Goal: Information Seeking & Learning: Learn about a topic

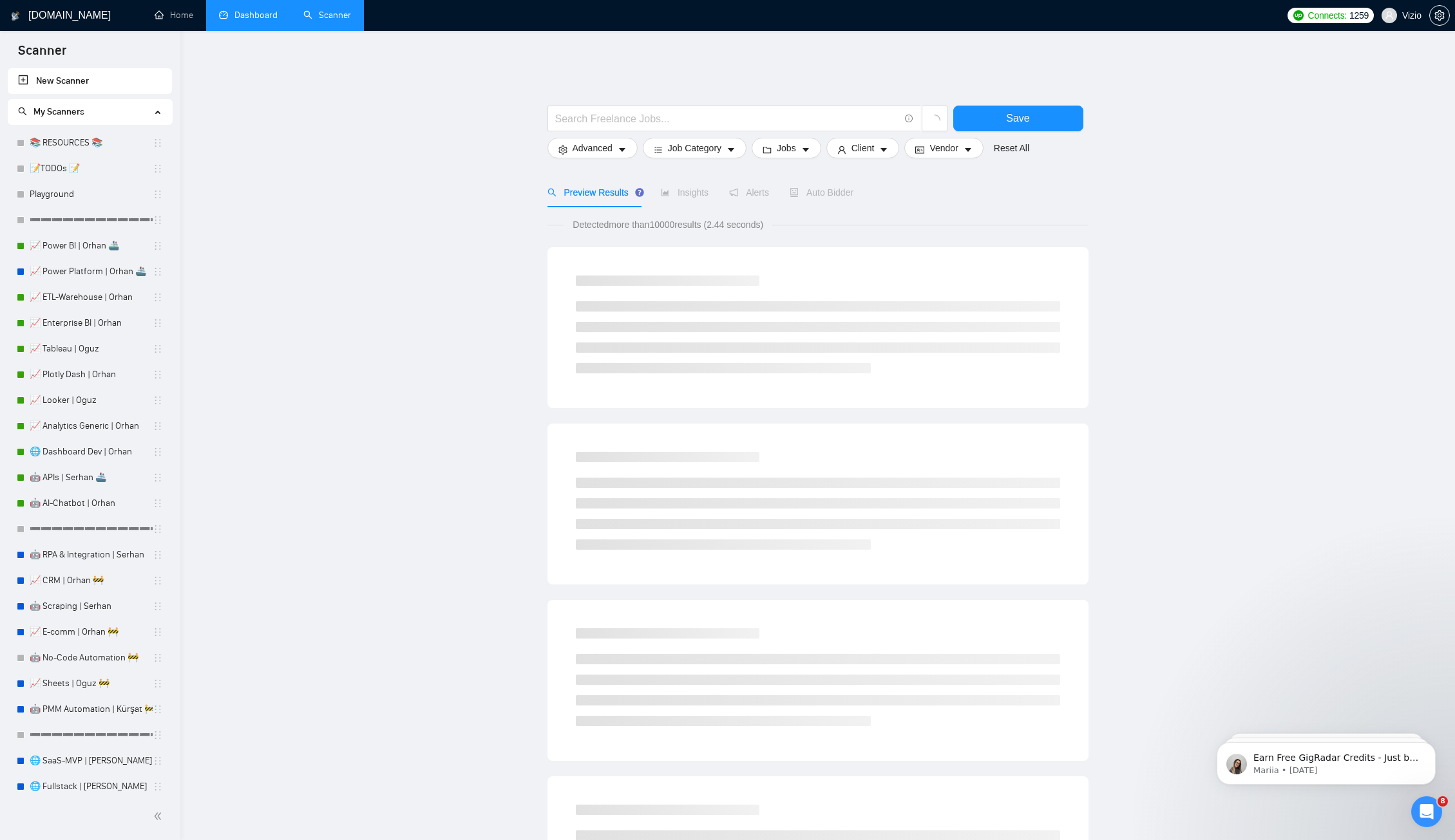
click at [261, 20] on link "Dashboard" at bounding box center [248, 15] width 58 height 11
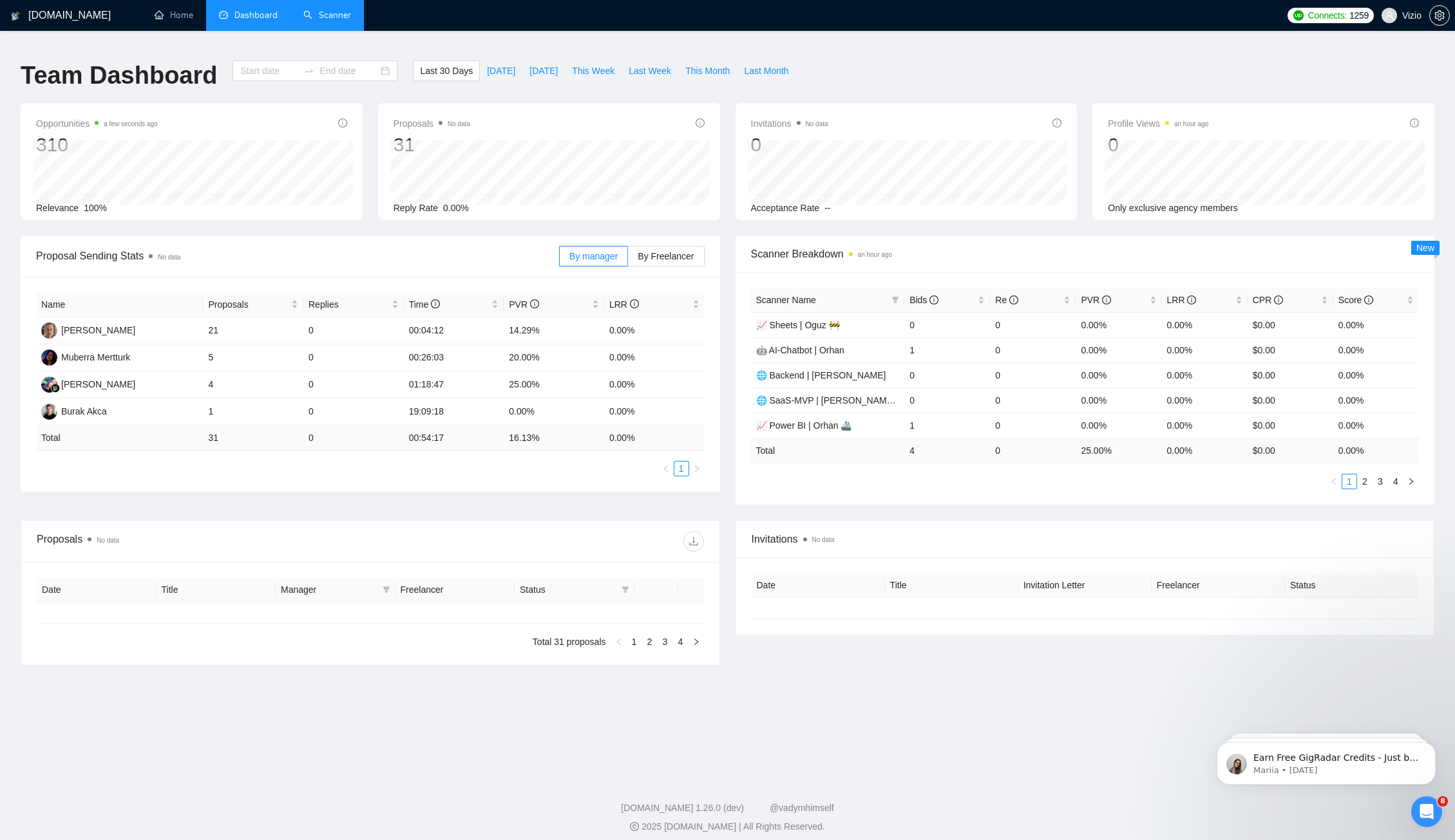
type input "[DATE]"
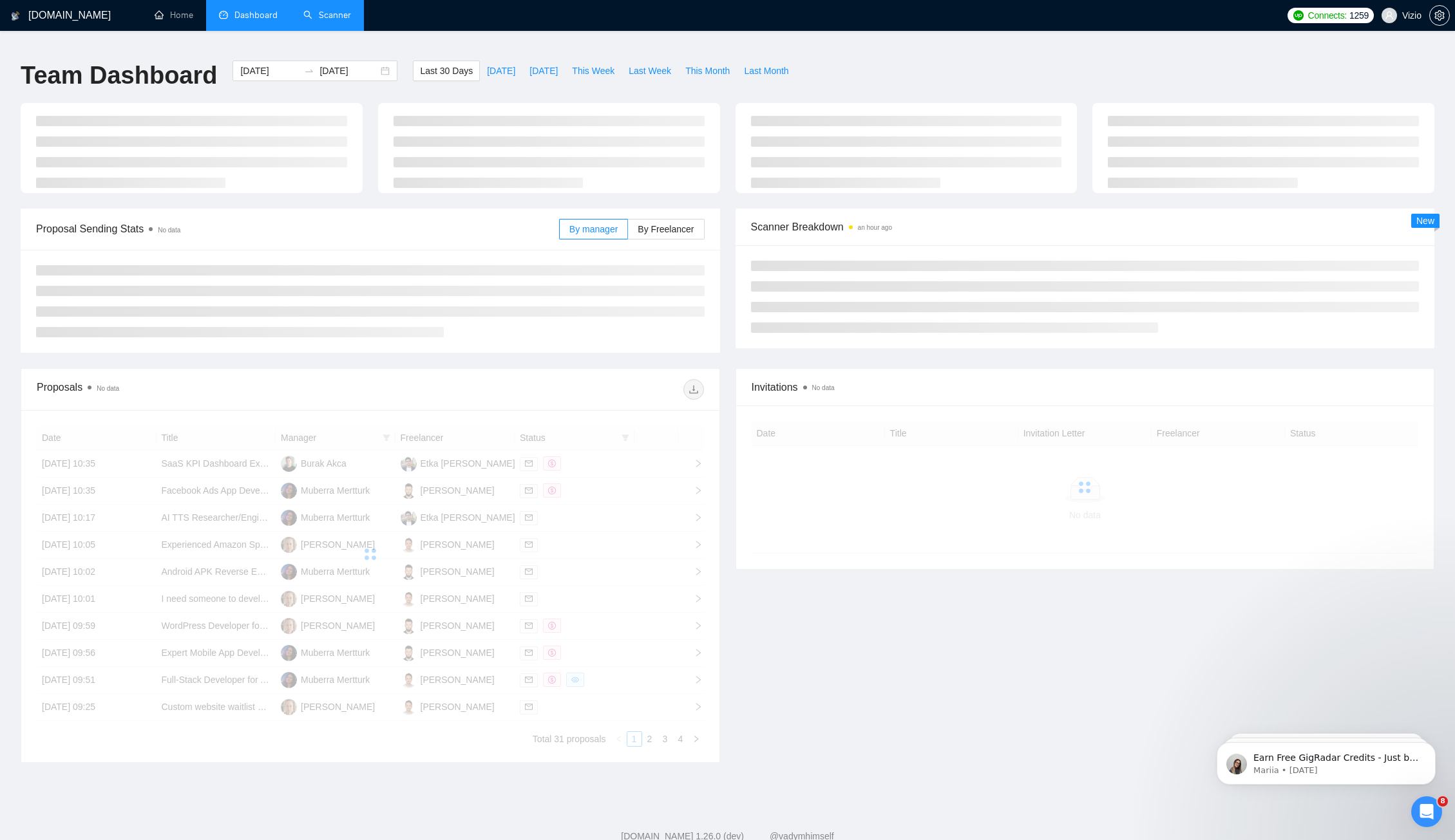
click at [310, 15] on link "Scanner" at bounding box center [327, 15] width 48 height 11
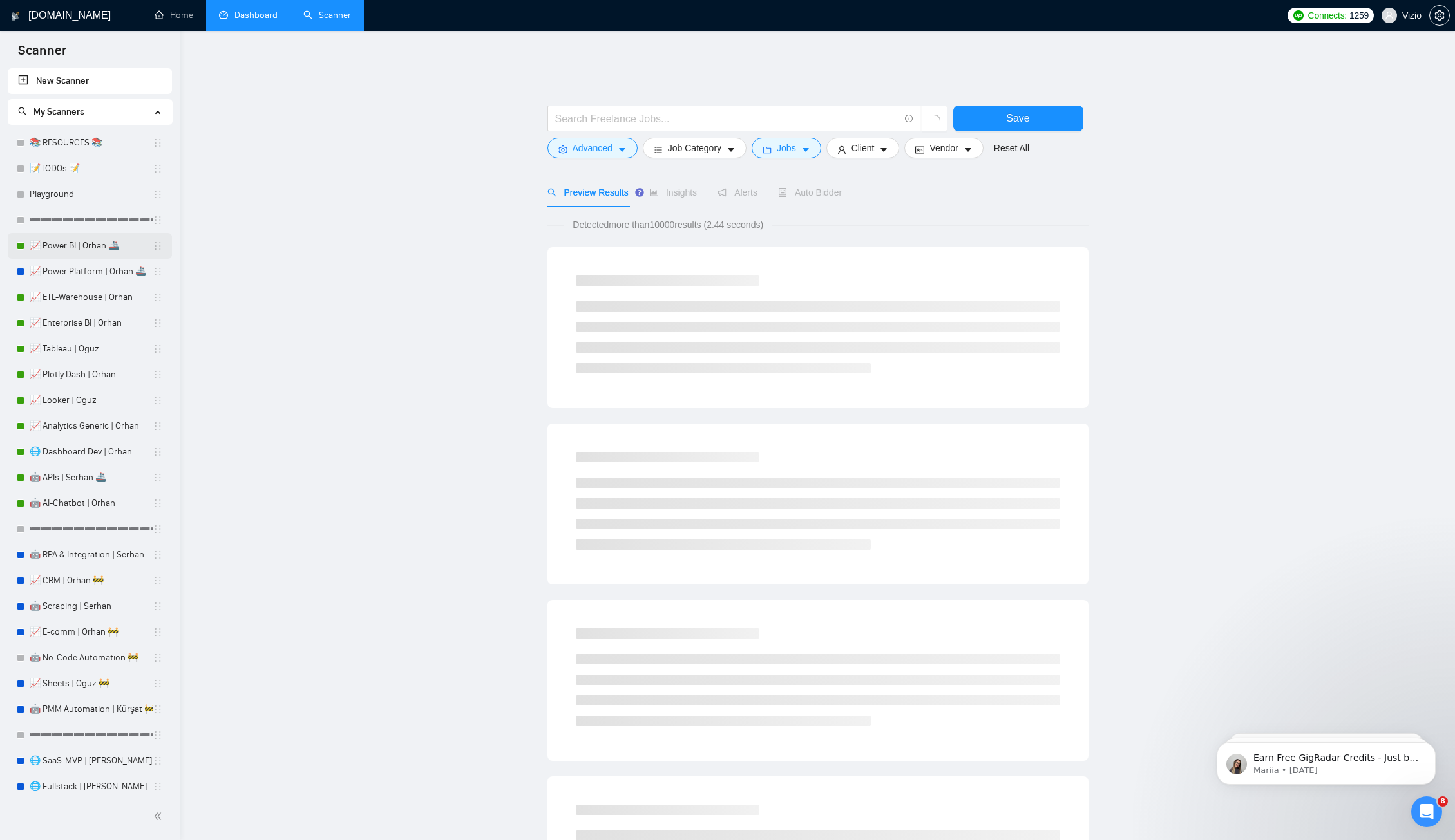
click at [79, 246] on link "📈 Power BI | Orhan 🚢" at bounding box center [92, 246] width 123 height 26
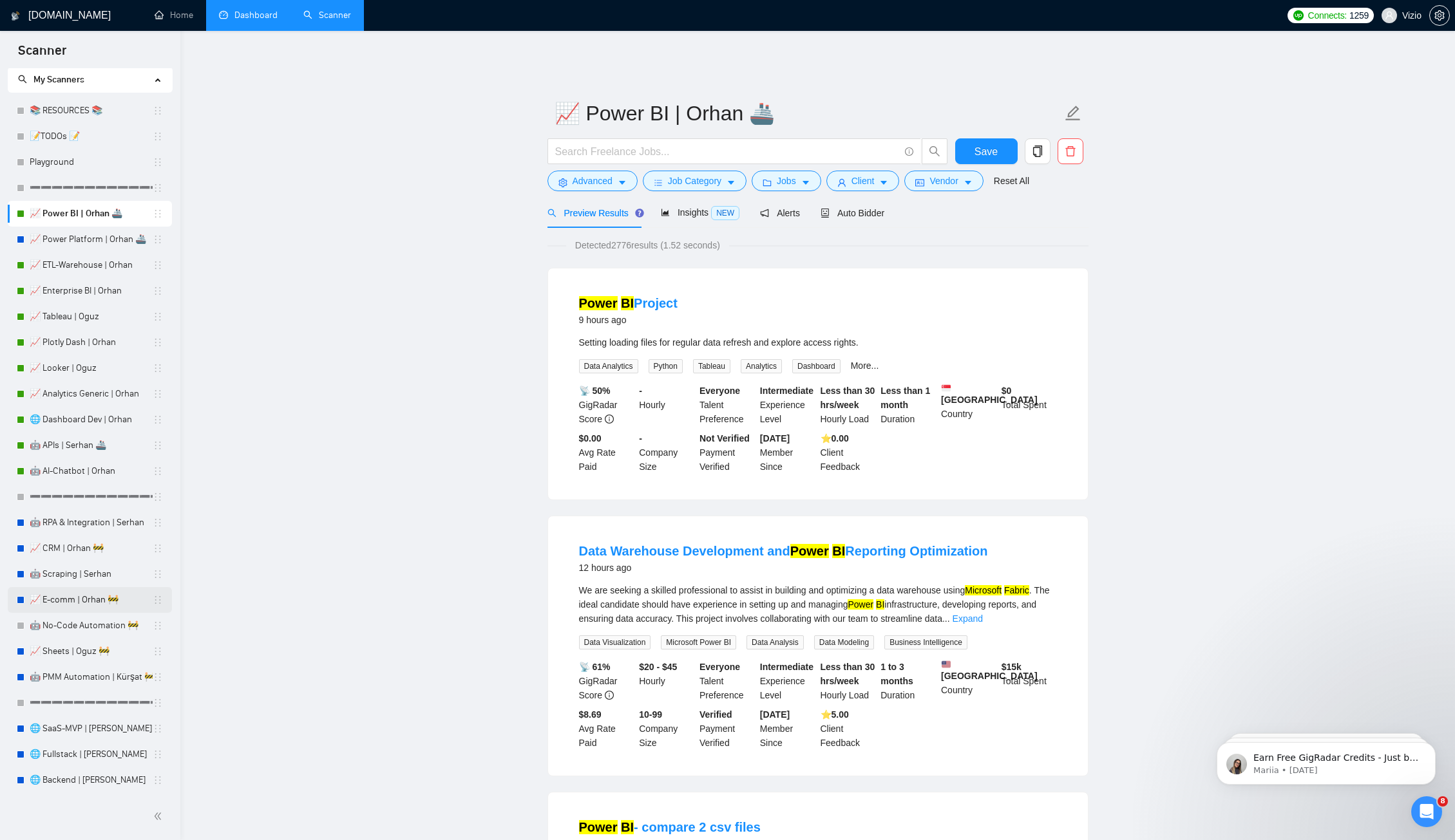
scroll to position [24, 0]
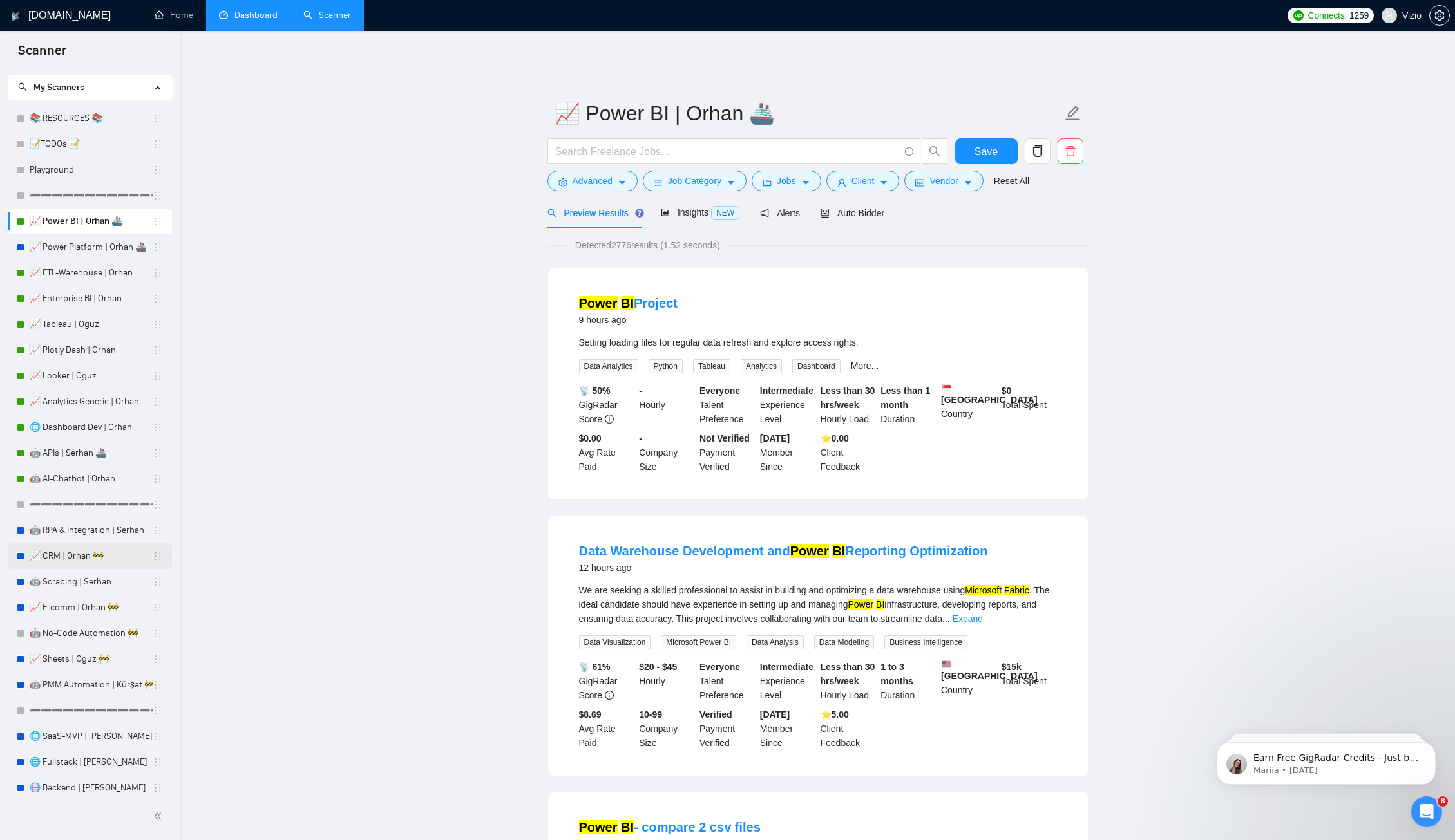
click at [67, 560] on link "📈 CRM | Orhan 🚧" at bounding box center [92, 556] width 123 height 26
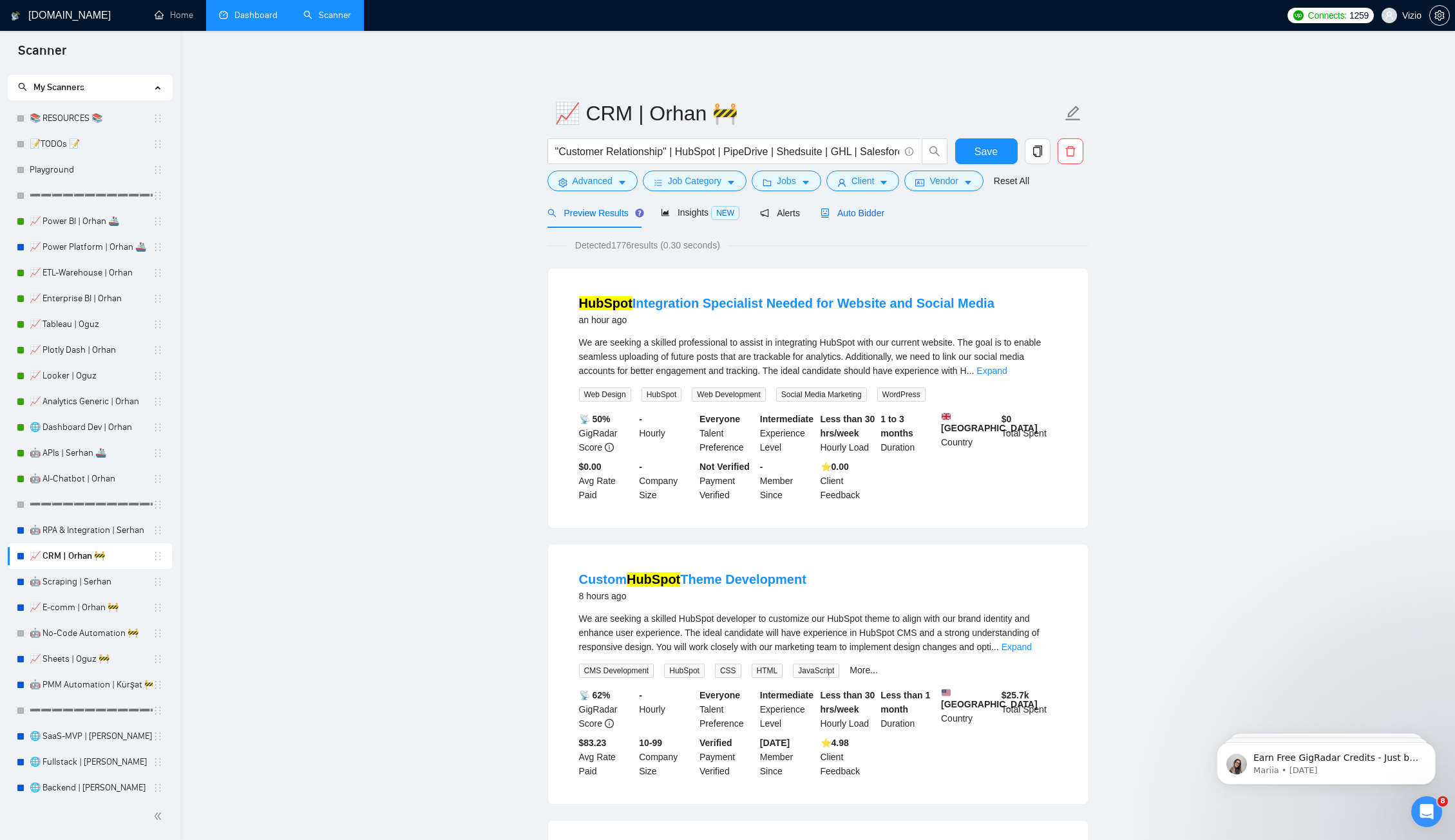
click at [860, 208] on span "Auto Bidder" at bounding box center [852, 212] width 64 height 11
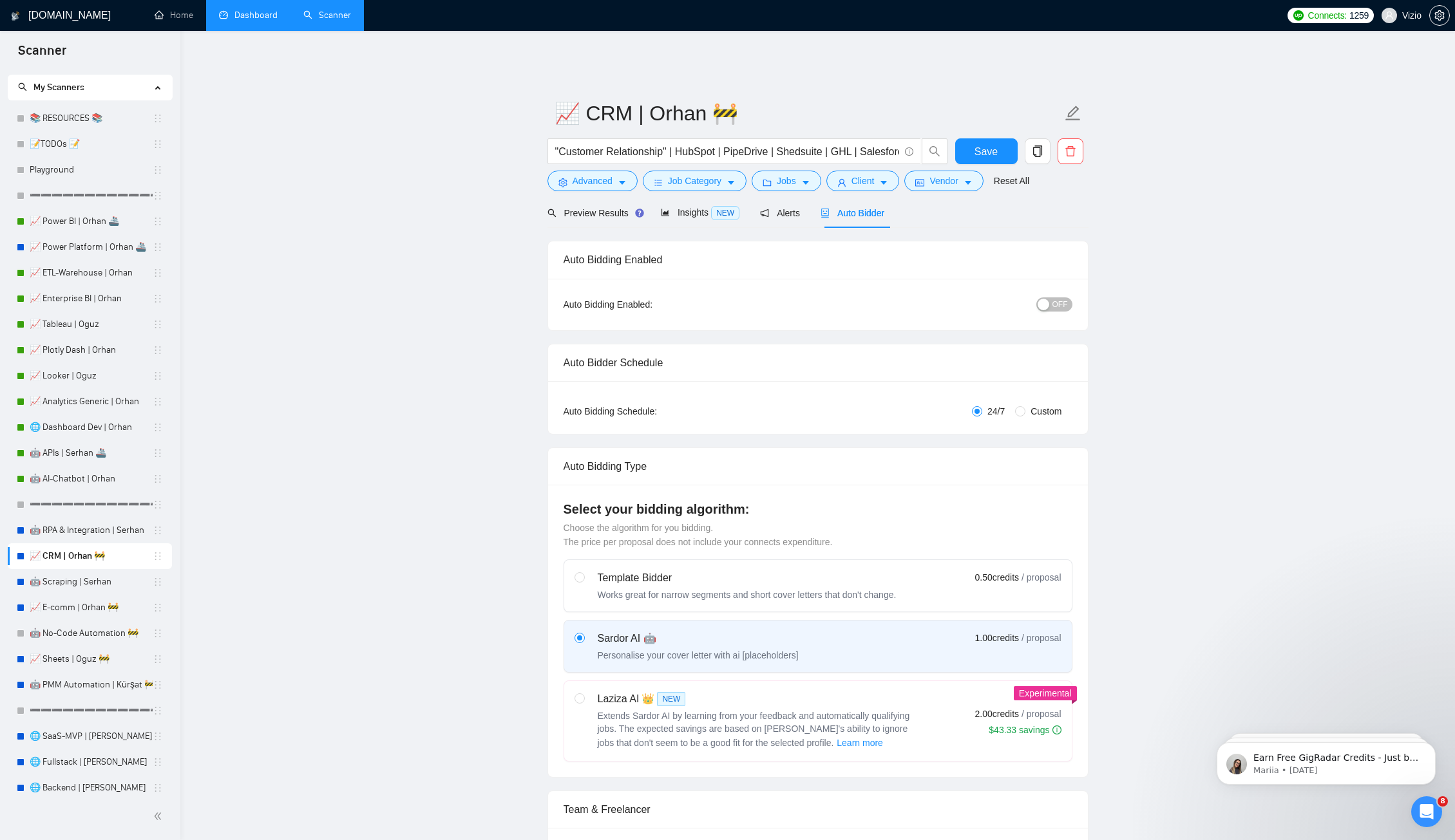
checkbox input "true"
click at [690, 208] on span "Insights NEW" at bounding box center [700, 212] width 79 height 11
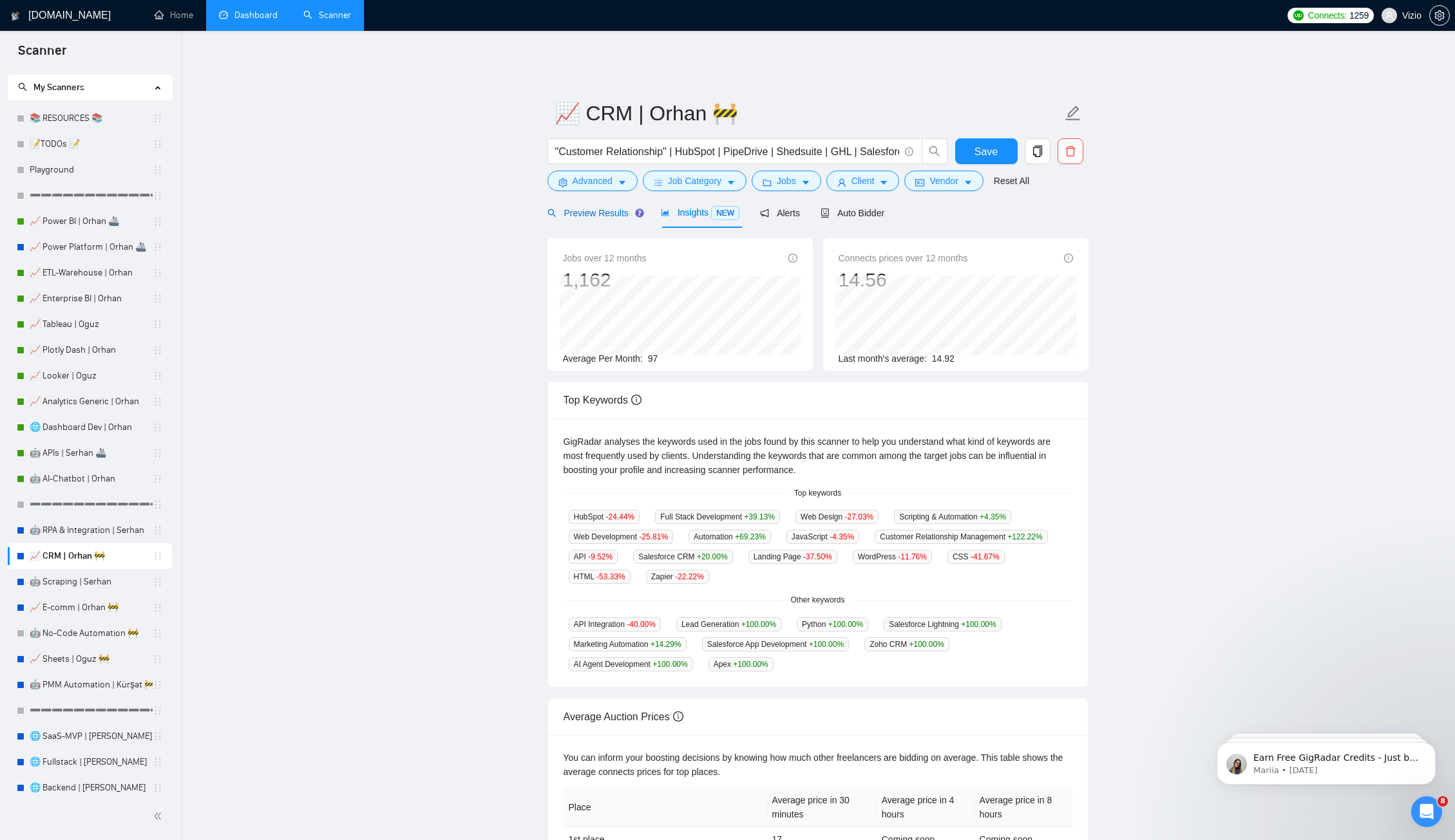
click at [598, 208] on span "Preview Results" at bounding box center [594, 212] width 92 height 11
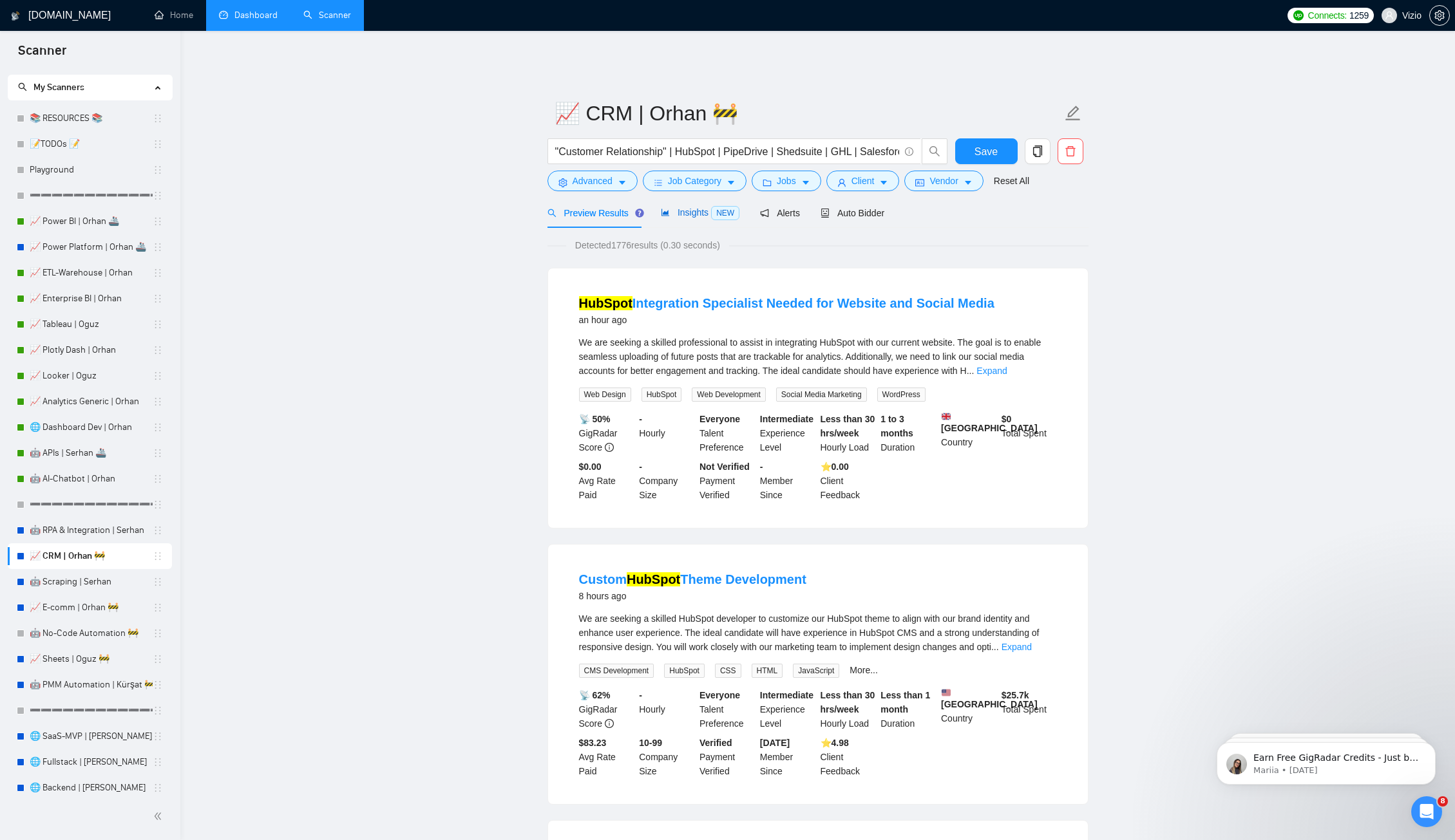
click at [686, 208] on span "Insights NEW" at bounding box center [700, 212] width 79 height 11
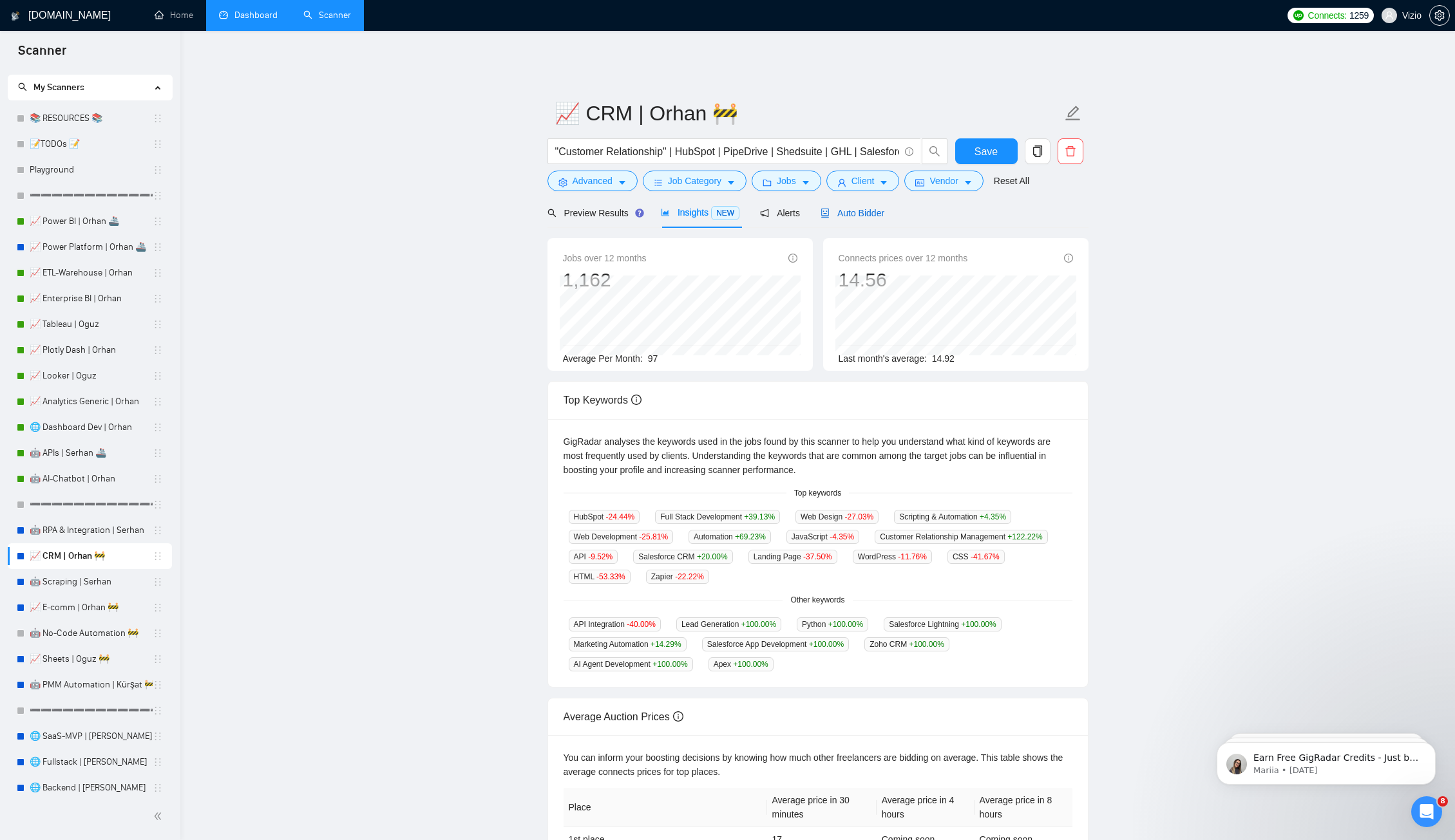
click at [877, 208] on span "Auto Bidder" at bounding box center [852, 212] width 64 height 11
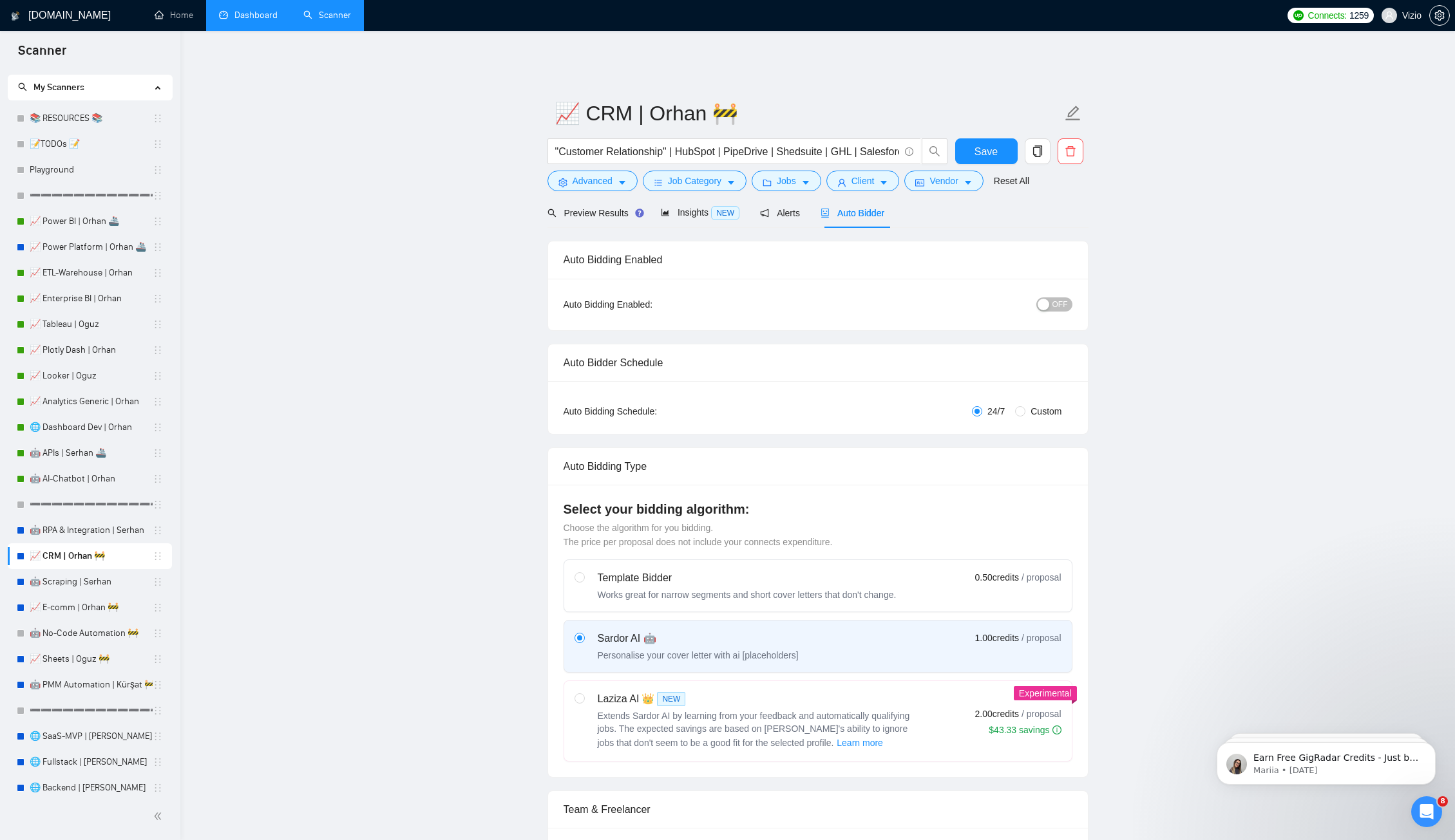
checkbox input "true"
click at [1055, 298] on span "OFF" at bounding box center [1059, 304] width 15 height 14
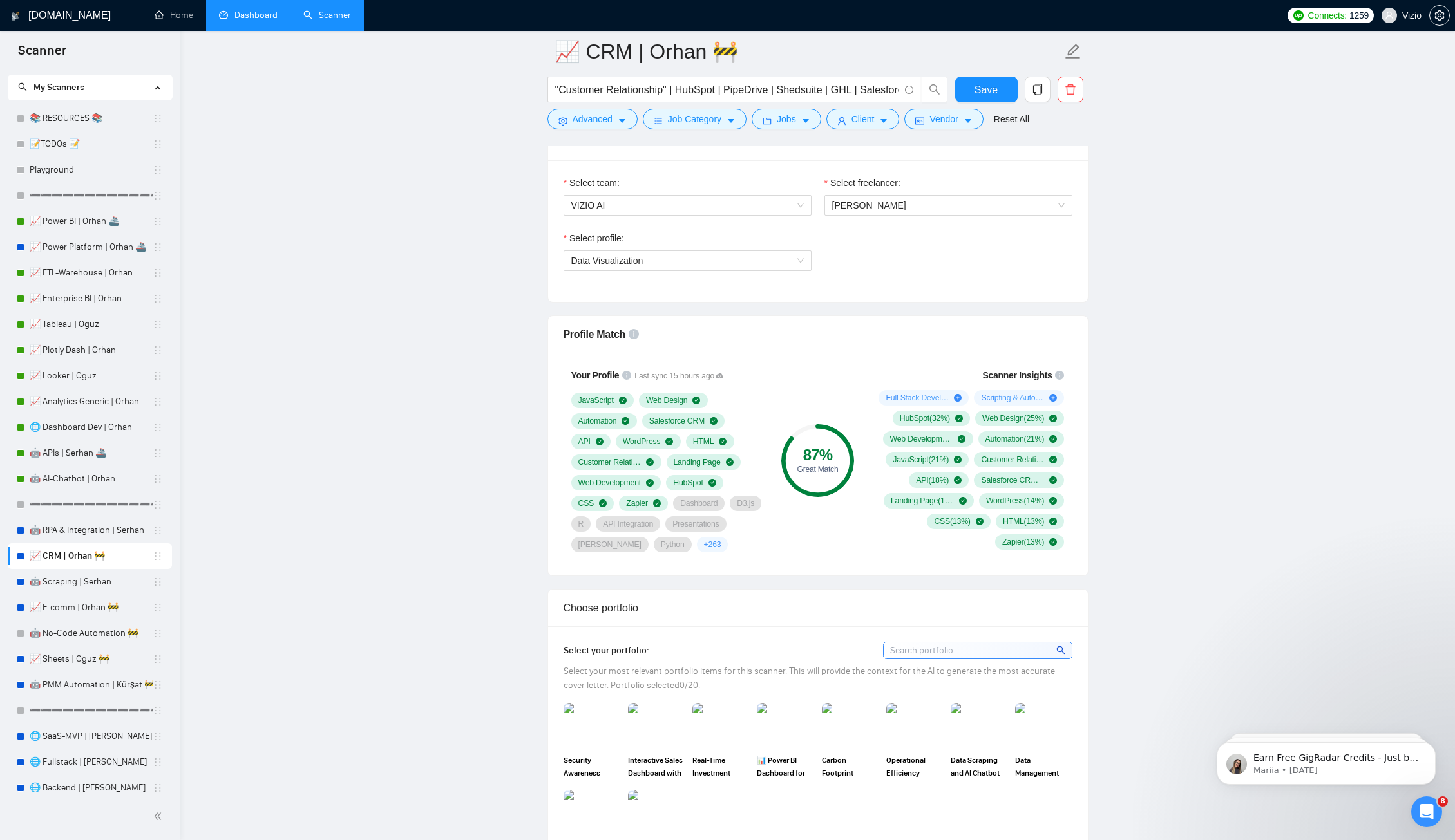
scroll to position [749, 0]
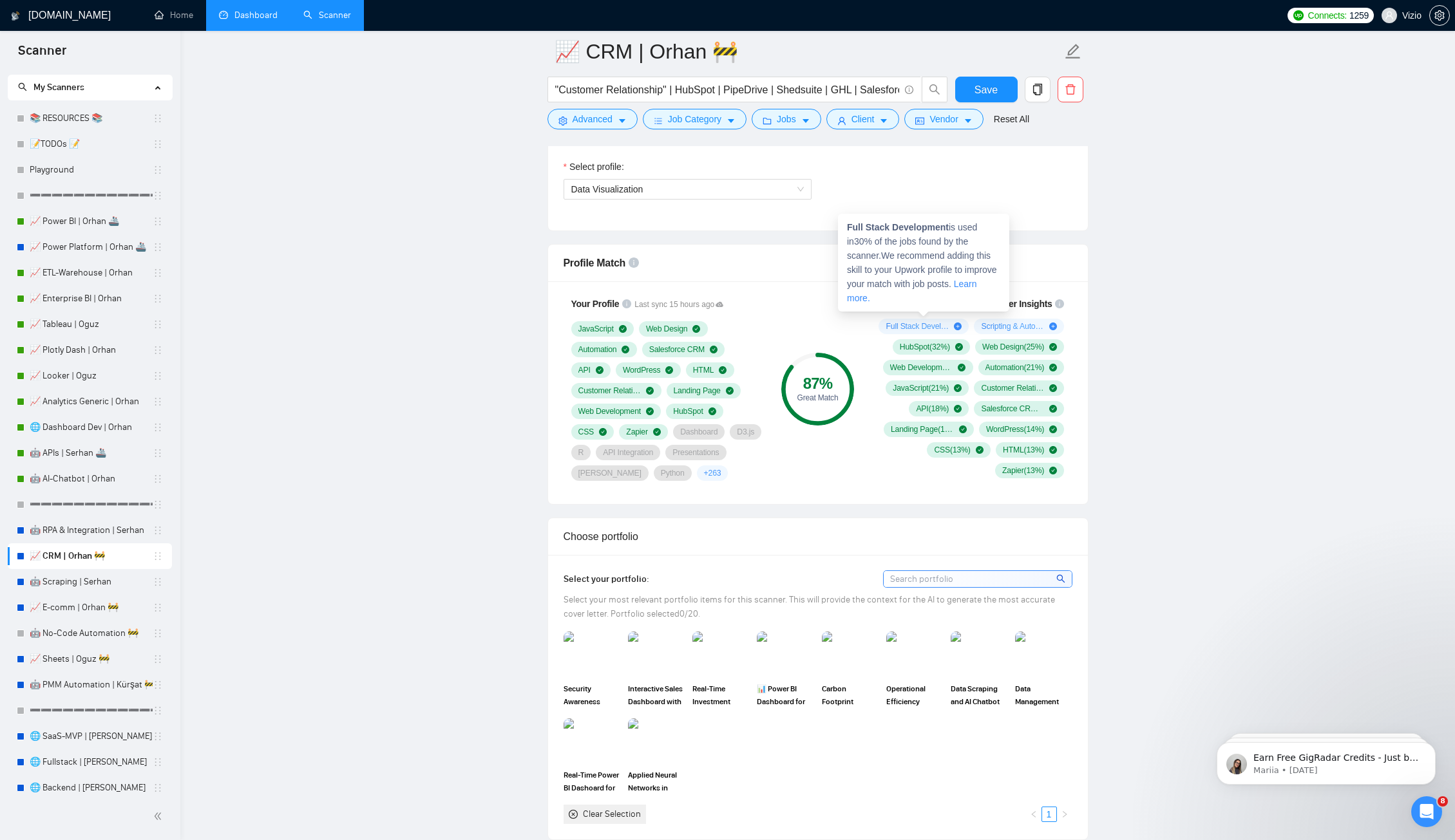
click at [957, 323] on icon "plus-circle" at bounding box center [958, 327] width 8 height 8
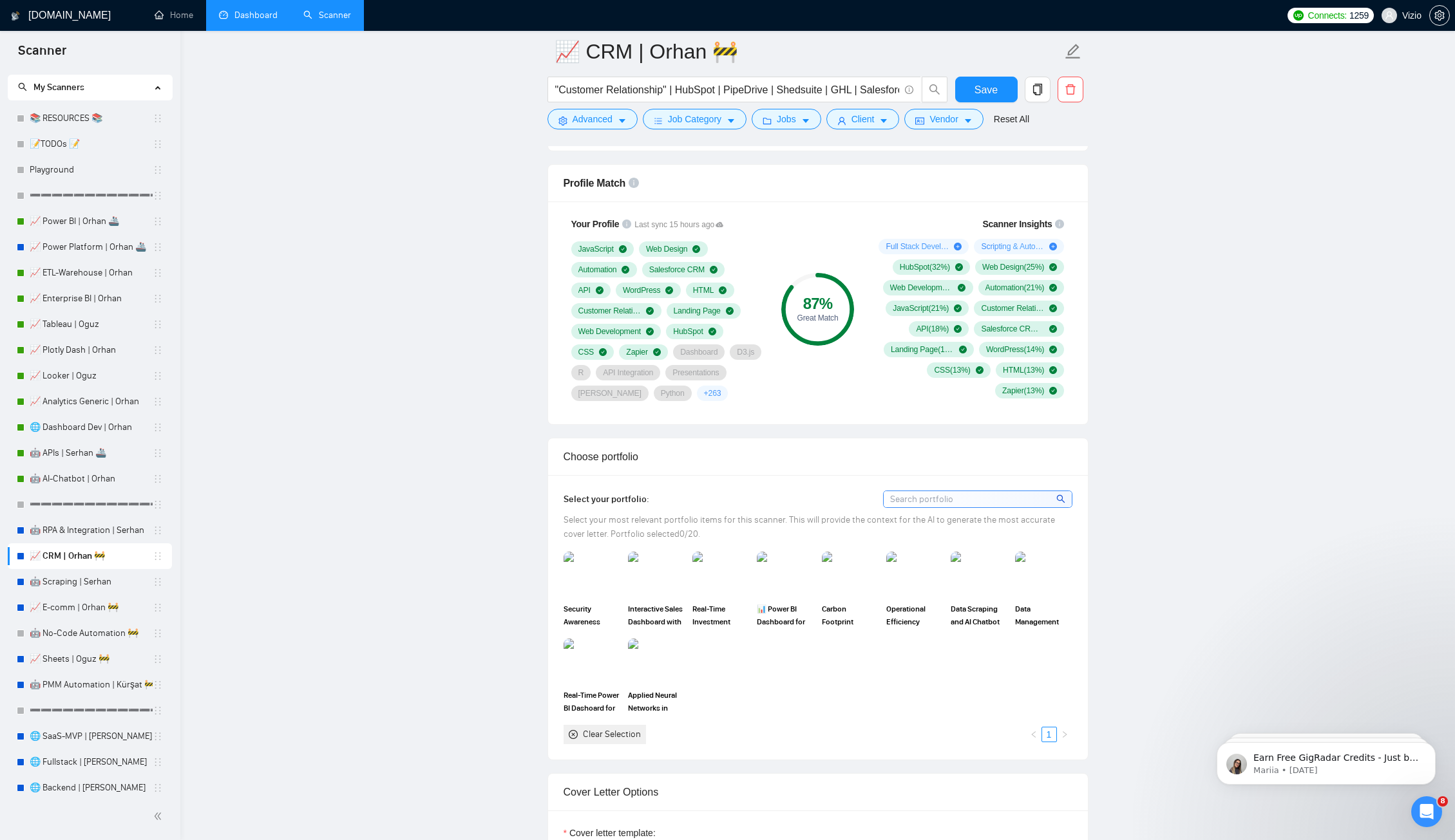
scroll to position [972, 0]
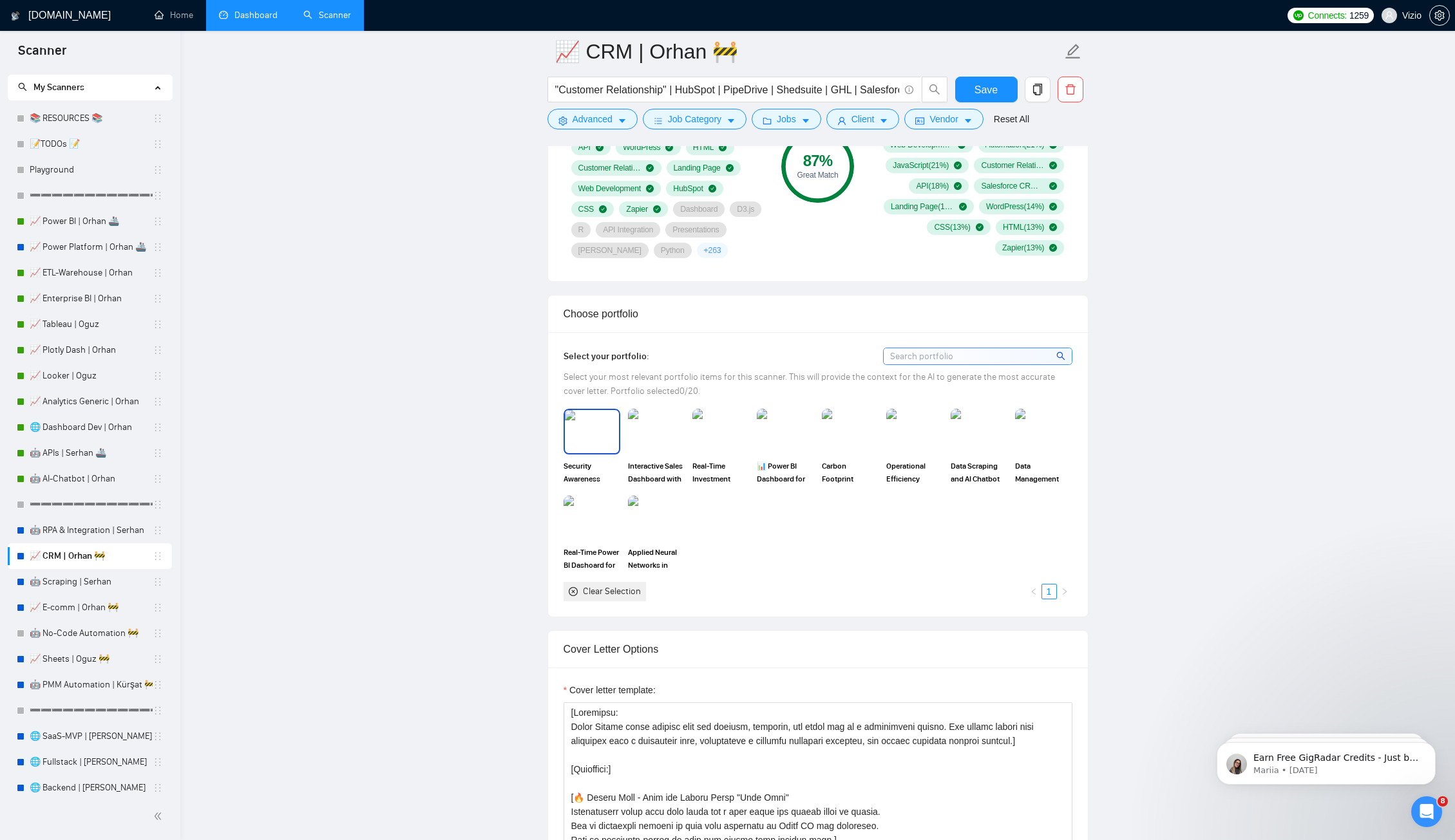
click at [586, 448] on img at bounding box center [591, 431] width 54 height 42
click at [685, 442] on div "Interactive Sales Dashboard with Tableau" at bounding box center [655, 447] width 64 height 76
click at [657, 444] on img at bounding box center [656, 431] width 54 height 42
click at [706, 442] on img at bounding box center [720, 431] width 54 height 42
click at [587, 442] on rect at bounding box center [591, 431] width 20 height 20
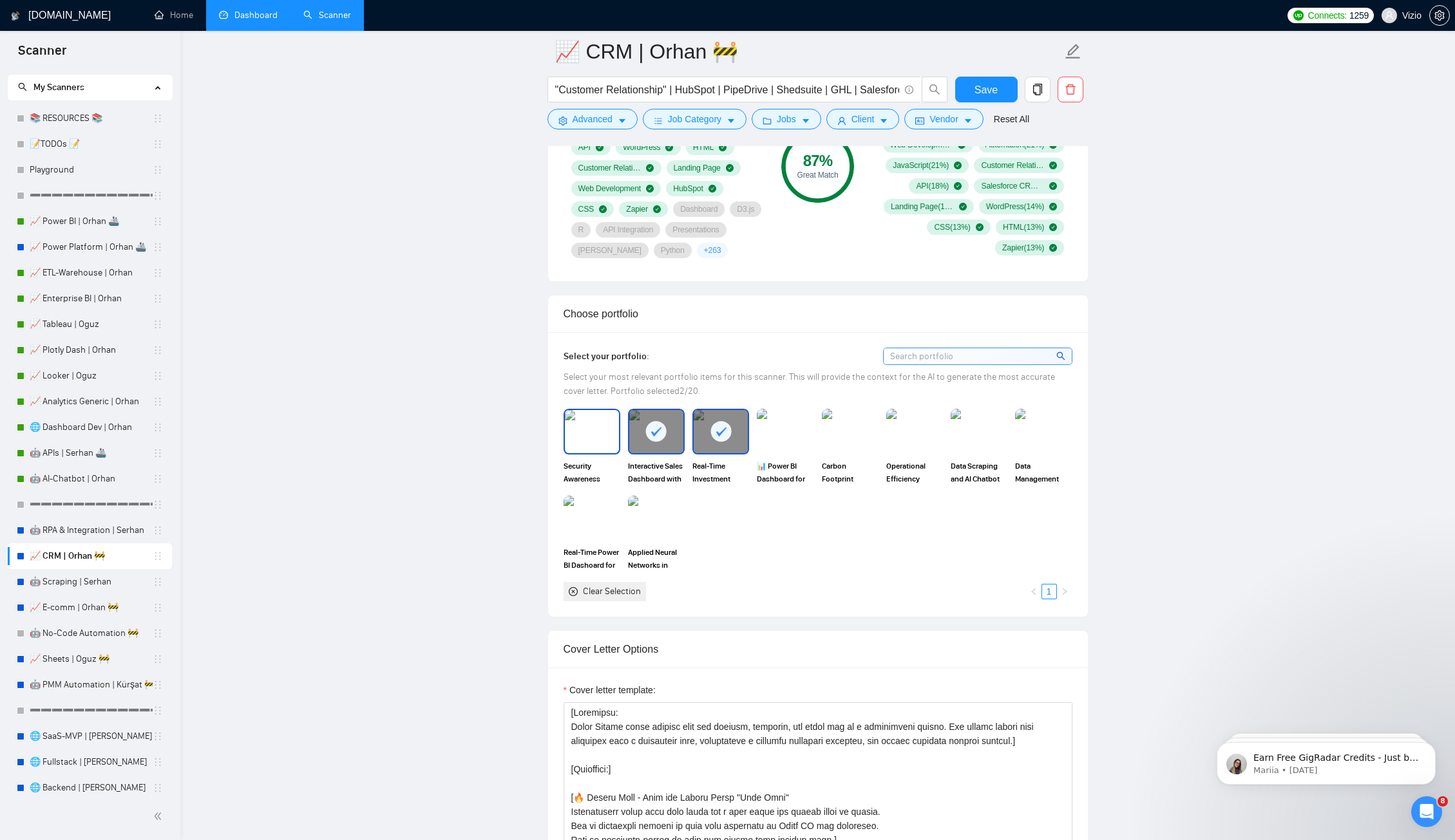
click at [637, 446] on div at bounding box center [656, 431] width 54 height 42
click at [672, 445] on img at bounding box center [656, 431] width 54 height 42
click at [738, 452] on div at bounding box center [720, 431] width 54 height 42
click at [723, 572] on div "Security Awareness Dashboard with Power BI Interactive Sales Dashboard with Tab…" at bounding box center [818, 504] width 517 height 192
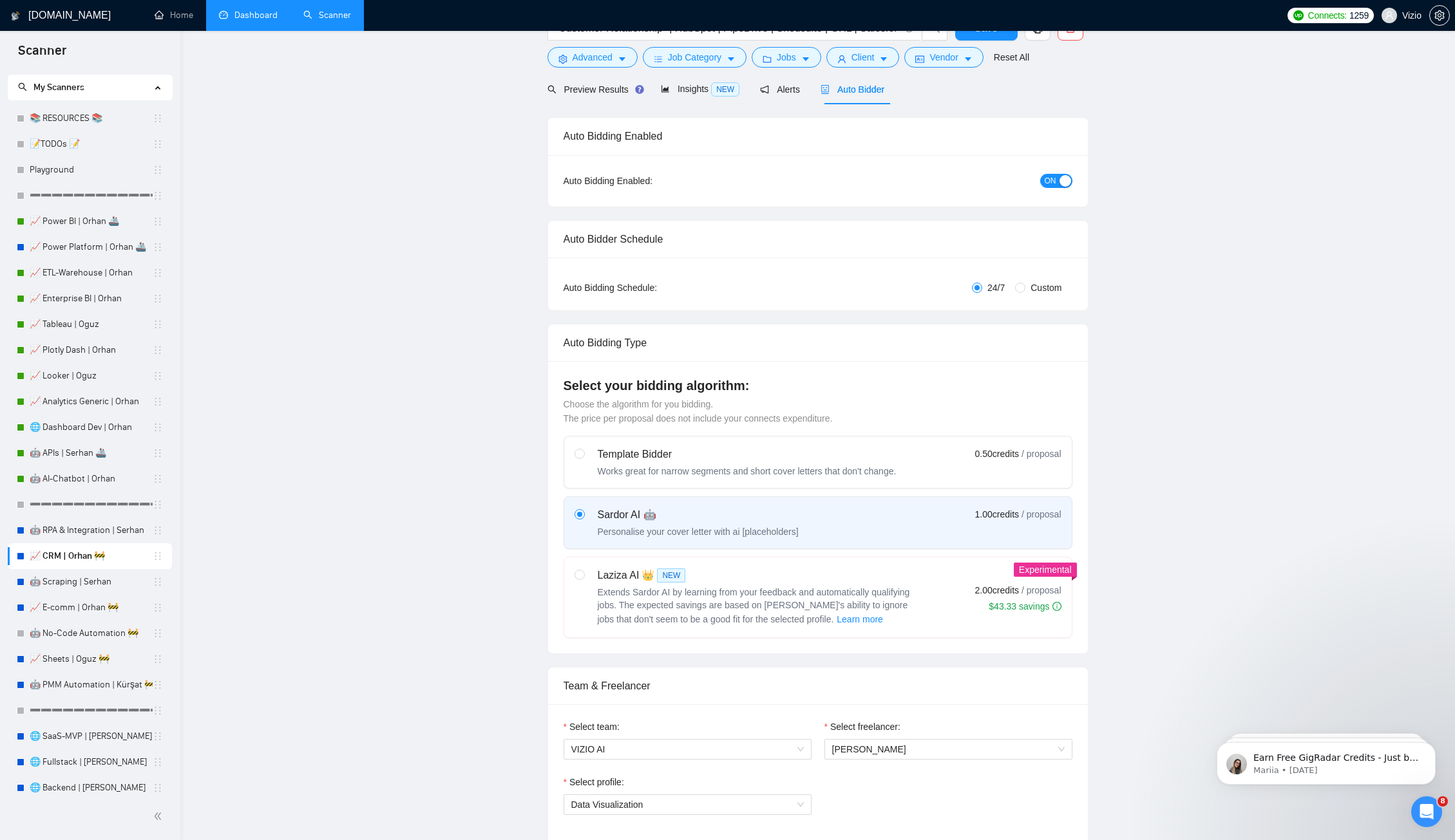
scroll to position [0, 0]
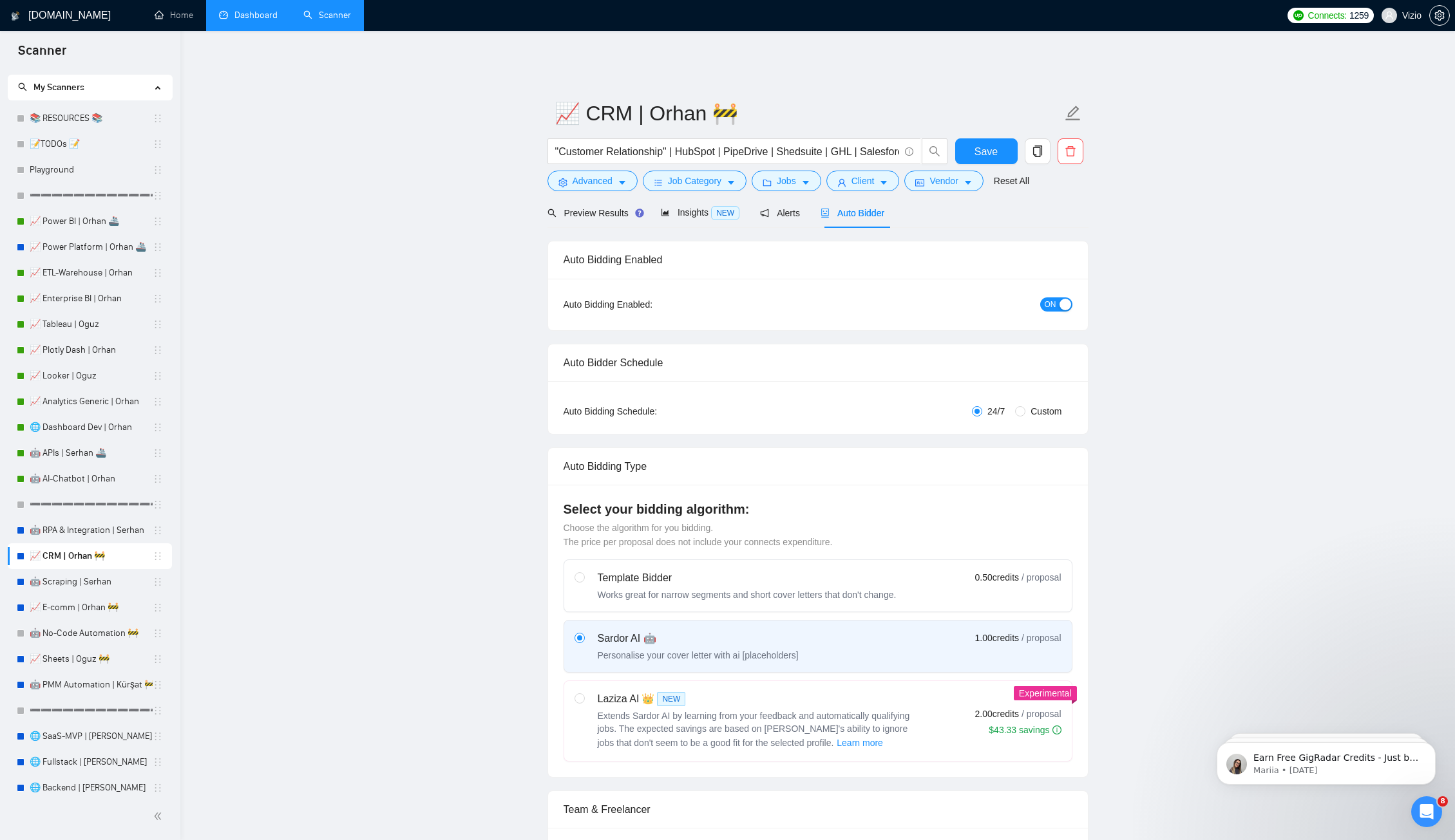
click at [238, 10] on link "Dashboard" at bounding box center [248, 15] width 58 height 11
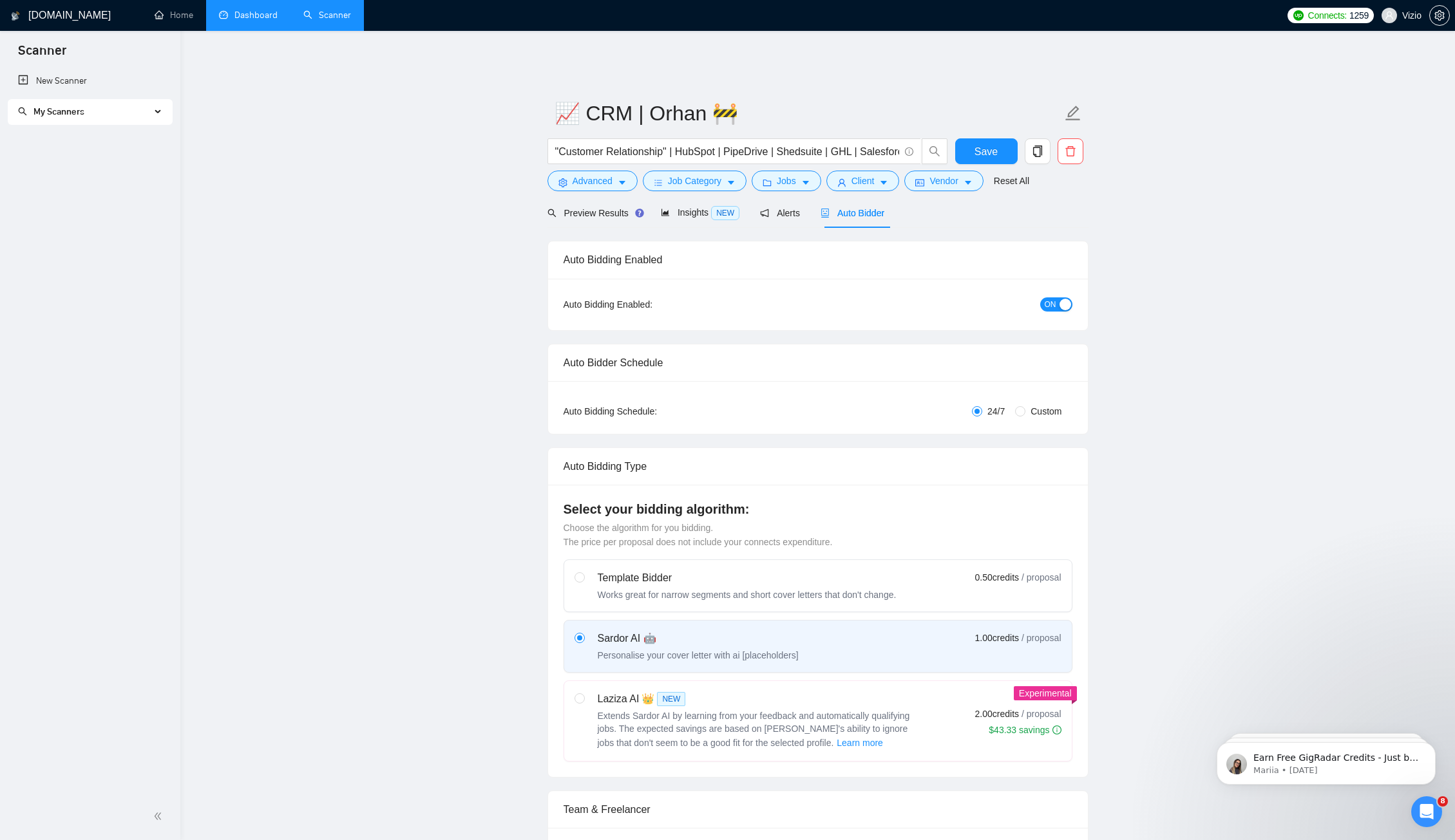
click at [273, 18] on link "Dashboard" at bounding box center [248, 15] width 58 height 11
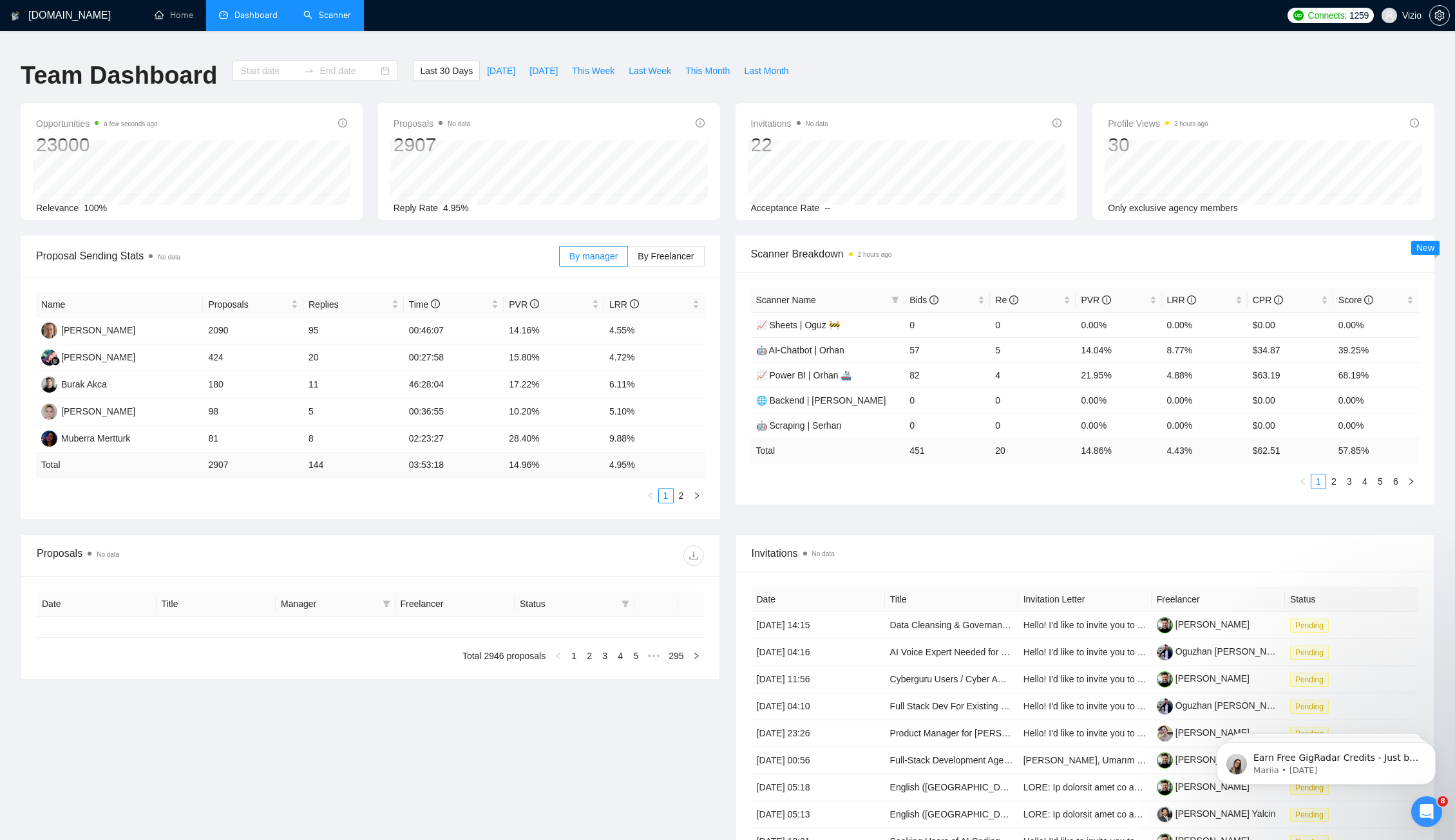
type input "[DATE]"
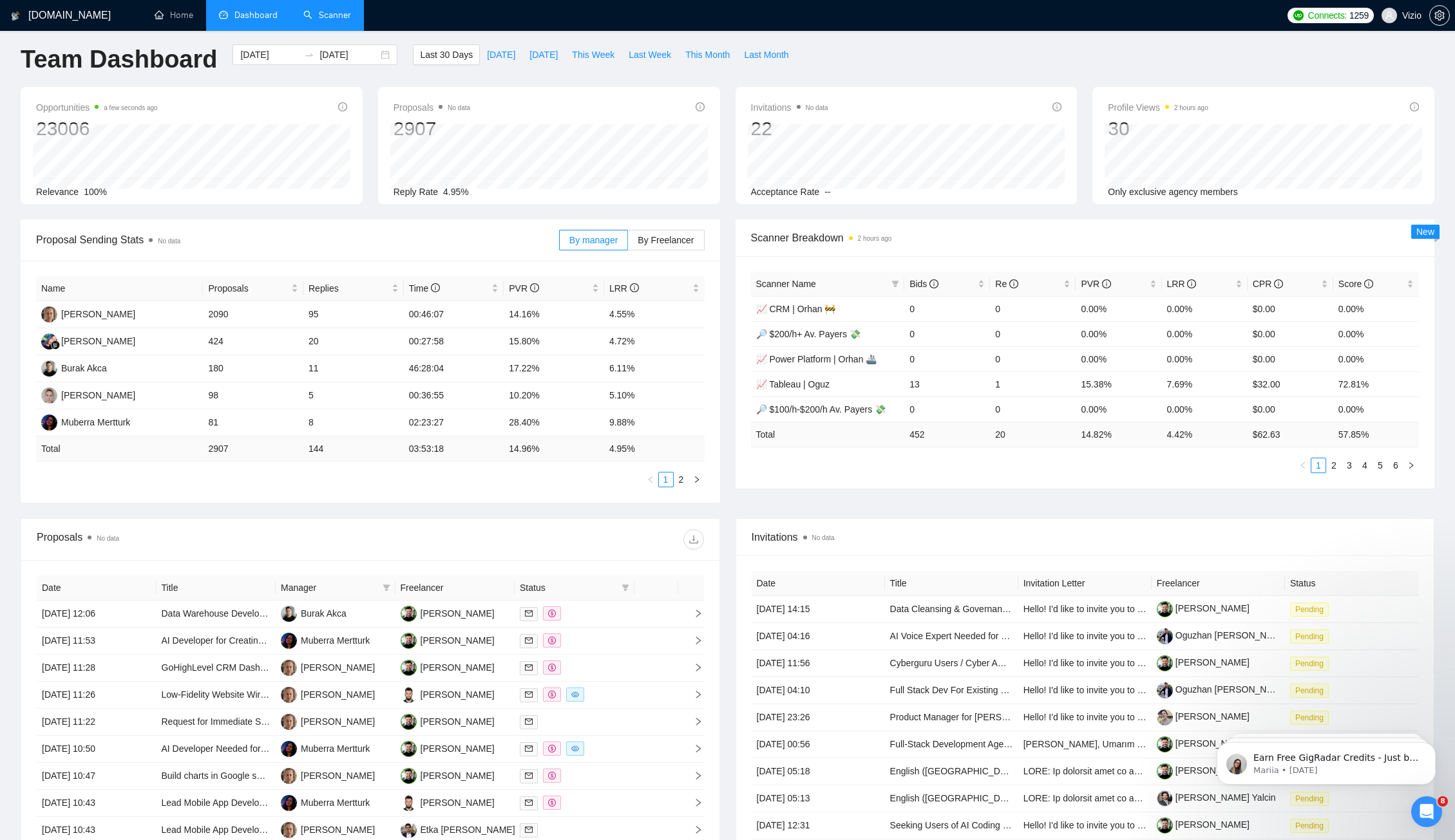
scroll to position [43, 0]
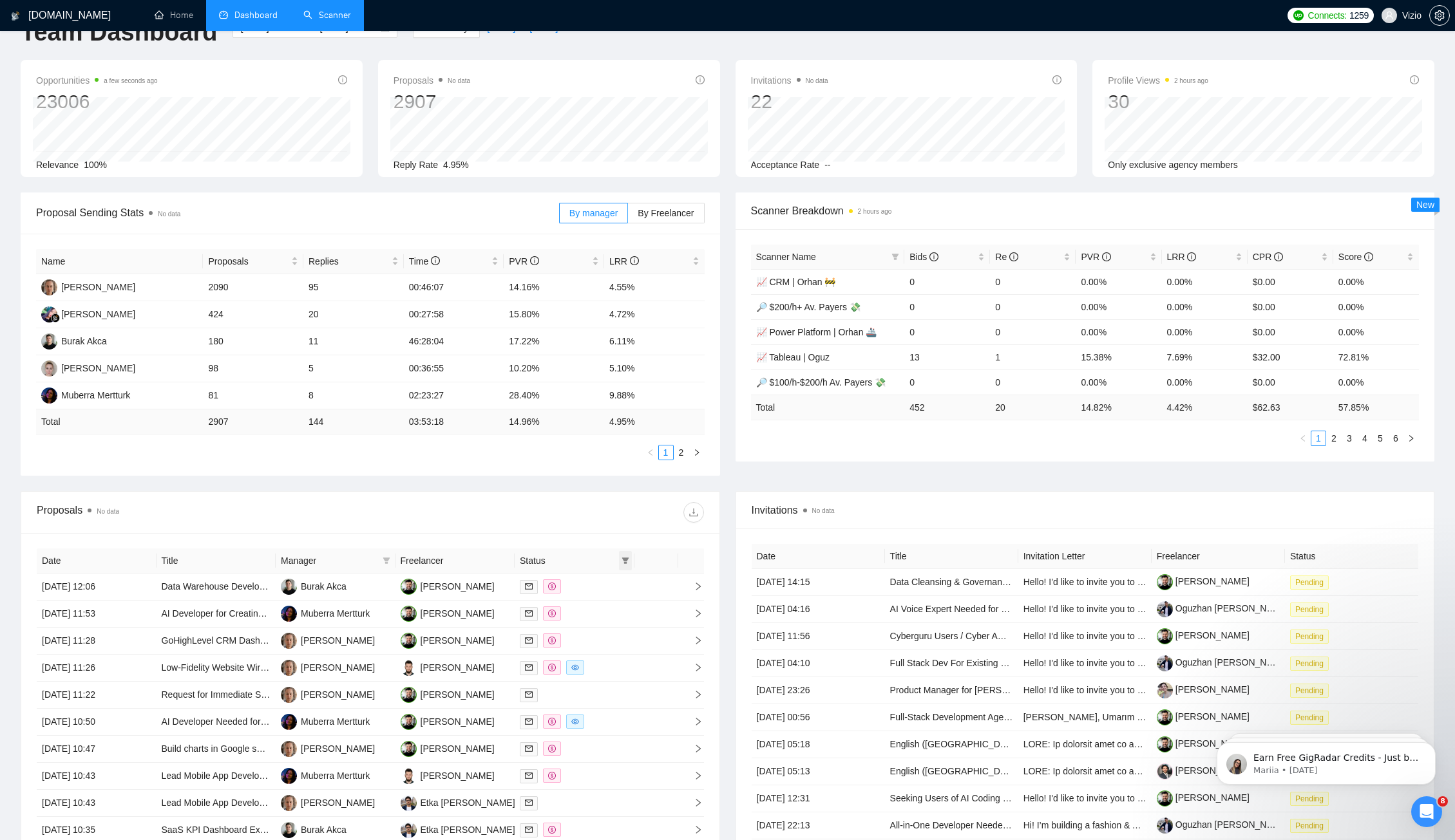
click at [624, 558] on icon "filter" at bounding box center [624, 561] width 7 height 6
click at [585, 580] on span "Chat" at bounding box center [584, 576] width 24 height 11
checkbox input "true"
click at [617, 625] on span "OK" at bounding box center [615, 622] width 13 height 14
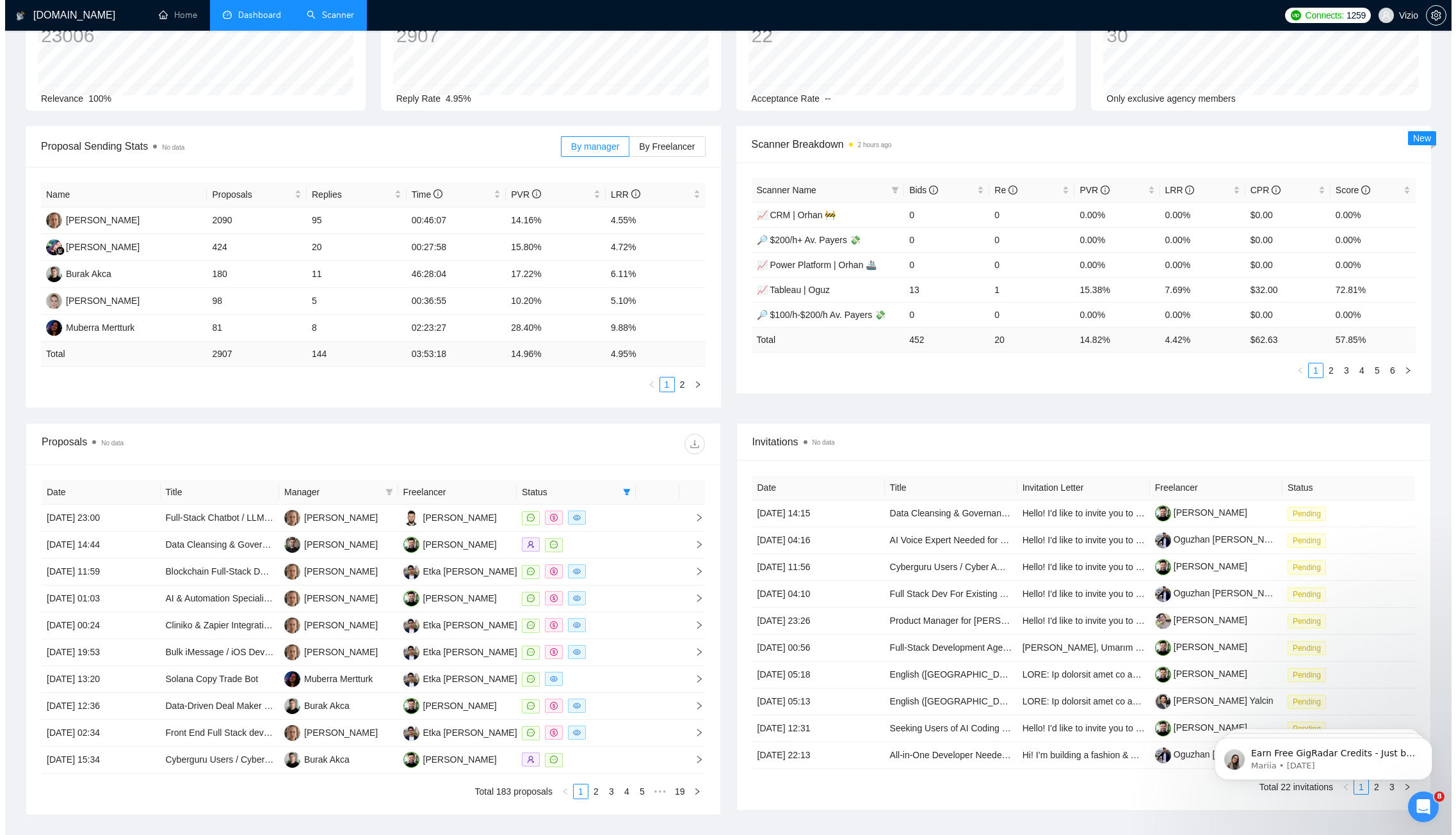
scroll to position [193, 0]
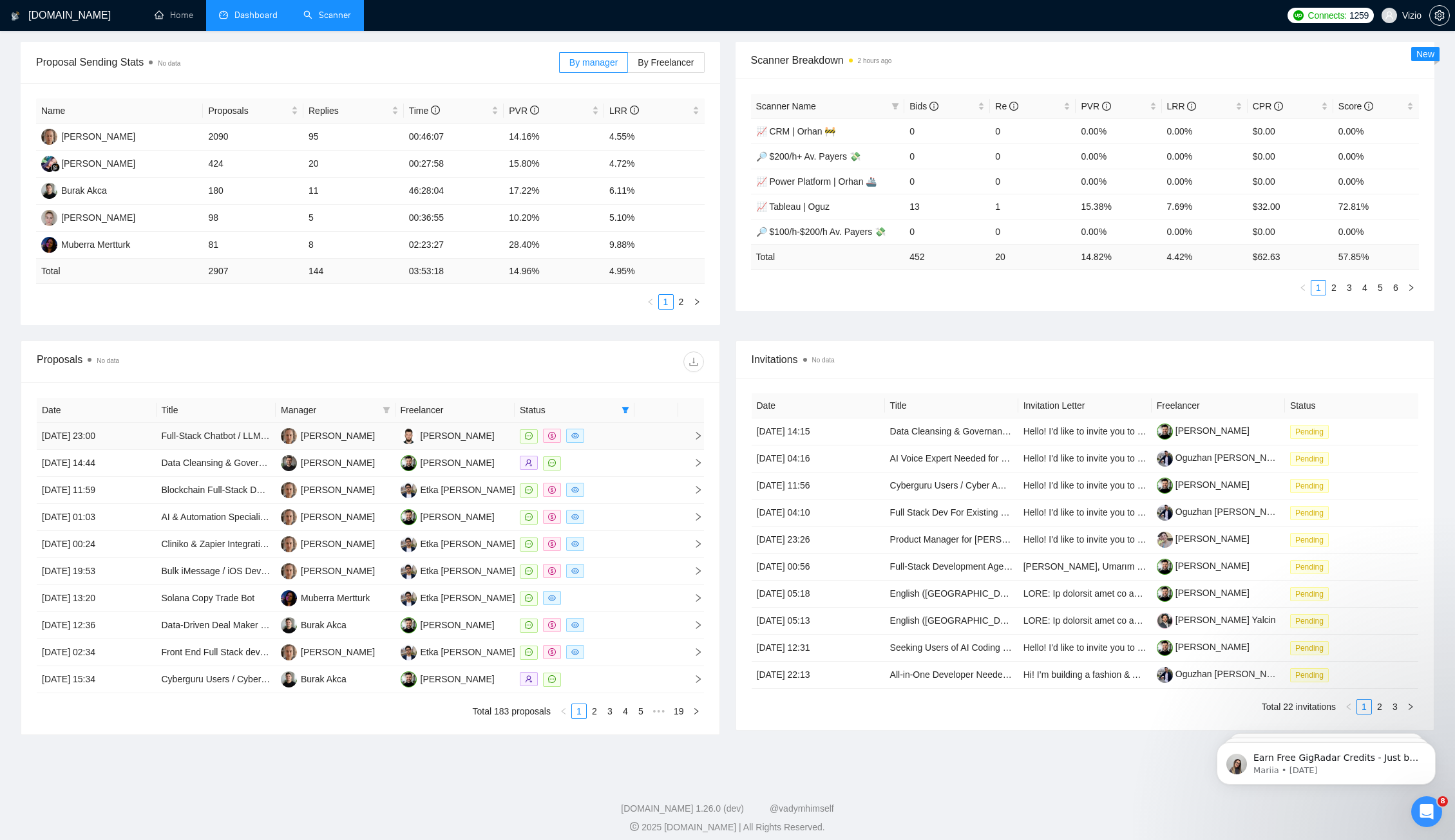
click at [635, 432] on td at bounding box center [656, 436] width 44 height 27
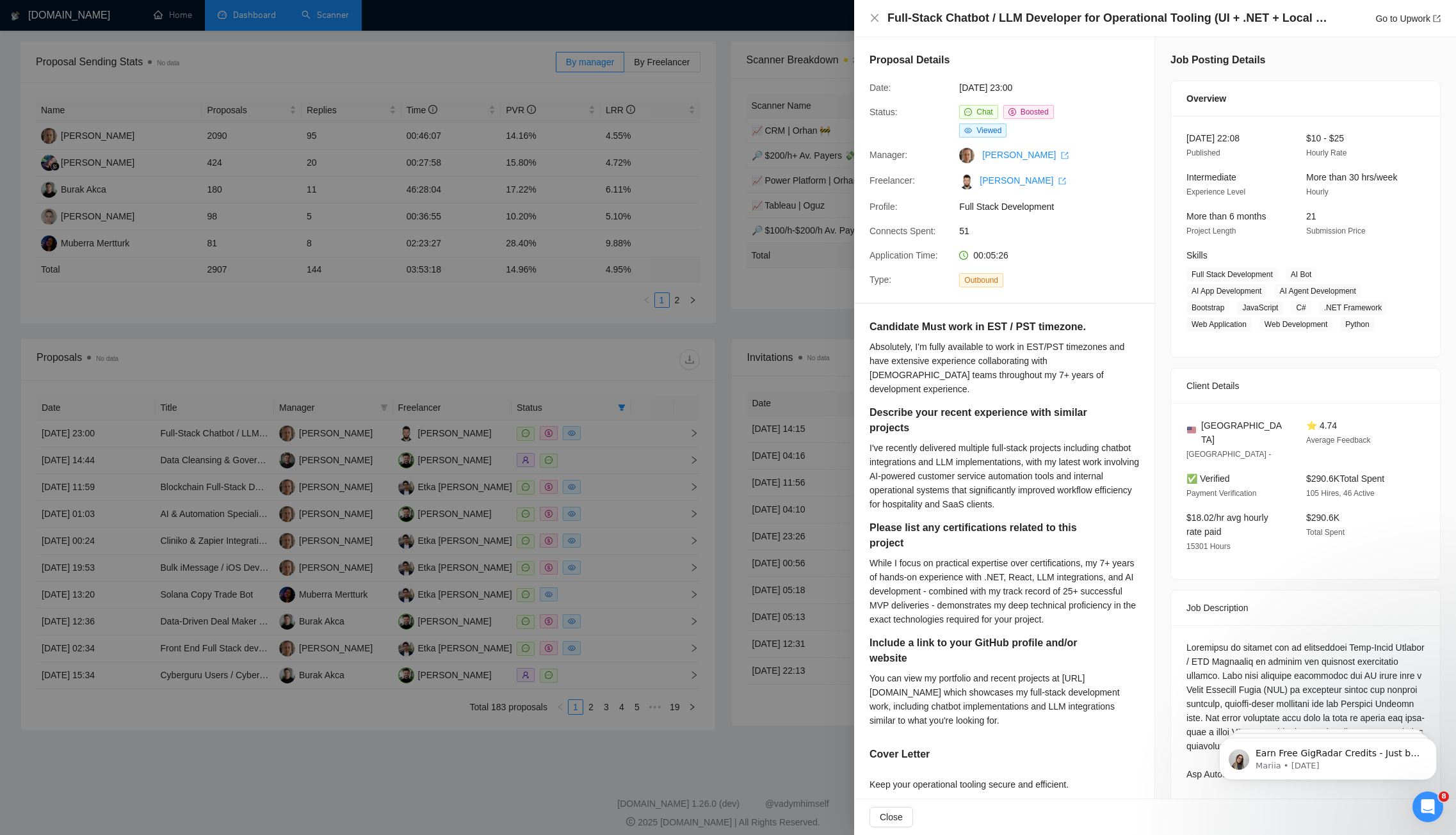
click at [639, 422] on div at bounding box center [728, 418] width 1456 height 835
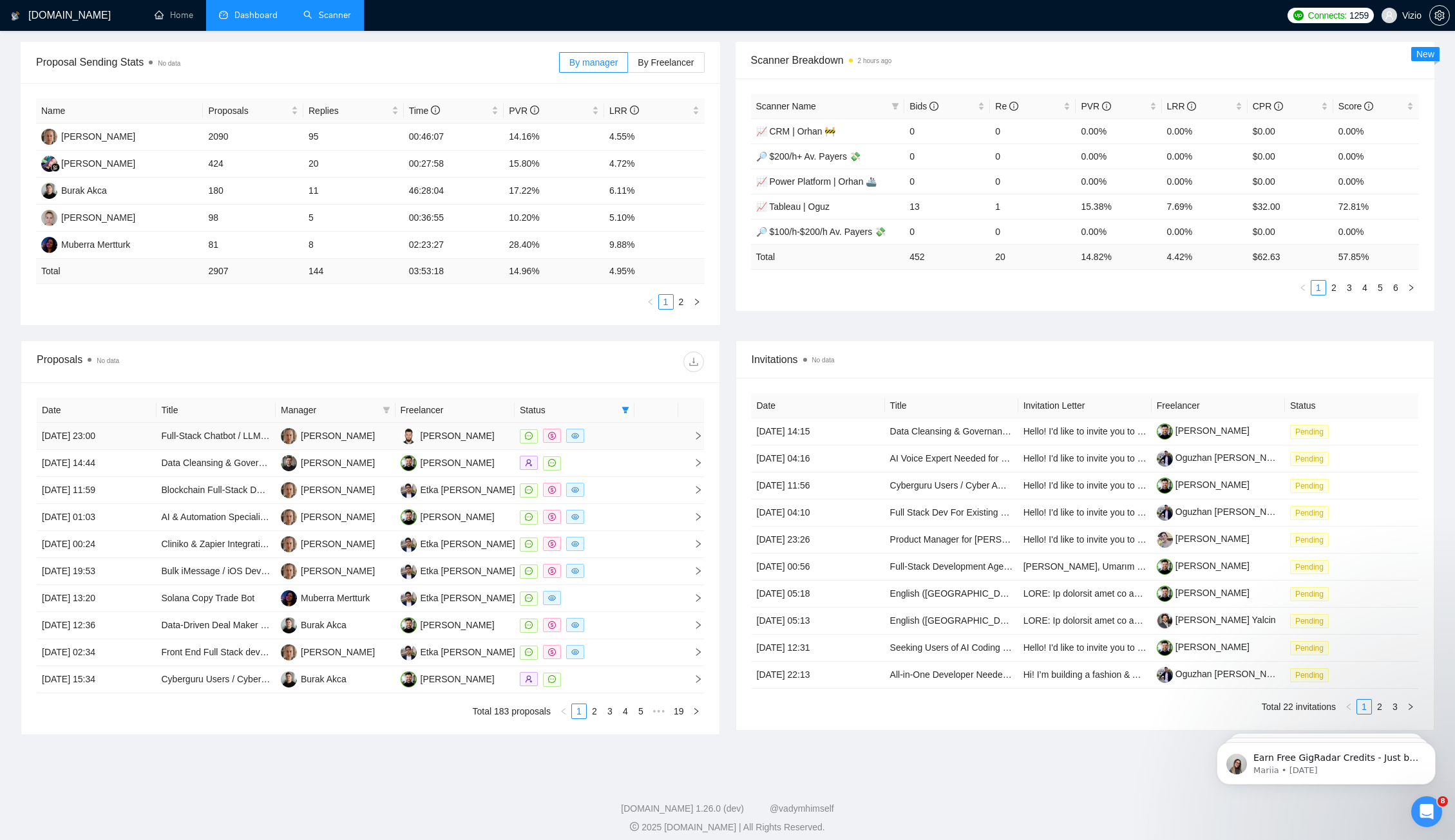
click at [645, 438] on td at bounding box center [656, 436] width 44 height 27
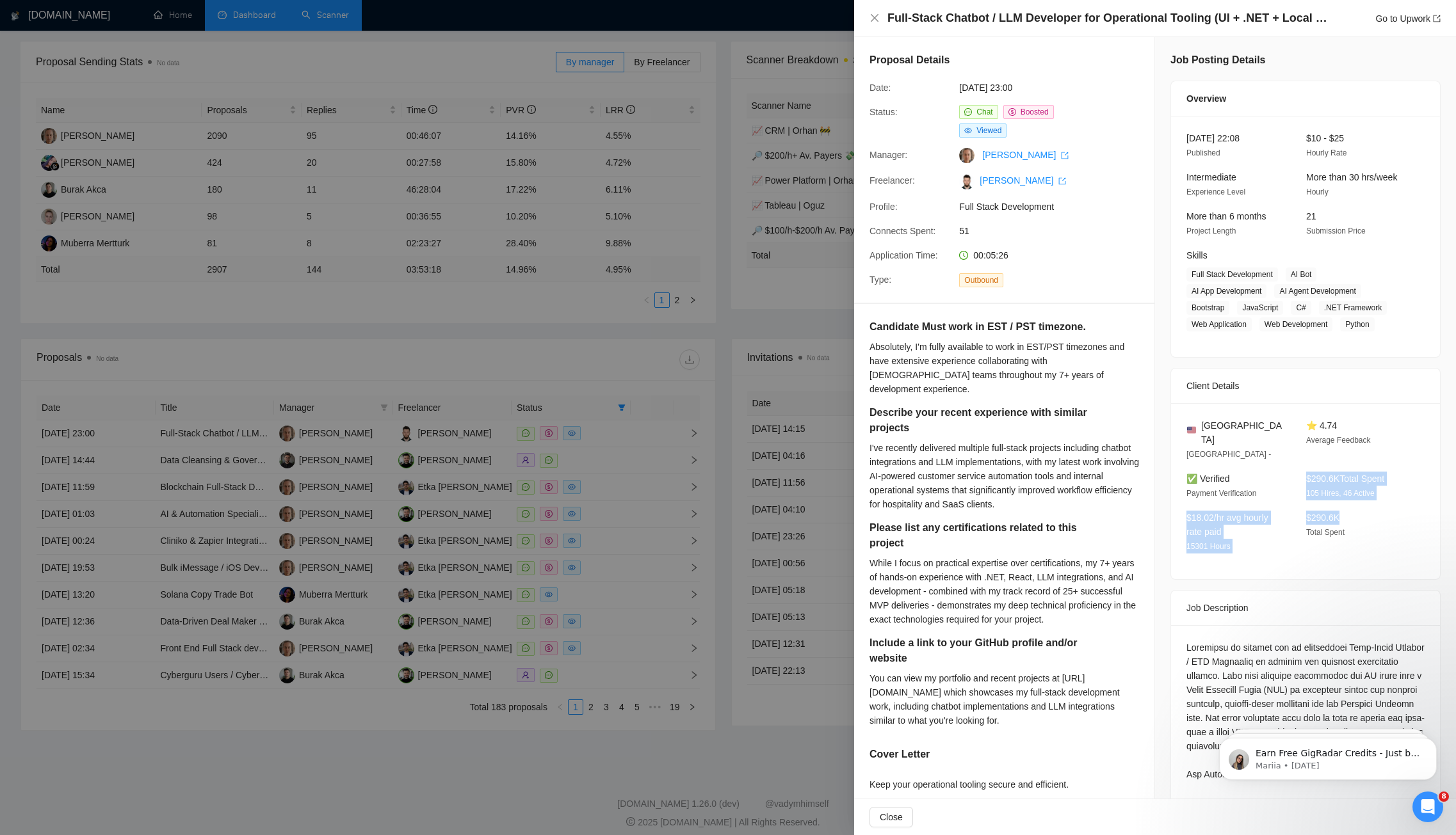
drag, startPoint x: 1329, startPoint y: 479, endPoint x: 1387, endPoint y: 501, distance: 62.0
click at [1387, 506] on div "[GEOGRAPHIC_DATA] [GEOGRAPHIC_DATA] - ⭐ 4.74 Average Feedback ✅ Verified Paymen…" at bounding box center [1304, 491] width 268 height 176
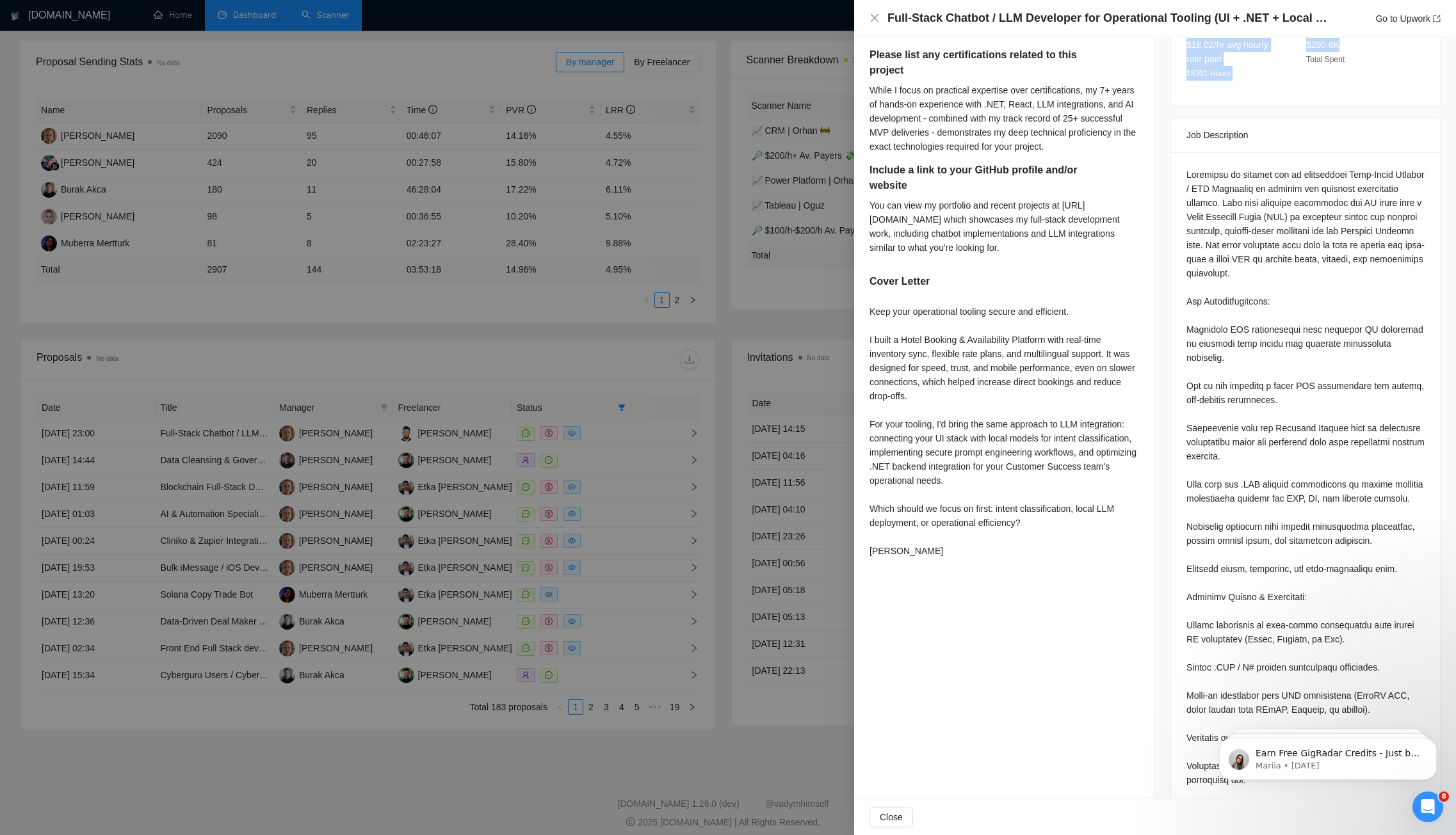
scroll to position [0, 0]
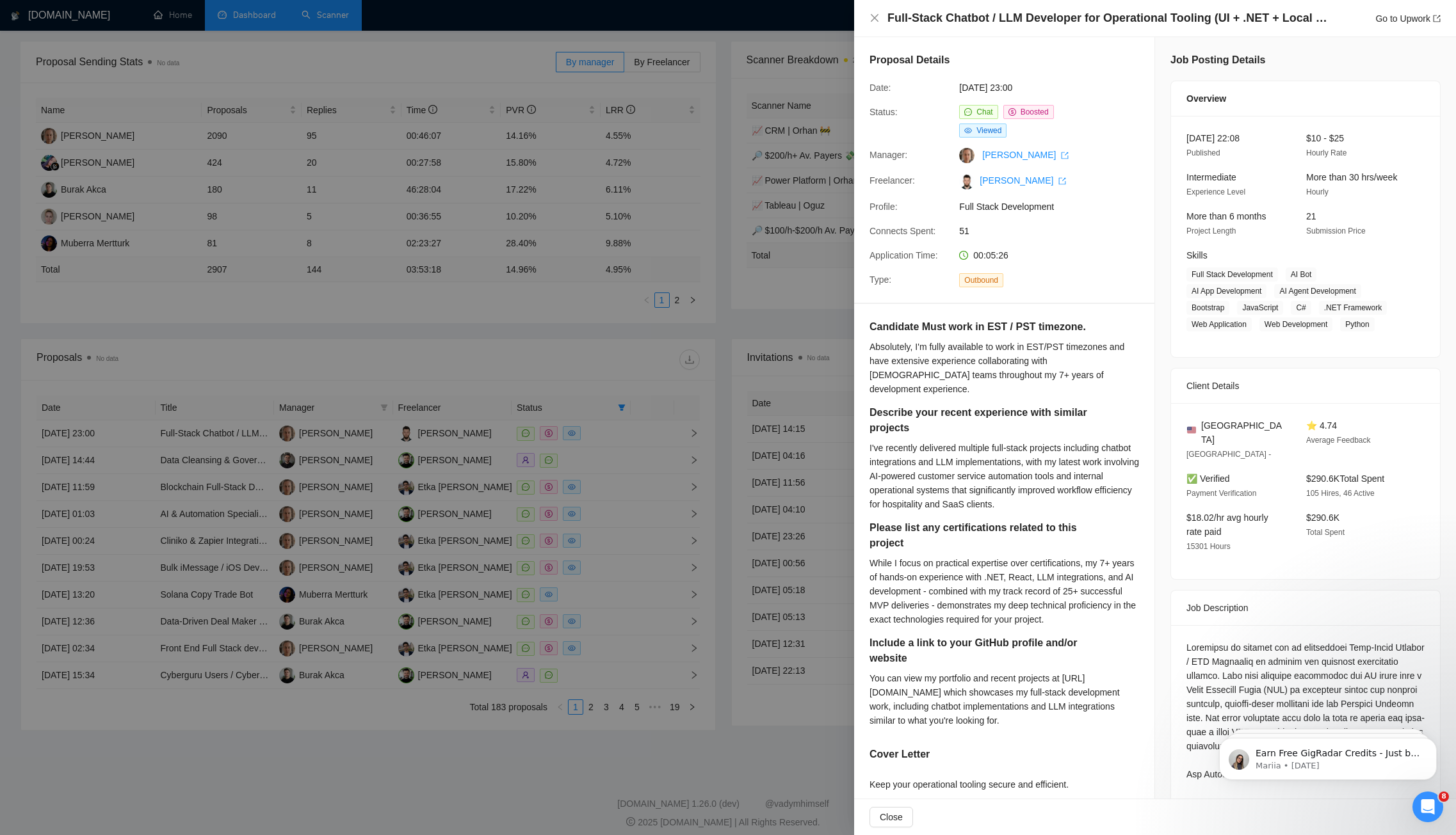
click at [810, 326] on div at bounding box center [728, 418] width 1456 height 835
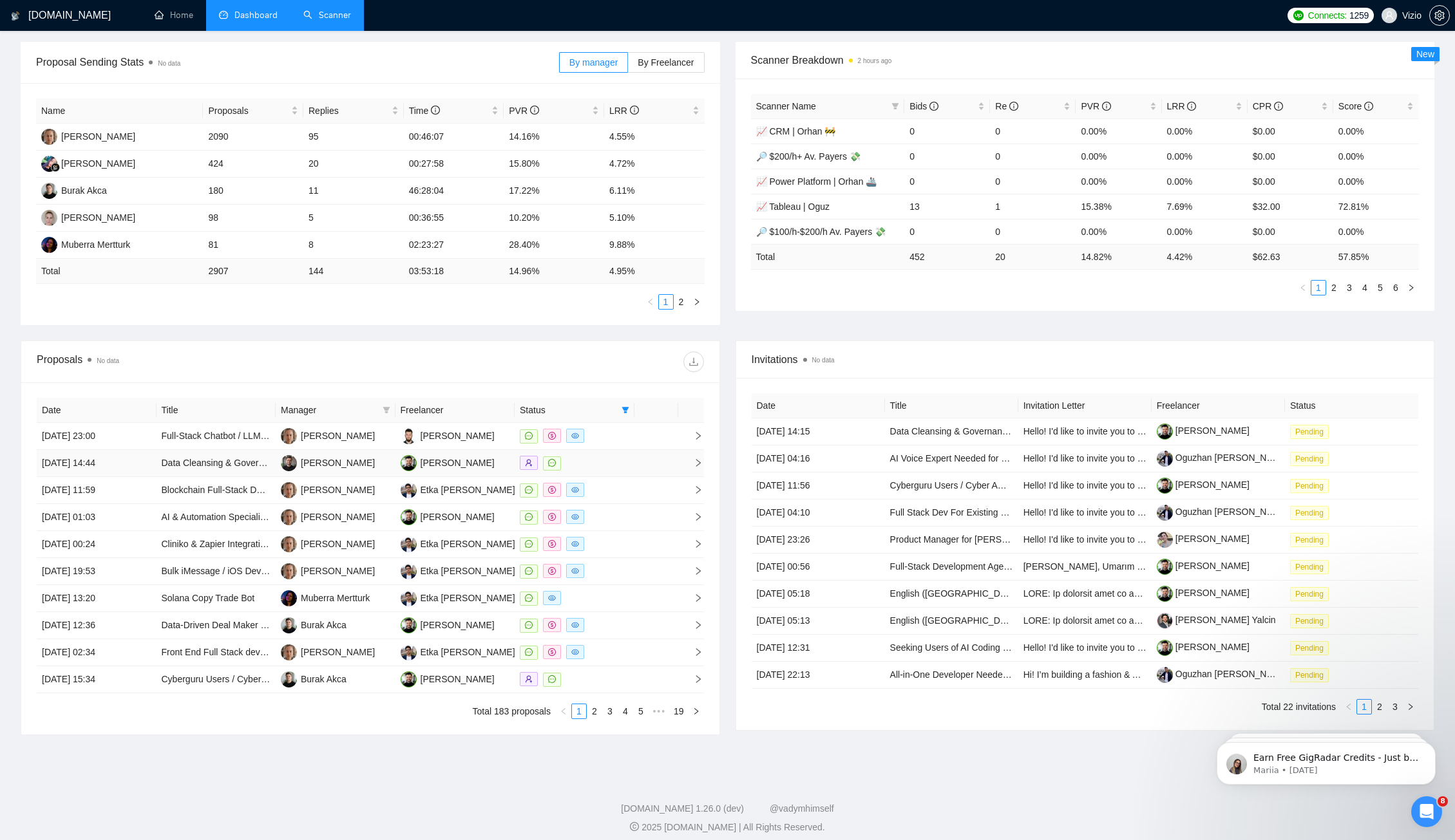
click at [617, 456] on div at bounding box center [574, 463] width 109 height 15
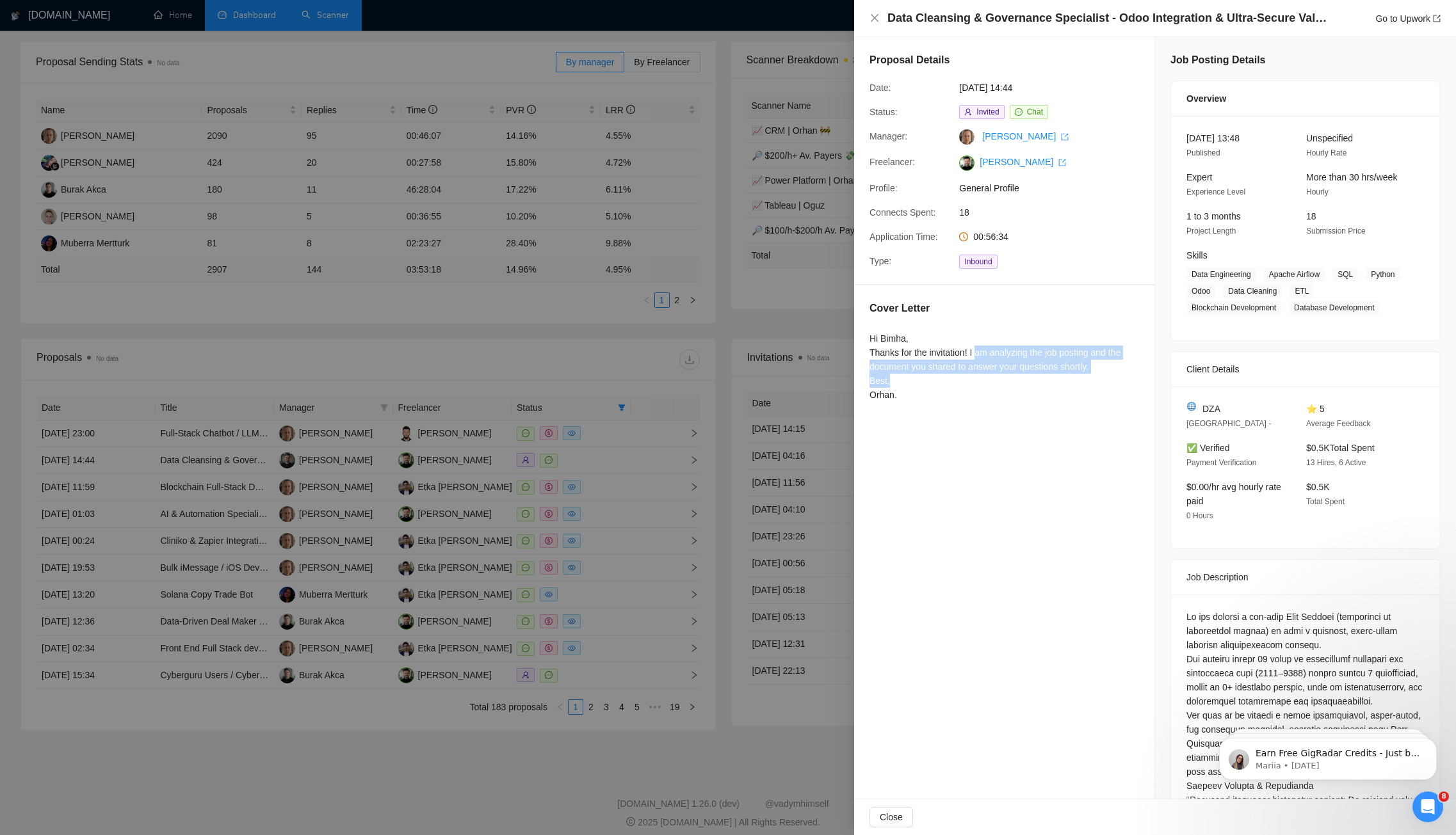
drag, startPoint x: 979, startPoint y: 347, endPoint x: 1005, endPoint y: 388, distance: 48.5
click at [1002, 384] on div "Hi Bimha, Thanks for the invitation! I am analyzing the job posting and the doc…" at bounding box center [1004, 366] width 269 height 70
click at [1001, 403] on div "Hi Bimha, Thanks for the invitation! I am analyzing the job posting and the doc…" at bounding box center [1004, 369] width 269 height 76
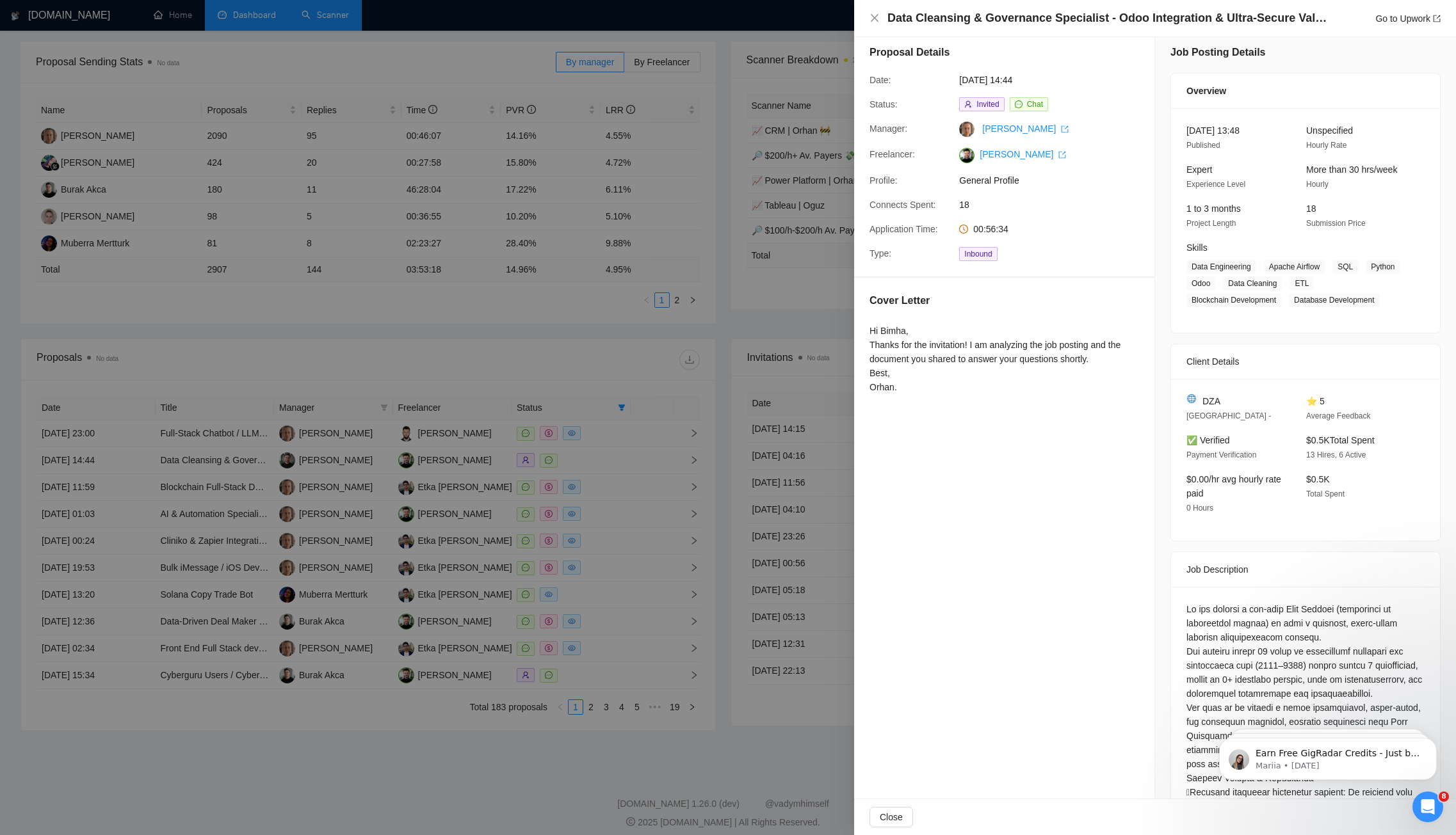
click at [974, 348] on div "Hi Bimha, Thanks for the invitation! I am analyzing the job posting and the doc…" at bounding box center [1004, 359] width 269 height 70
click at [975, 372] on div "Hi Bimha, Thanks for the invitation! I am analyzing the job posting and the doc…" at bounding box center [1004, 359] width 269 height 70
click at [1117, 16] on h4 "Data Cleansing & Governance Specialist - Odoo Integration & Ultra-Secure Valida…" at bounding box center [1108, 19] width 442 height 16
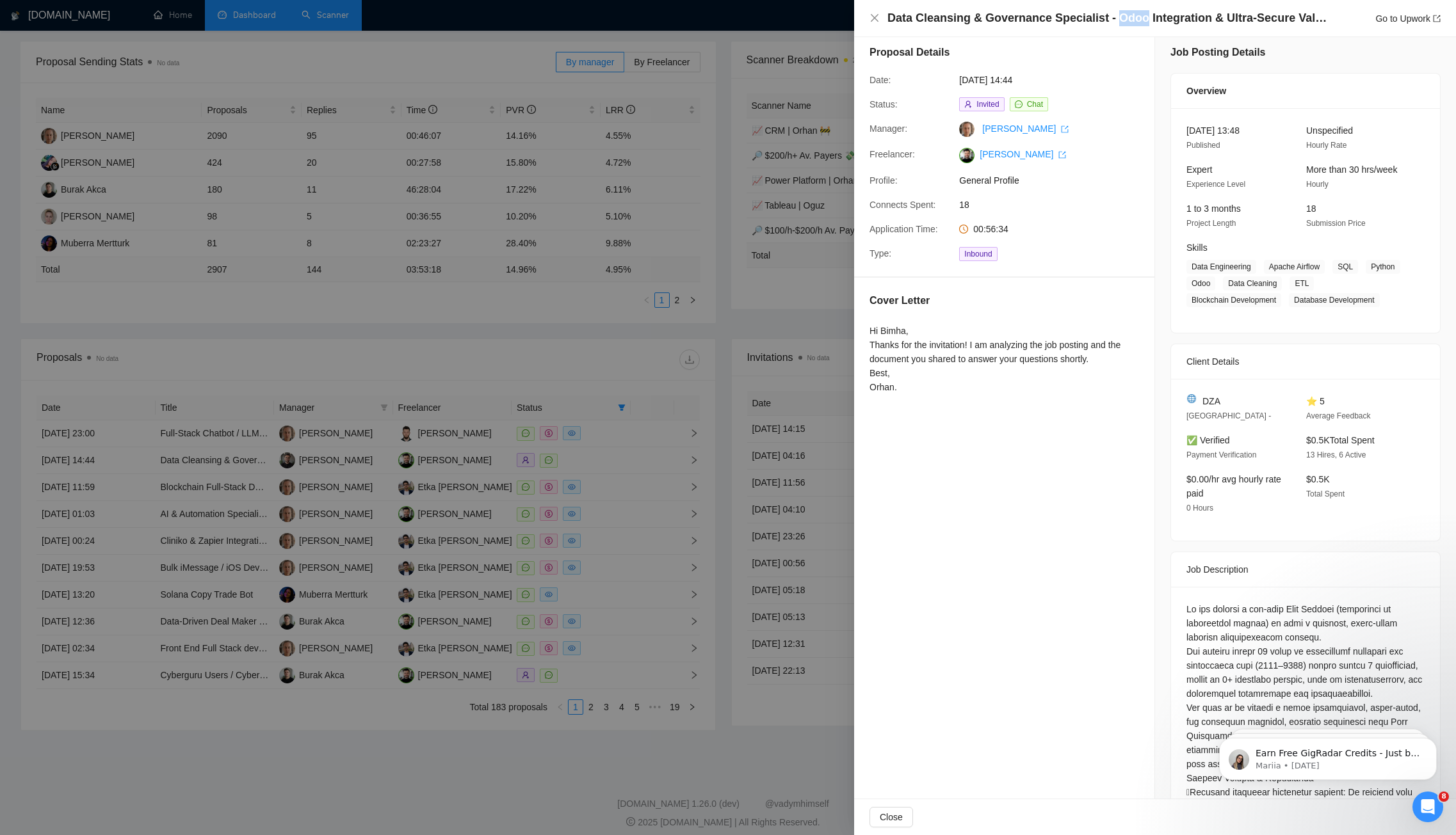
click at [1117, 16] on h4 "Data Cleansing & Governance Specialist - Odoo Integration & Ultra-Secure Valida…" at bounding box center [1108, 19] width 442 height 16
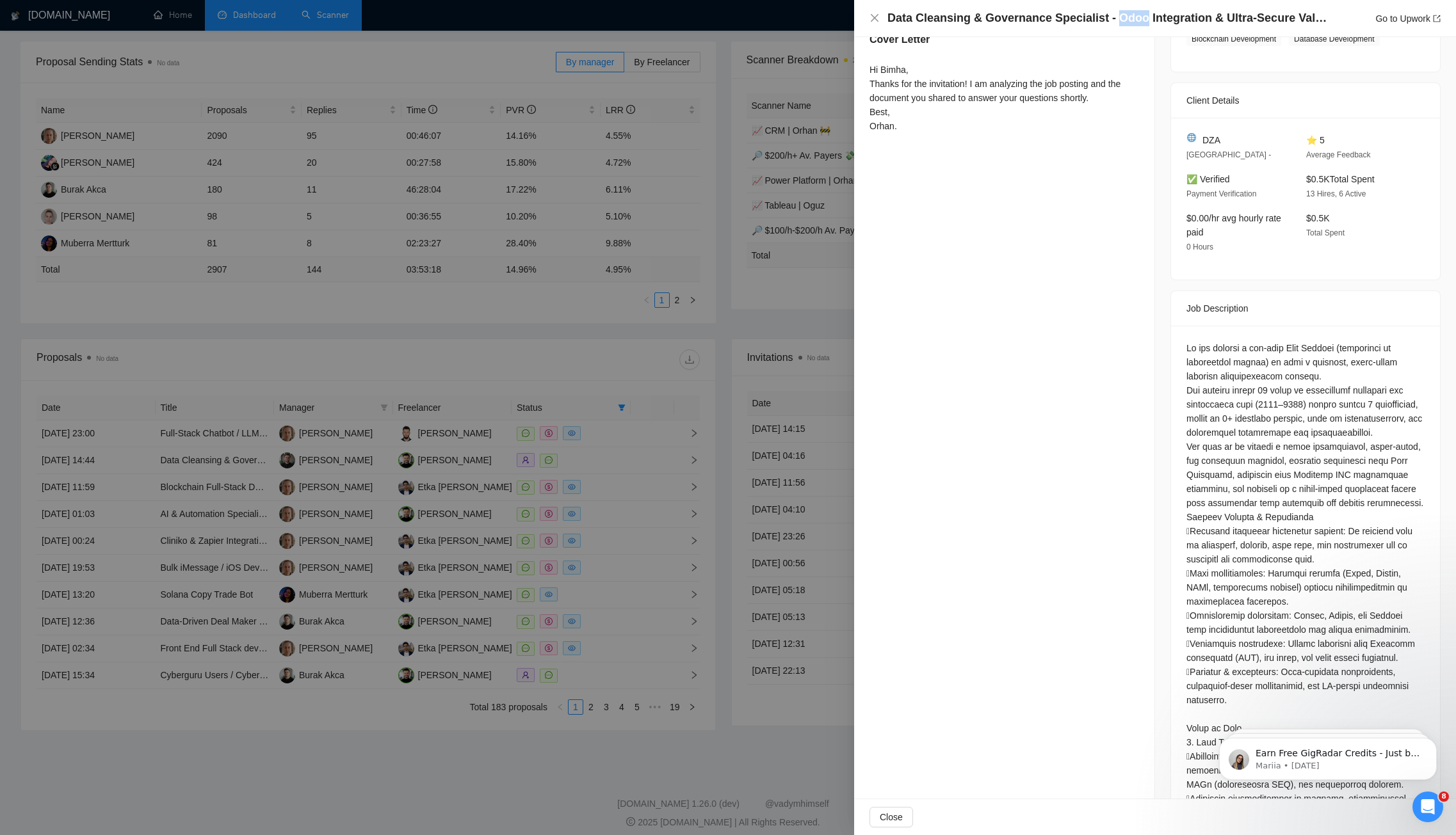
scroll to position [277, 0]
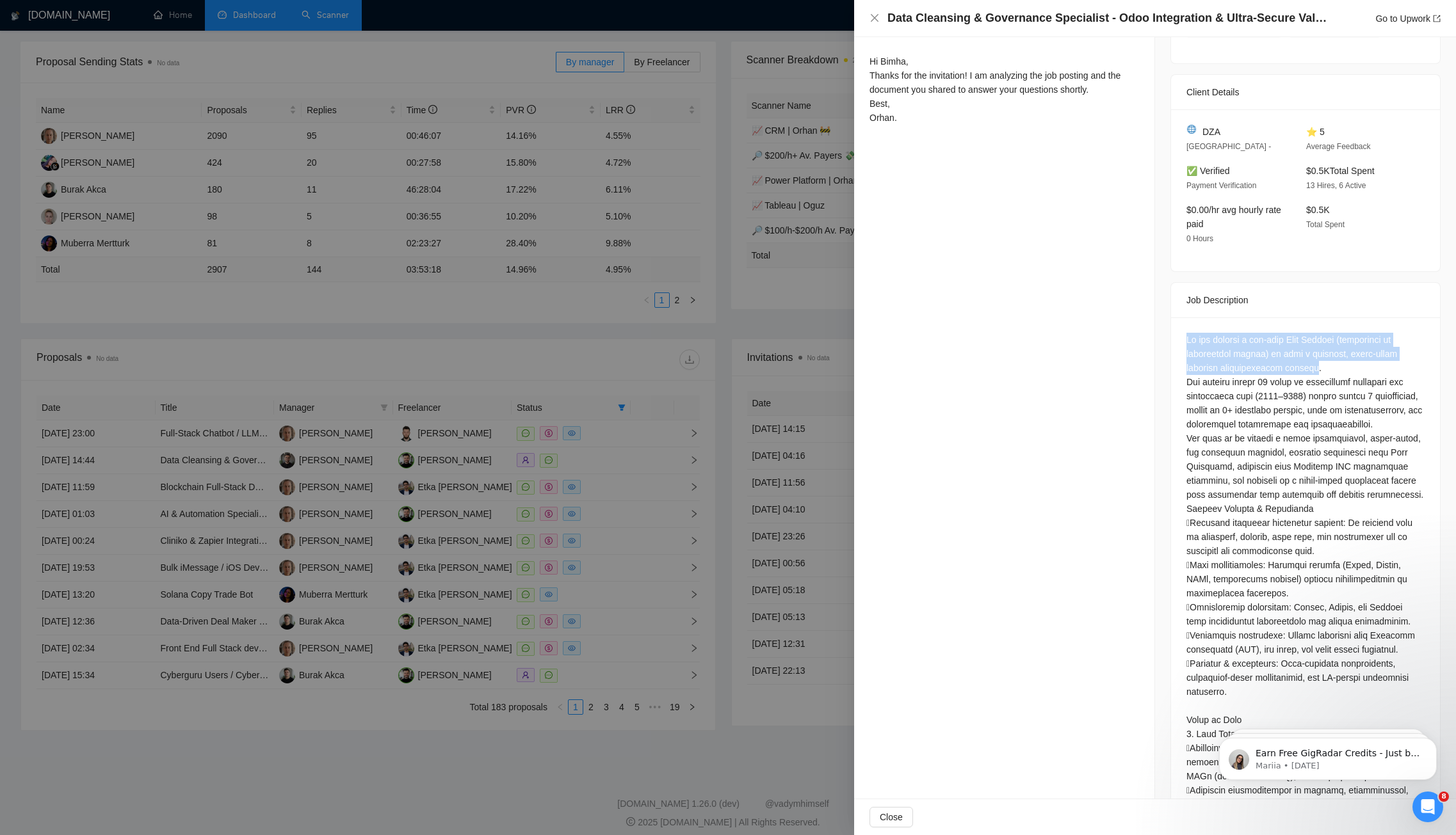
drag, startPoint x: 1315, startPoint y: 365, endPoint x: 1179, endPoint y: 338, distance: 138.7
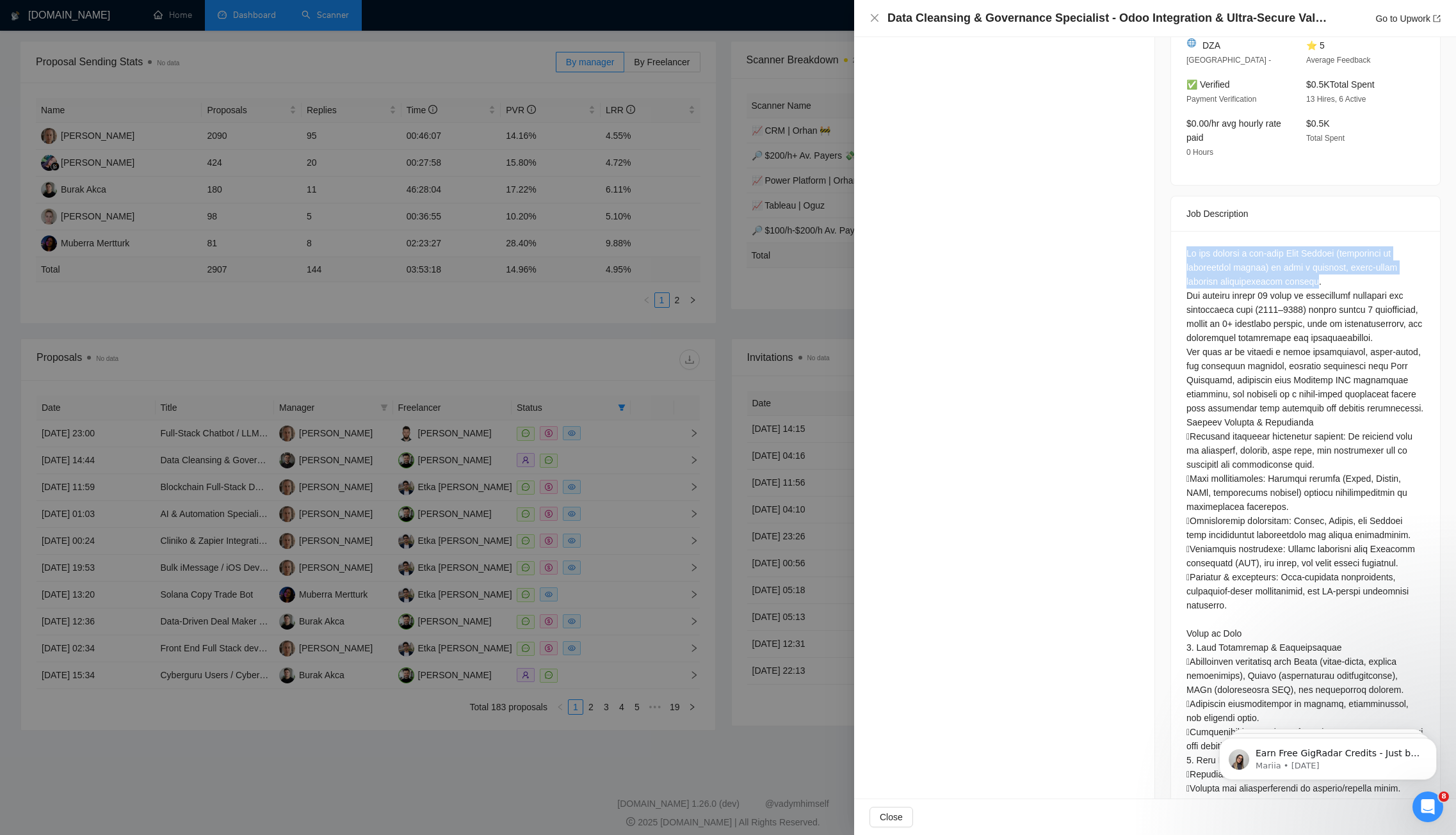
scroll to position [0, 0]
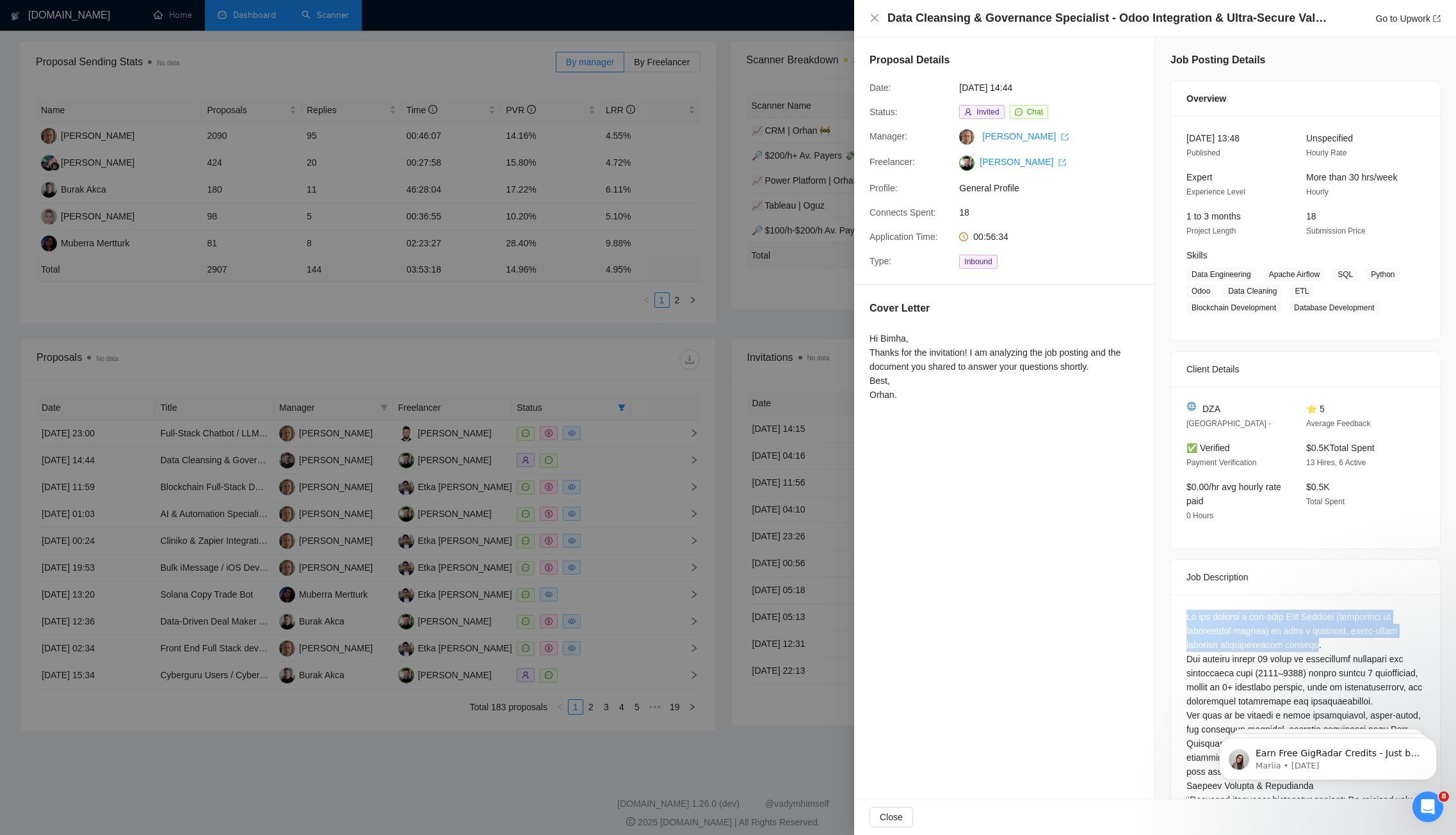
click at [509, 349] on div at bounding box center [728, 418] width 1456 height 835
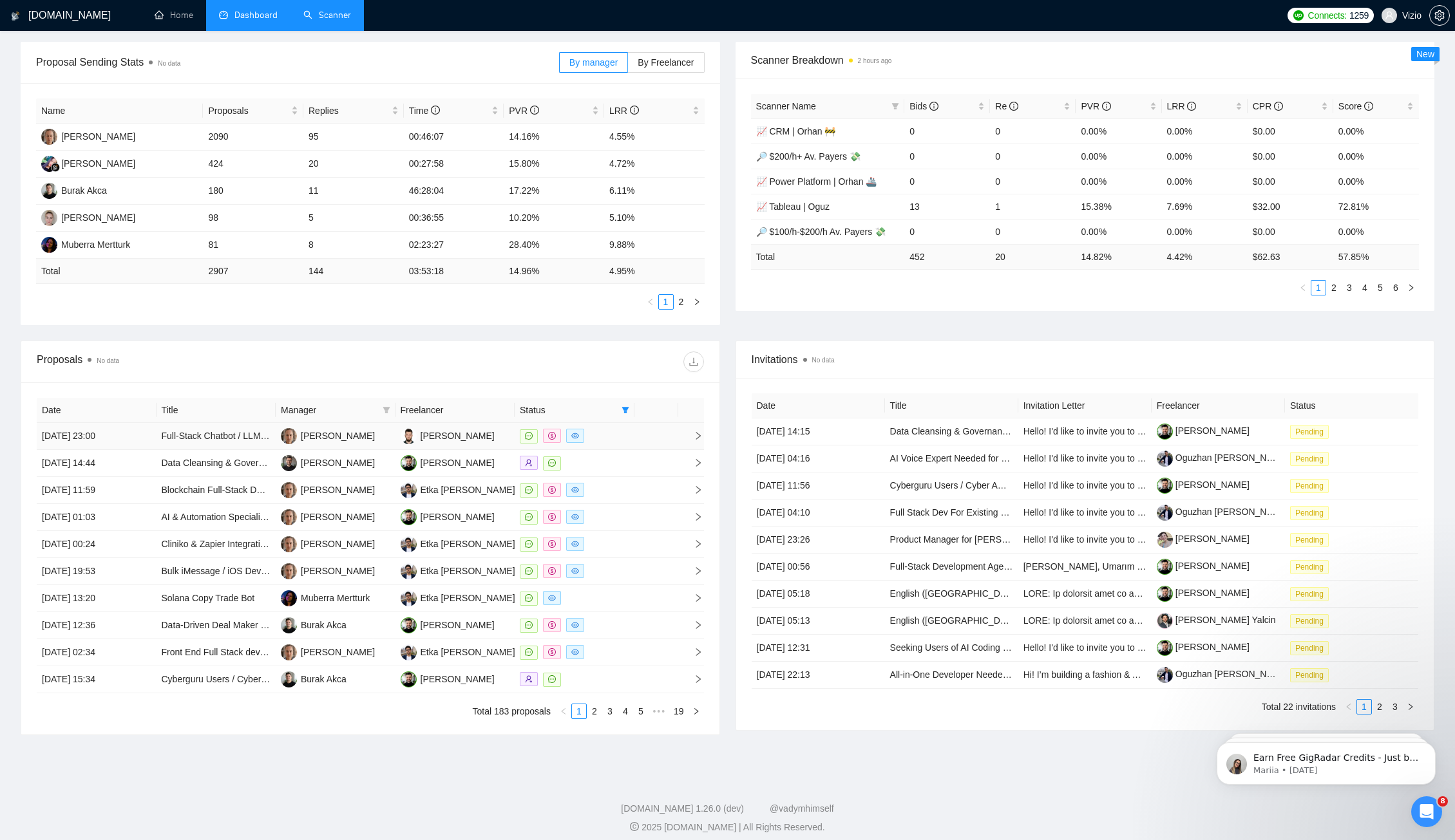
click at [622, 429] on div at bounding box center [574, 436] width 109 height 15
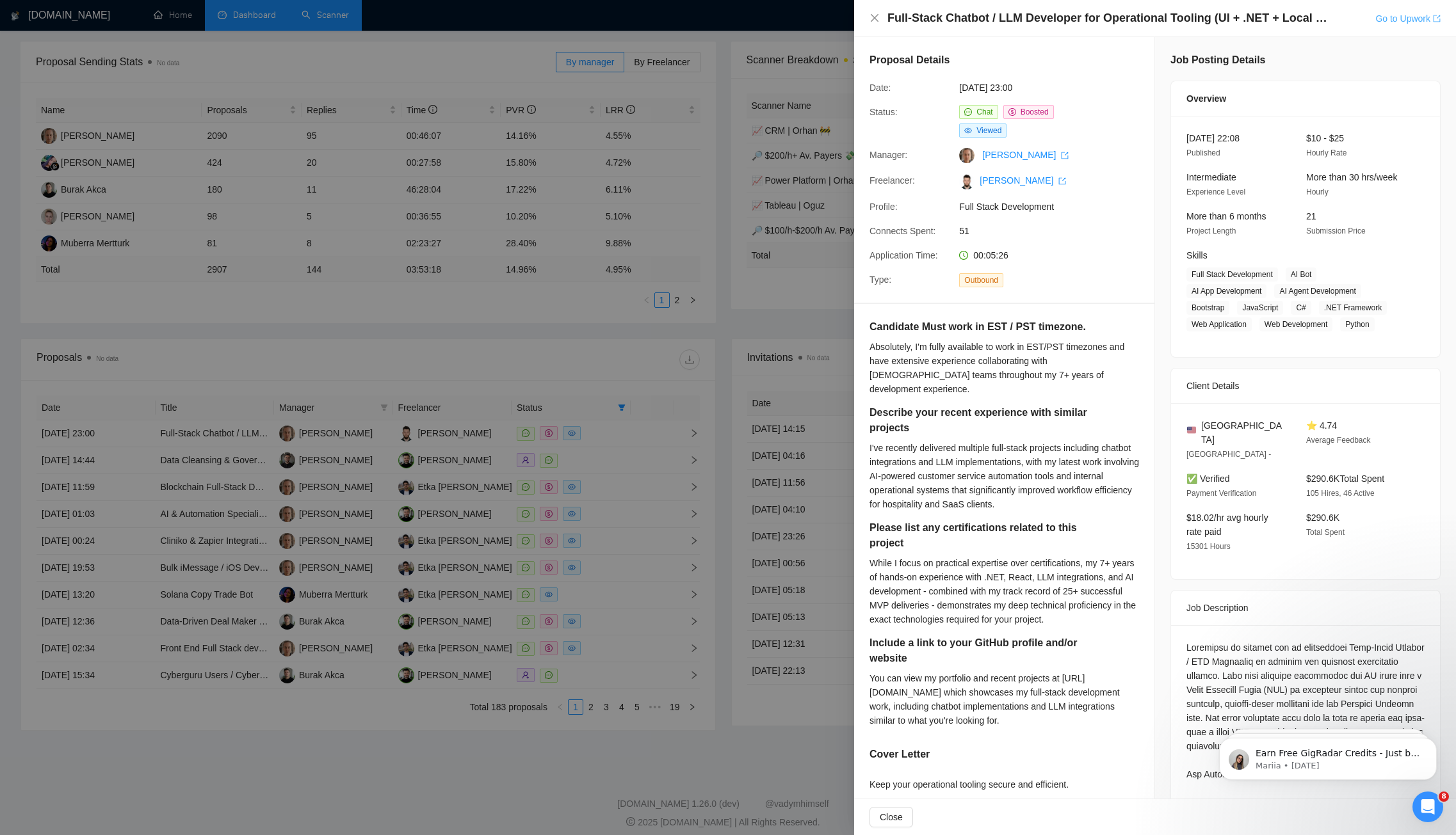
click at [1384, 19] on link "Go to Upwork" at bounding box center [1407, 19] width 65 height 10
click at [891, 36] on div "Full-Stack Chatbot / LLM Developer for Operational Tooling (UI + .NET + Local L…" at bounding box center [1154, 418] width 601 height 835
drag, startPoint x: 888, startPoint y: 18, endPoint x: 1203, endPoint y: 11, distance: 315.1
click at [1203, 11] on h4 "Full-Stack Chatbot / LLM Developer for Operational Tooling (UI + .NET + Local L…" at bounding box center [1108, 19] width 442 height 16
copy h4 "Full-Stack Chatbot / LLM Developer for Operational Tooling"
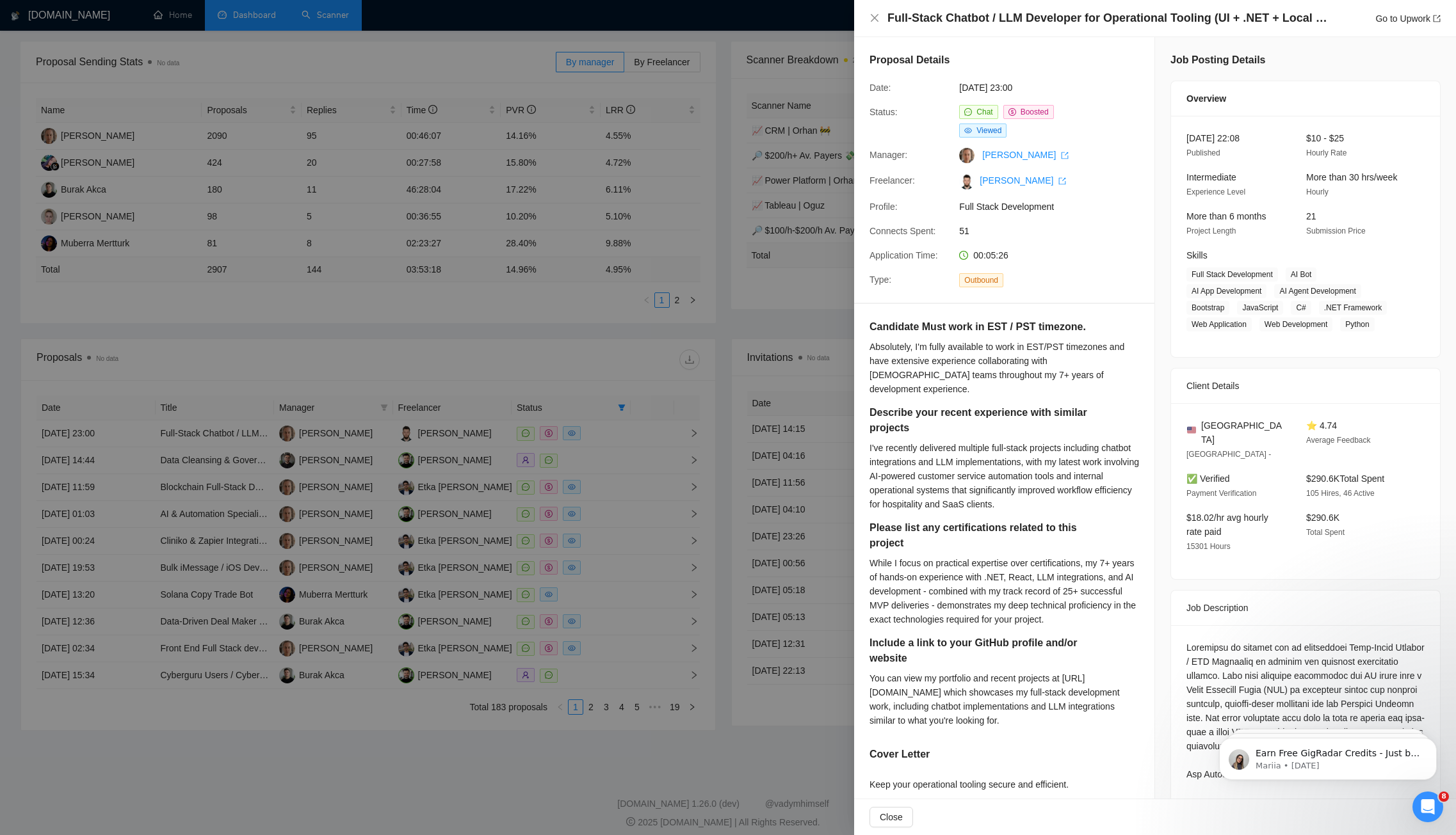
click at [170, 355] on div at bounding box center [728, 418] width 1456 height 835
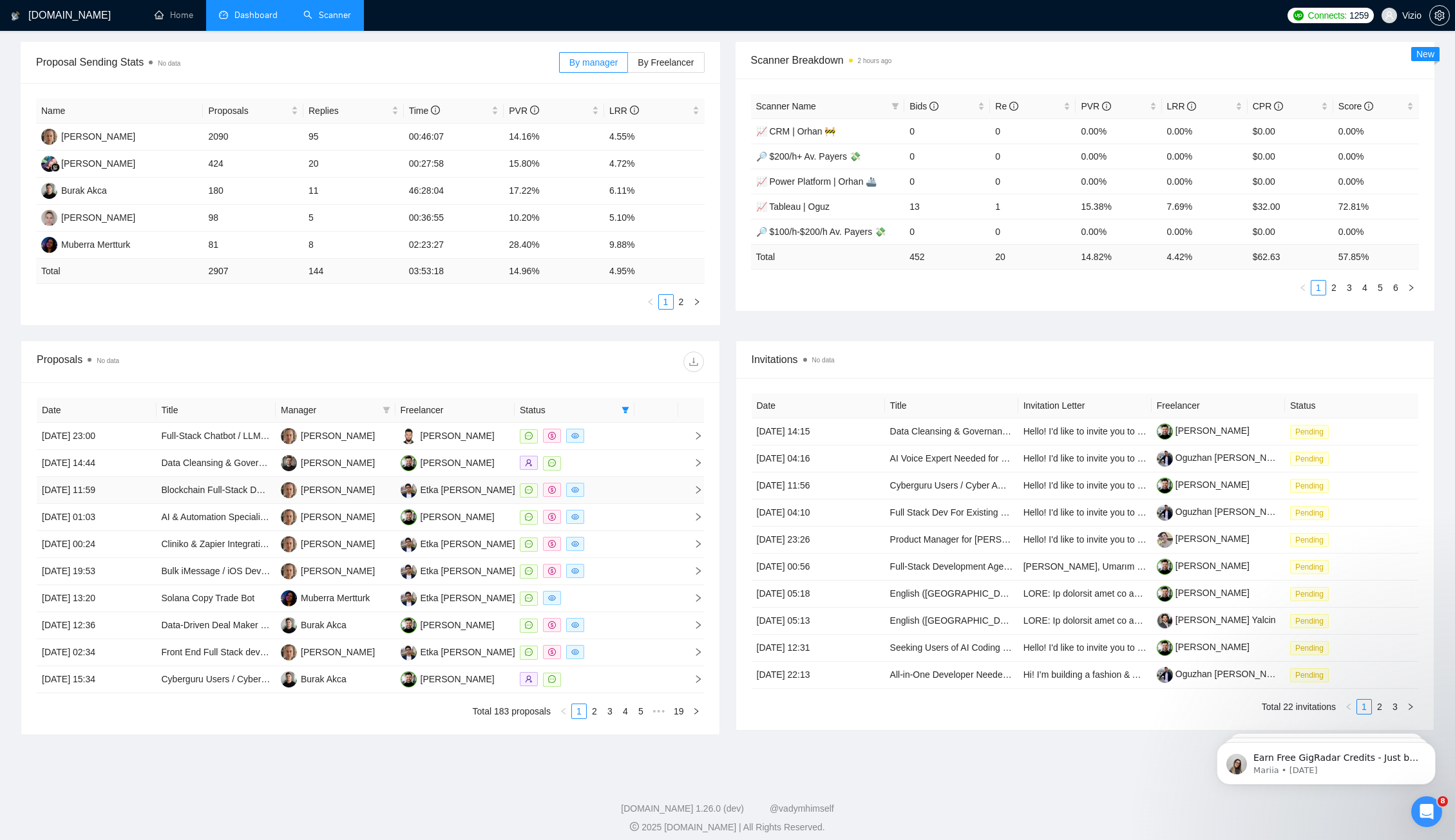
click at [609, 482] on div at bounding box center [574, 490] width 109 height 15
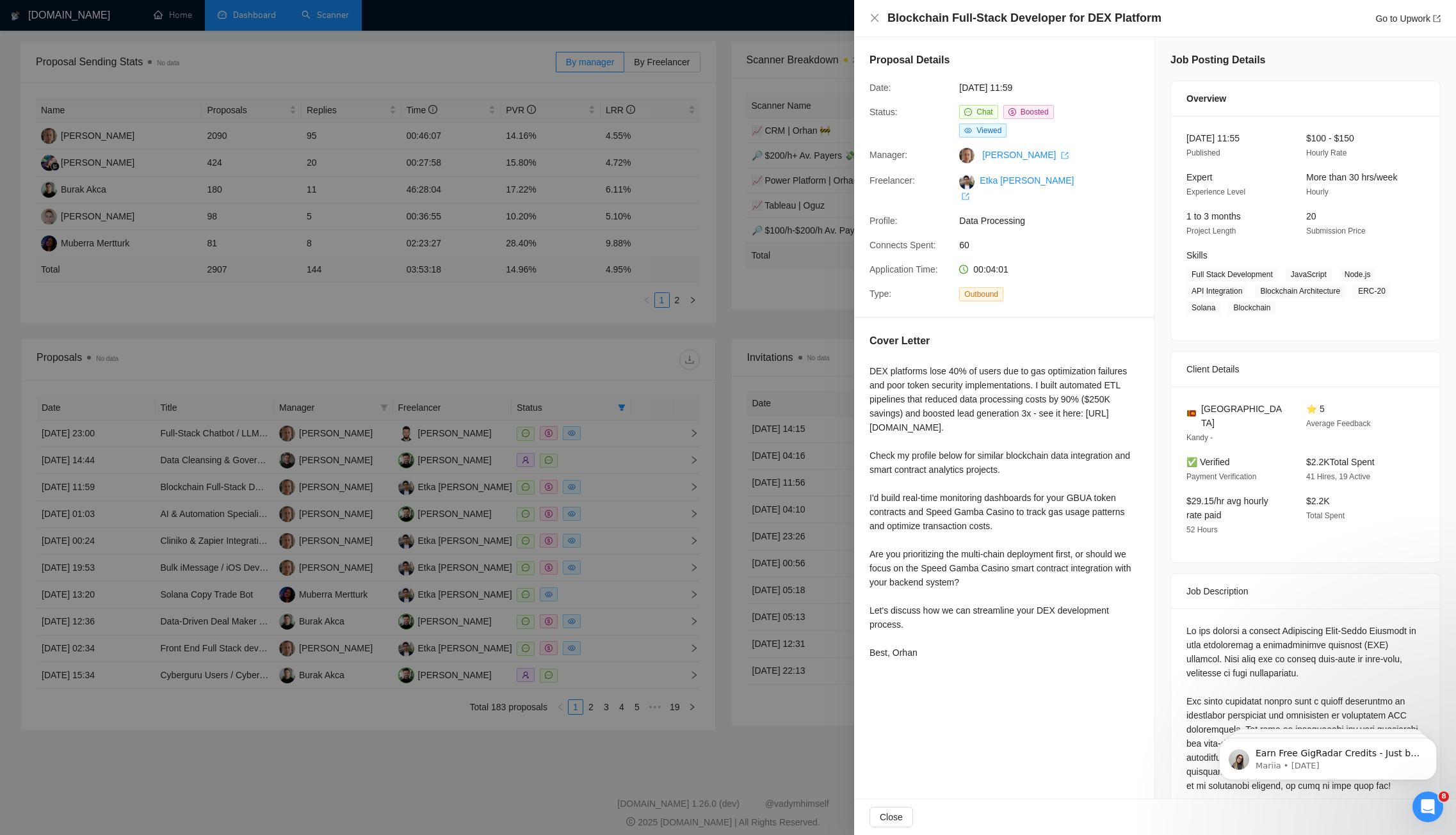
click at [365, 595] on div at bounding box center [728, 418] width 1456 height 835
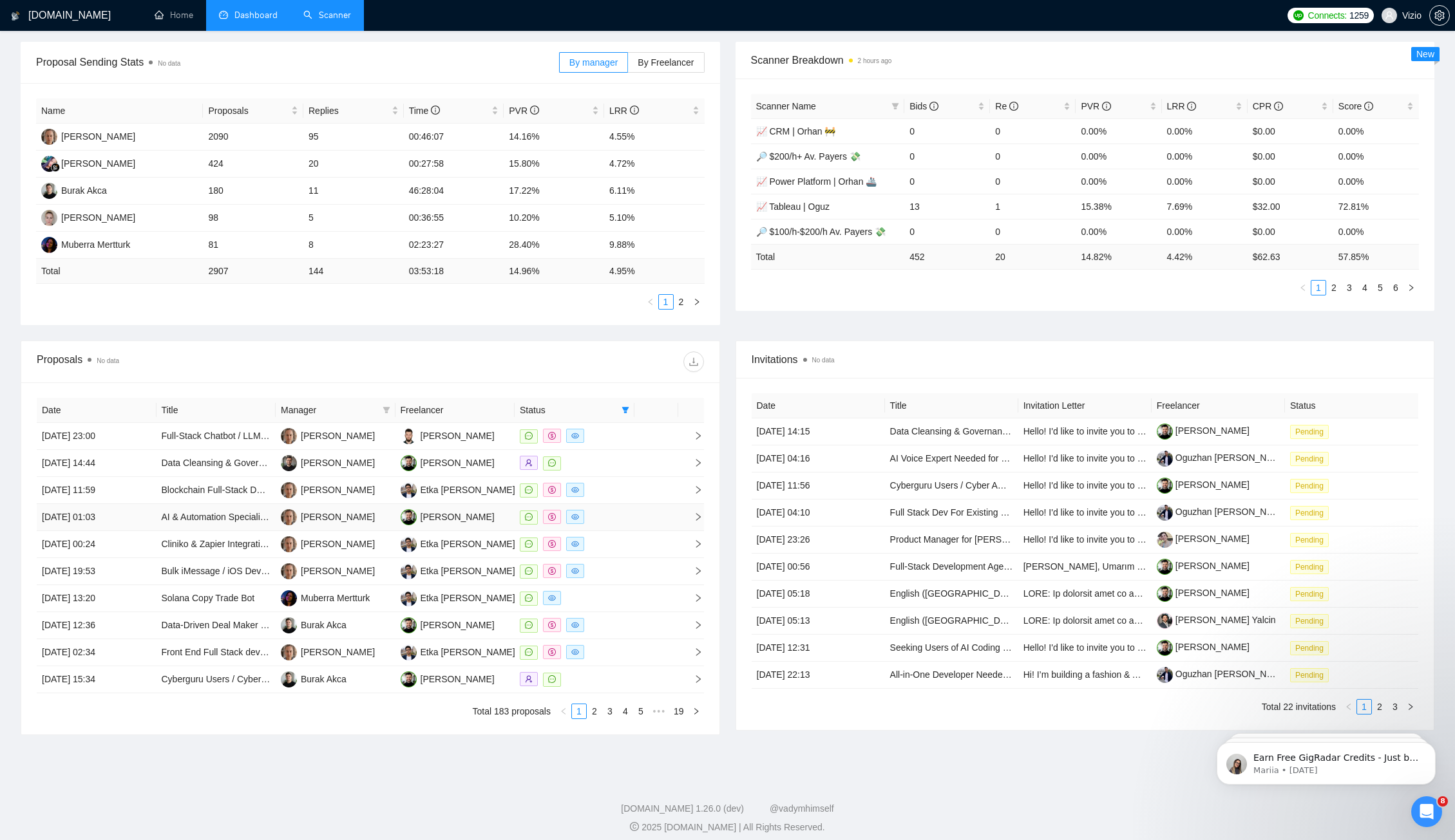
click at [655, 509] on td at bounding box center [656, 517] width 44 height 27
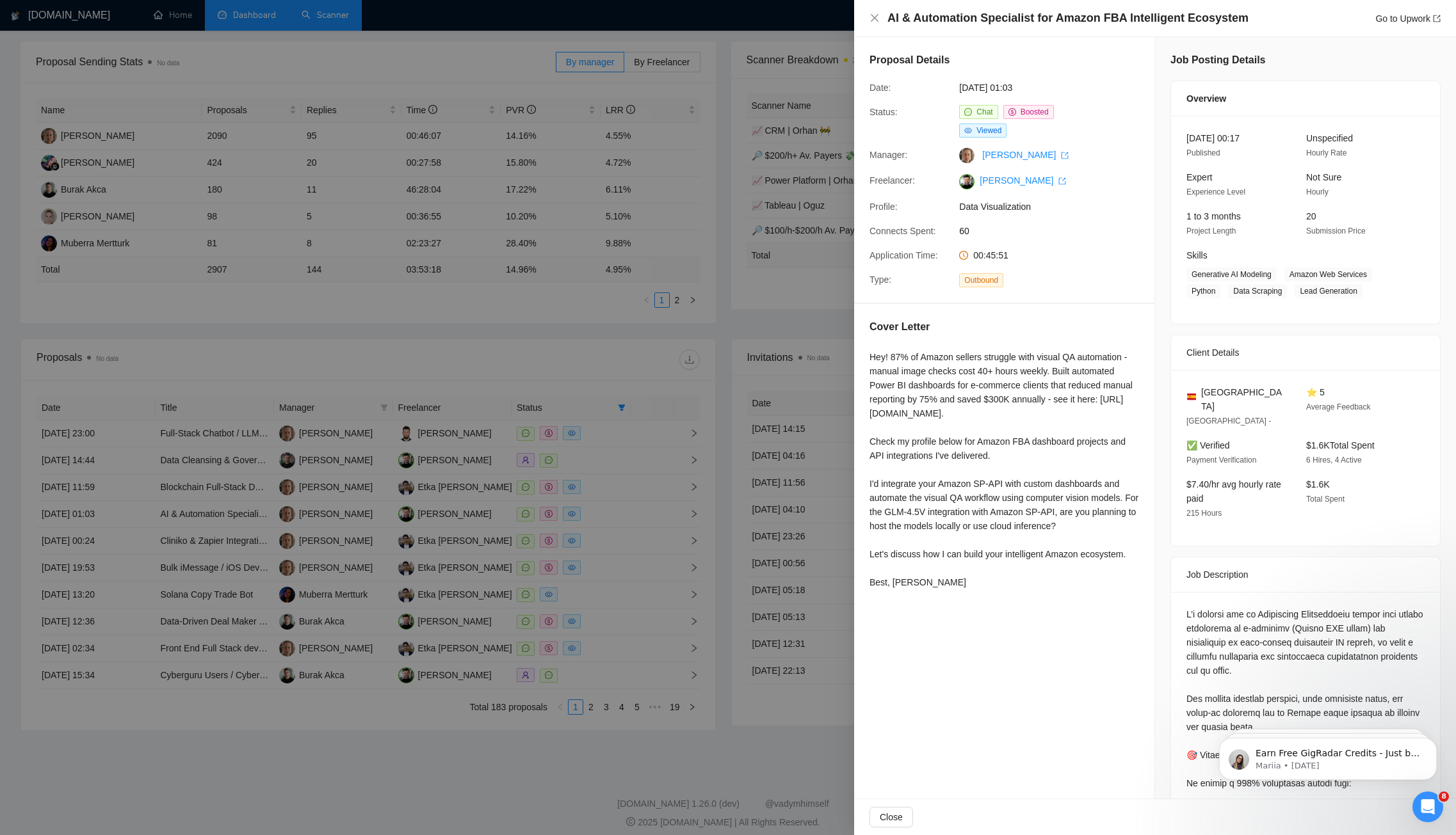
click at [647, 397] on div at bounding box center [728, 418] width 1456 height 835
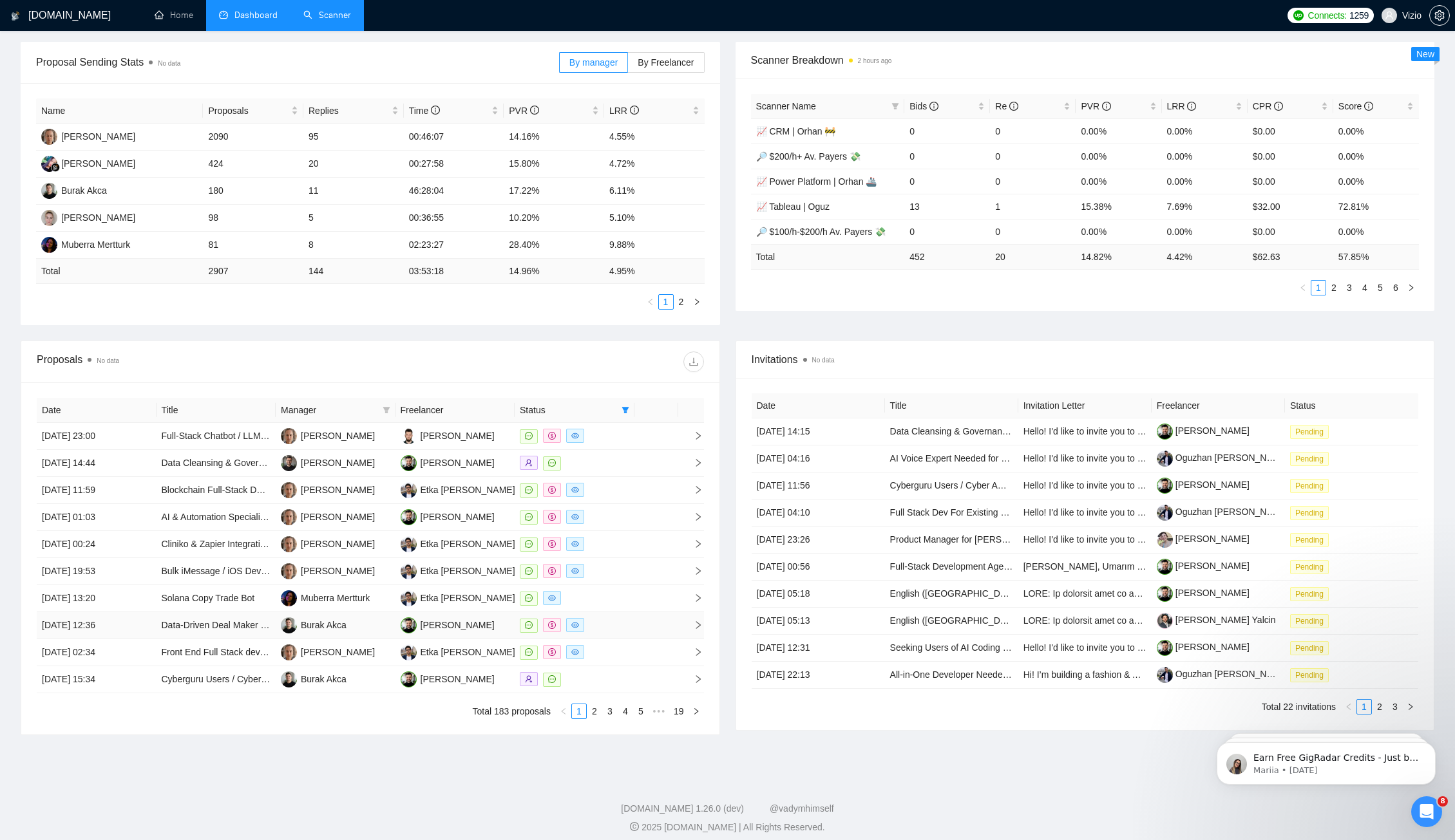
click at [638, 620] on td at bounding box center [656, 625] width 44 height 27
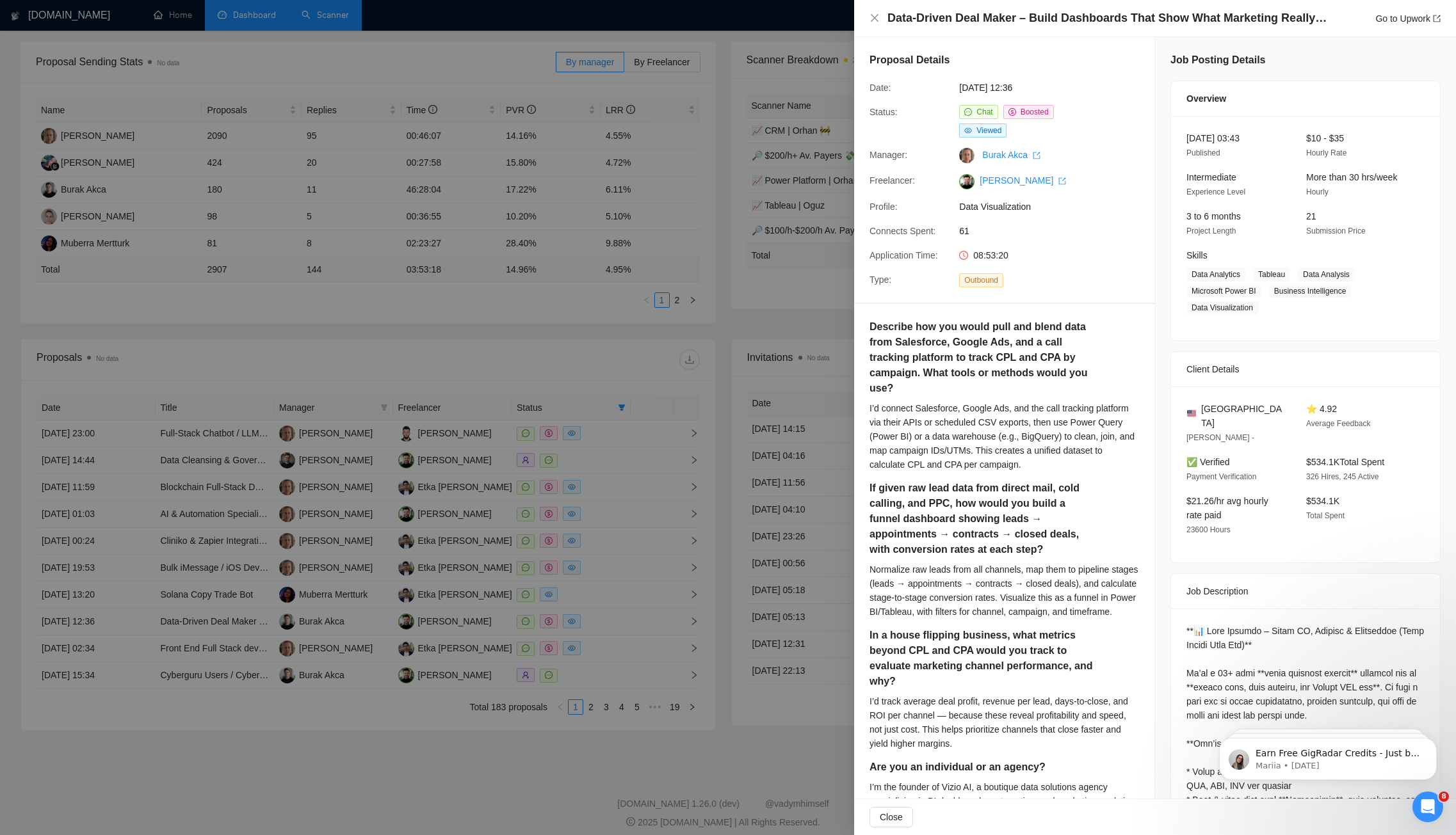
drag, startPoint x: 1245, startPoint y: 667, endPoint x: 1297, endPoint y: 690, distance: 56.9
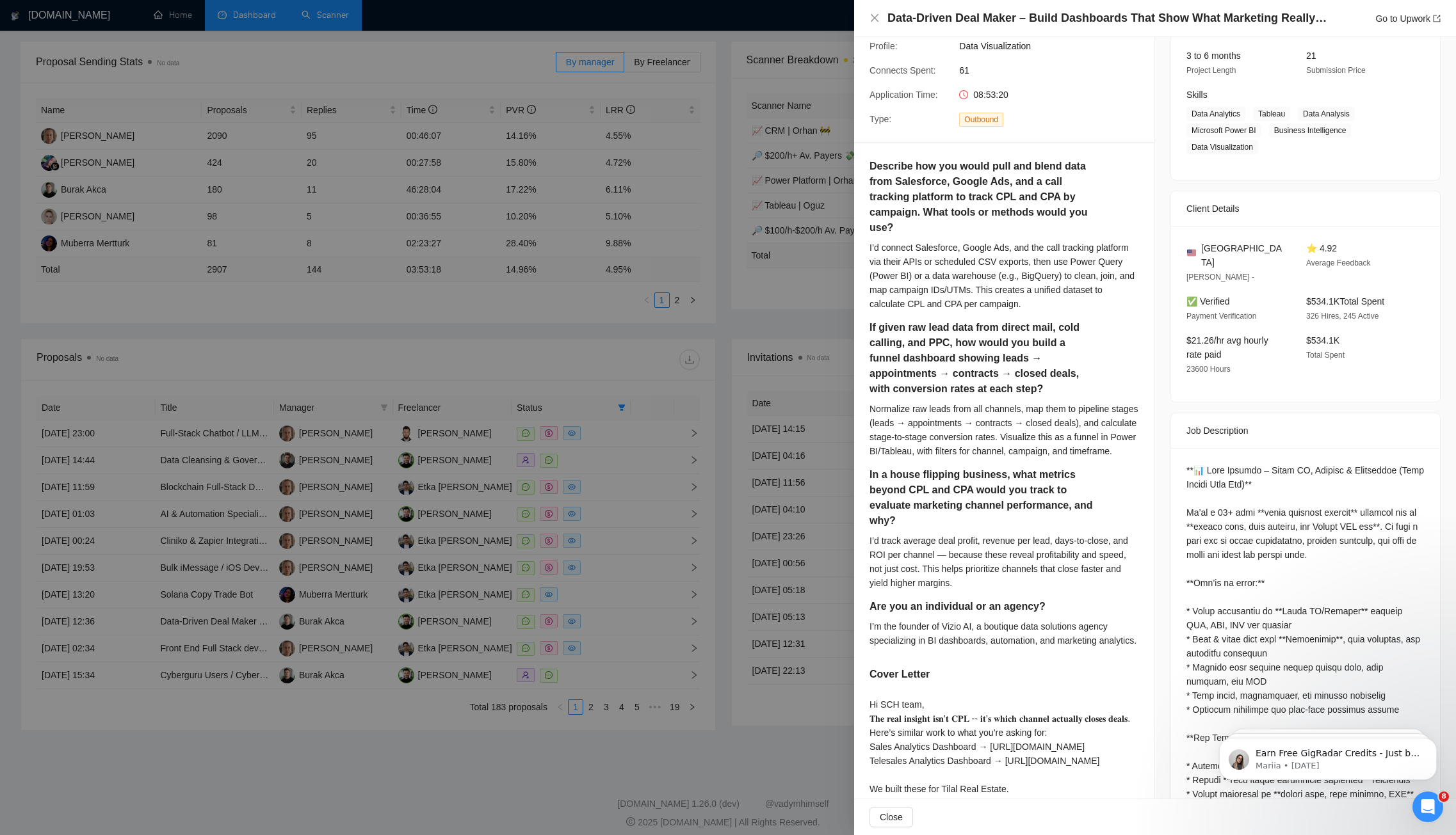
scroll to position [231, 0]
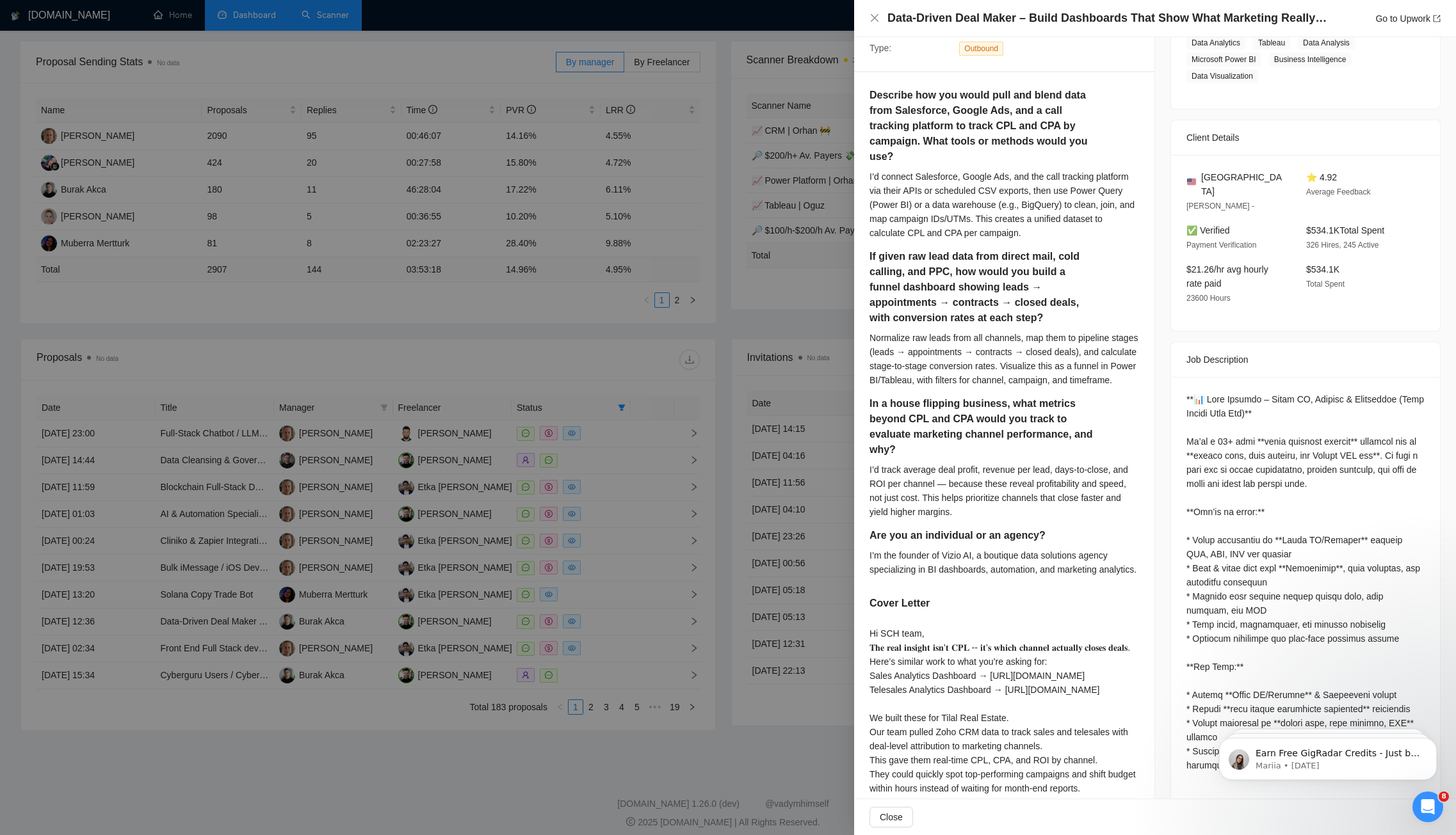
click at [1250, 530] on div "Questions: Describe how you would pull and blend data from Salesforce, Google A…" at bounding box center [1304, 744] width 238 height 704
click at [1213, 468] on div "Questions: Describe how you would pull and blend data from Salesforce, Google A…" at bounding box center [1304, 744] width 238 height 704
drag, startPoint x: 1185, startPoint y: 419, endPoint x: 1415, endPoint y: 468, distance: 235.2
click at [1415, 468] on div "Questions: Describe how you would pull and blend data from Salesforce, Google A…" at bounding box center [1304, 749] width 268 height 744
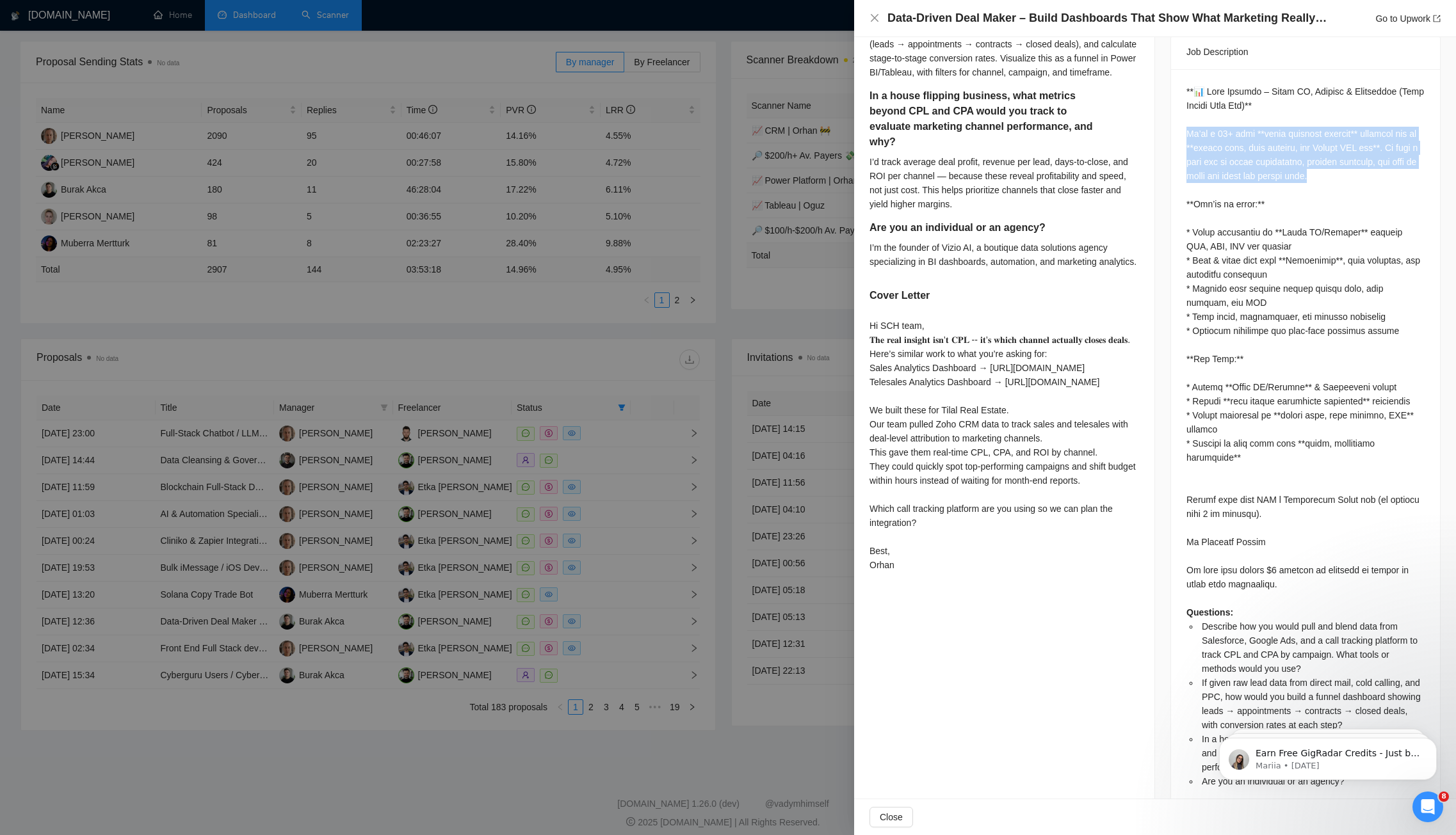
scroll to position [532, 0]
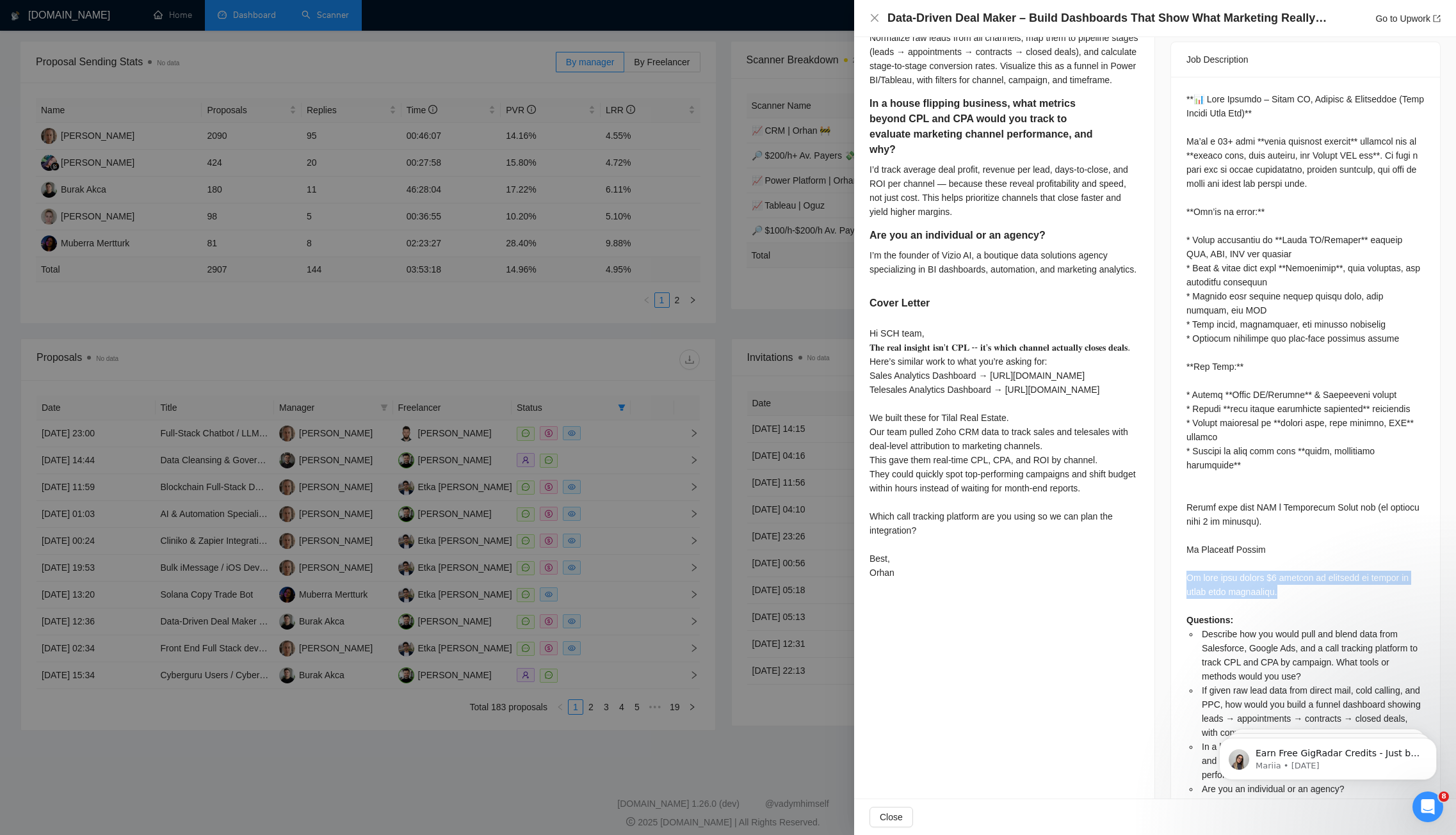
drag, startPoint x: 1180, startPoint y: 546, endPoint x: 1327, endPoint y: 561, distance: 147.8
click at [1327, 561] on div "Questions: Describe how you would pull and blend data from Salesforce, Google A…" at bounding box center [1304, 448] width 268 height 744
click at [1188, 509] on div "Questions: Describe how you would pull and blend data from Salesforce, Google A…" at bounding box center [1304, 443] width 238 height 704
drag, startPoint x: 1182, startPoint y: 517, endPoint x: 1282, endPoint y: 521, distance: 100.1
click at [1282, 521] on div "Questions: Describe how you would pull and blend data from Salesforce, Google A…" at bounding box center [1304, 443] width 238 height 704
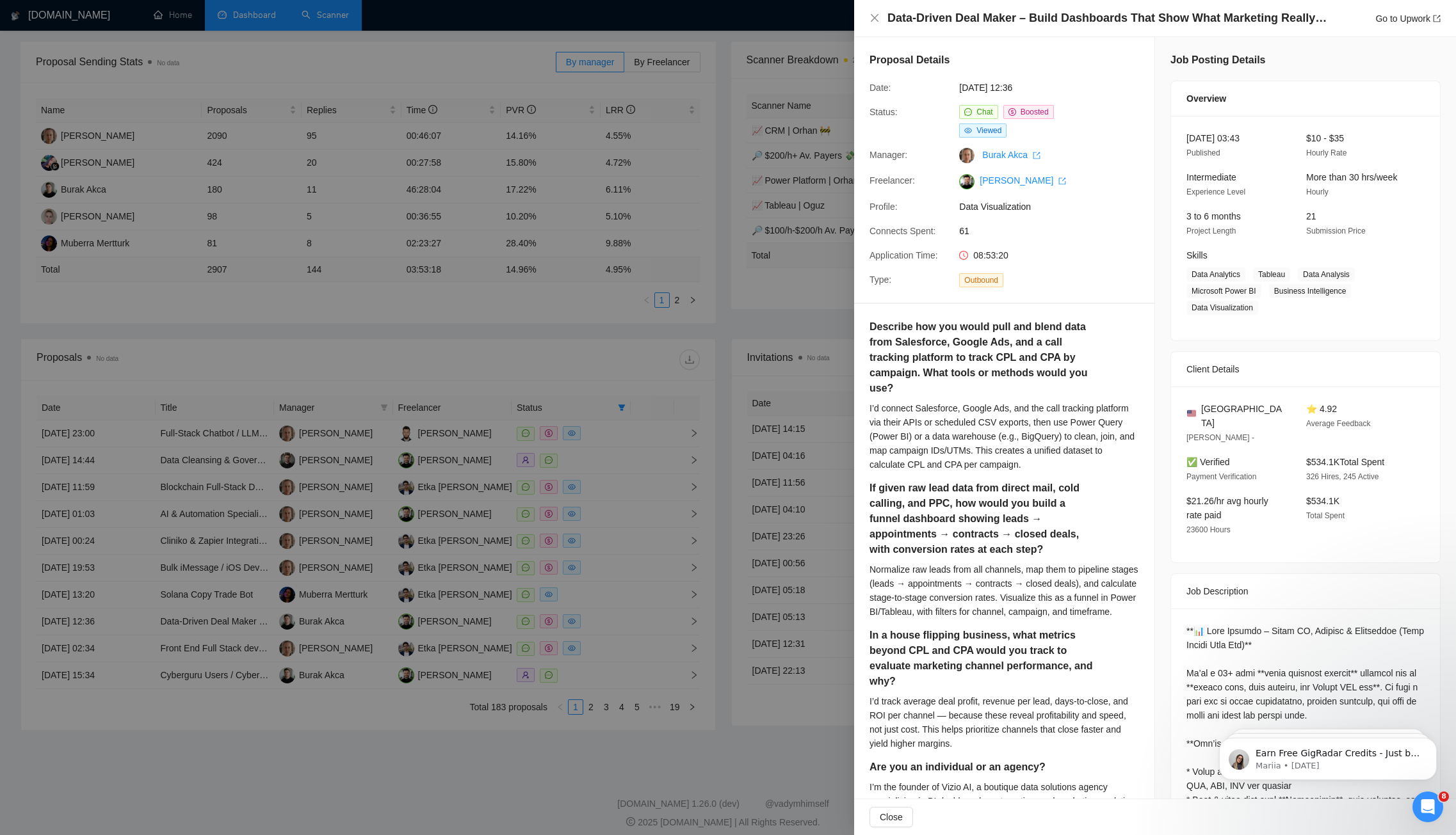
scroll to position [539, 0]
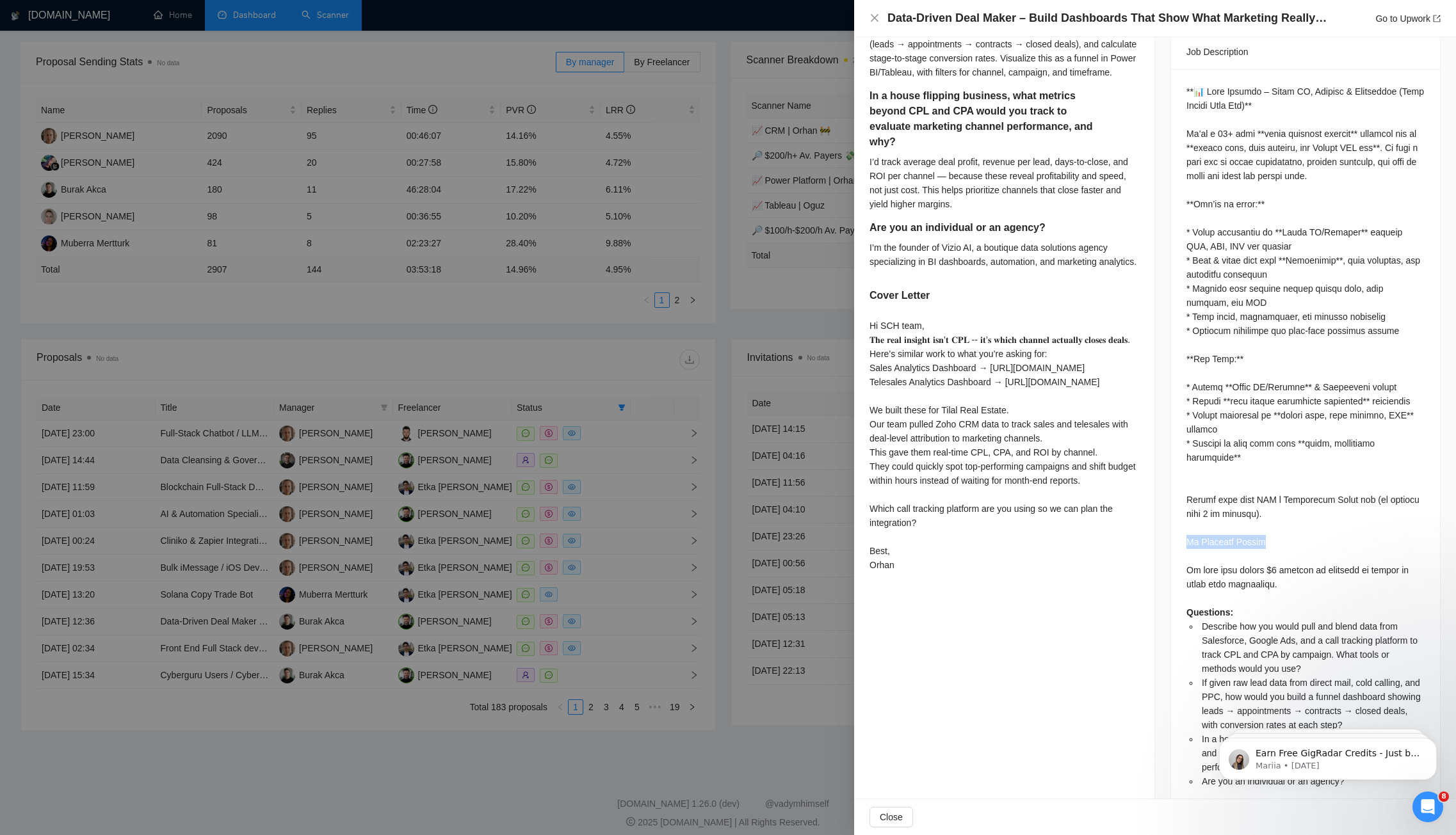
click at [1200, 508] on div "Questions: Describe how you would pull and blend data from Salesforce, Google A…" at bounding box center [1304, 436] width 238 height 704
click at [339, 338] on div at bounding box center [728, 418] width 1456 height 835
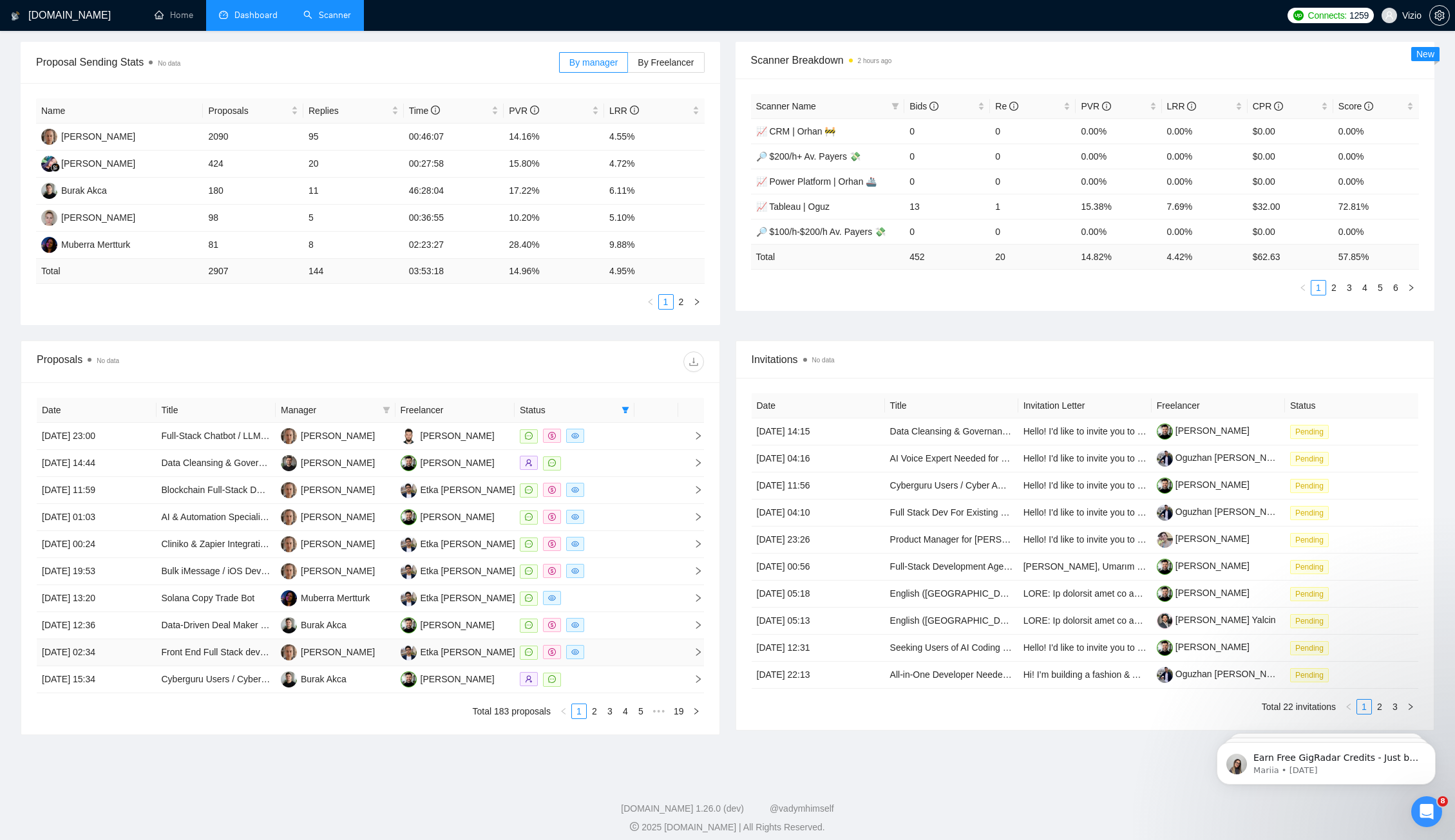
click at [625, 645] on div at bounding box center [574, 653] width 109 height 15
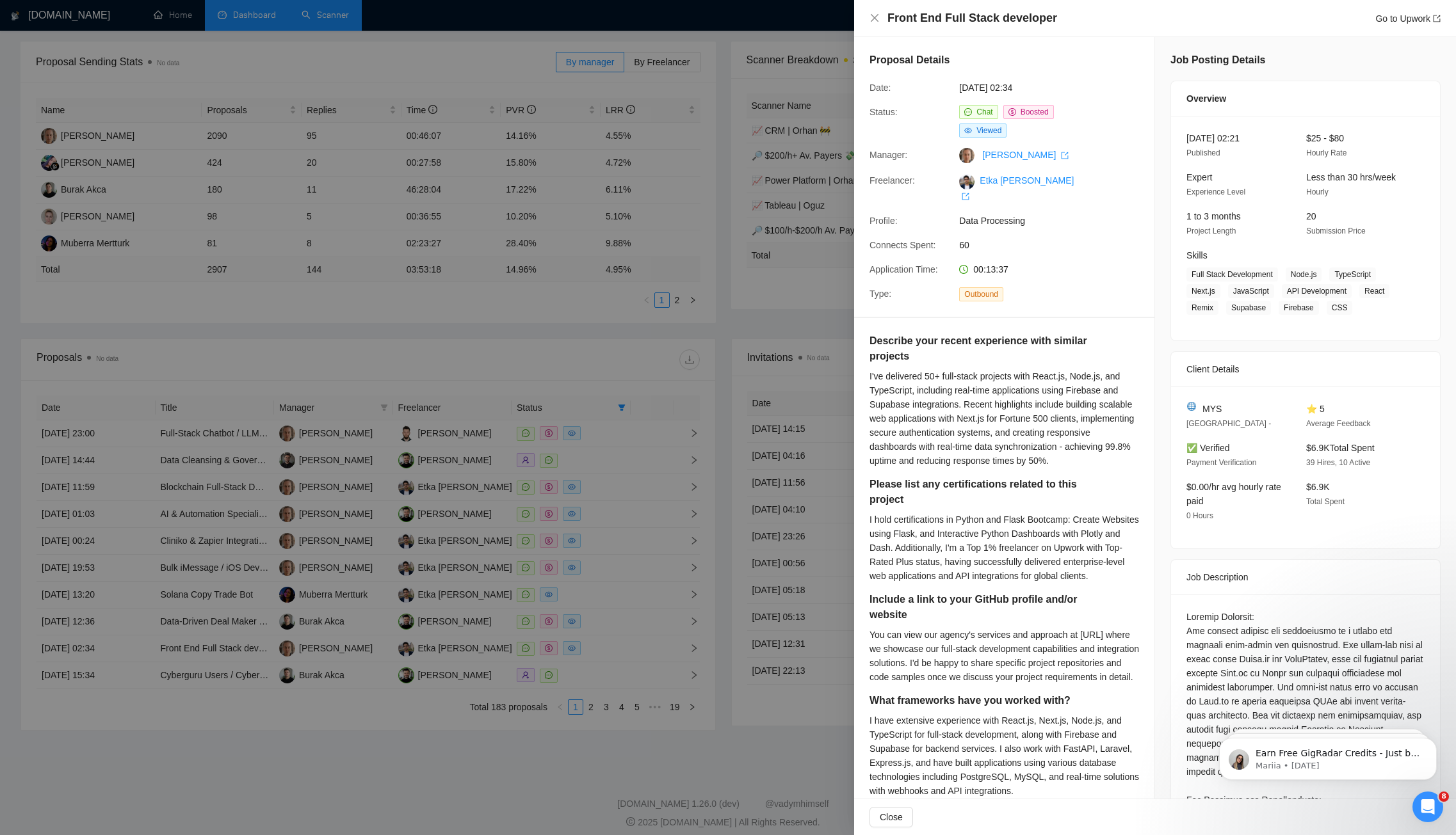
scroll to position [8, 0]
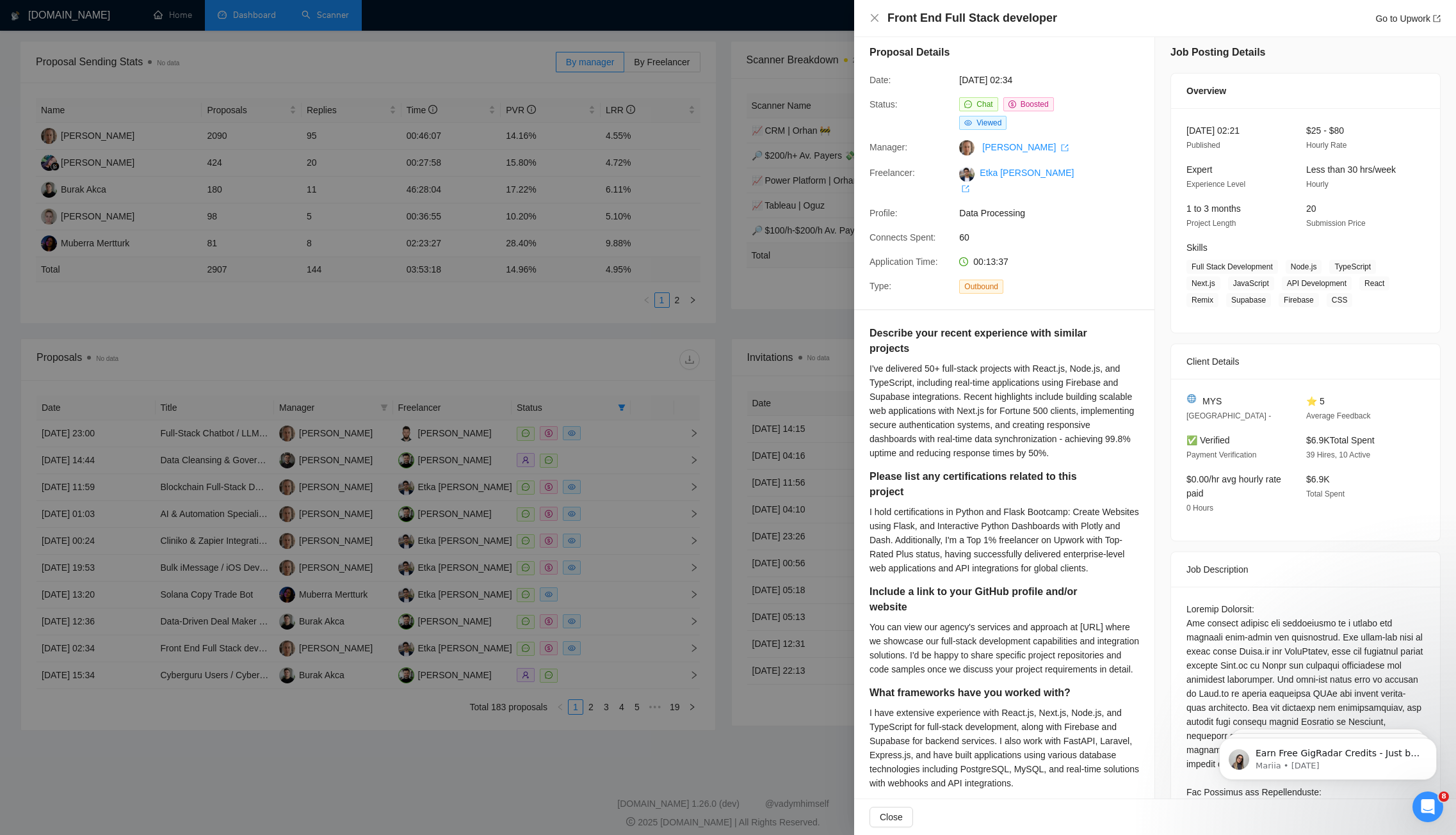
click at [980, 231] on span "60" at bounding box center [1055, 237] width 192 height 14
drag, startPoint x: 955, startPoint y: 222, endPoint x: 971, endPoint y: 222, distance: 16.0
click at [971, 231] on div "60" at bounding box center [1021, 237] width 135 height 14
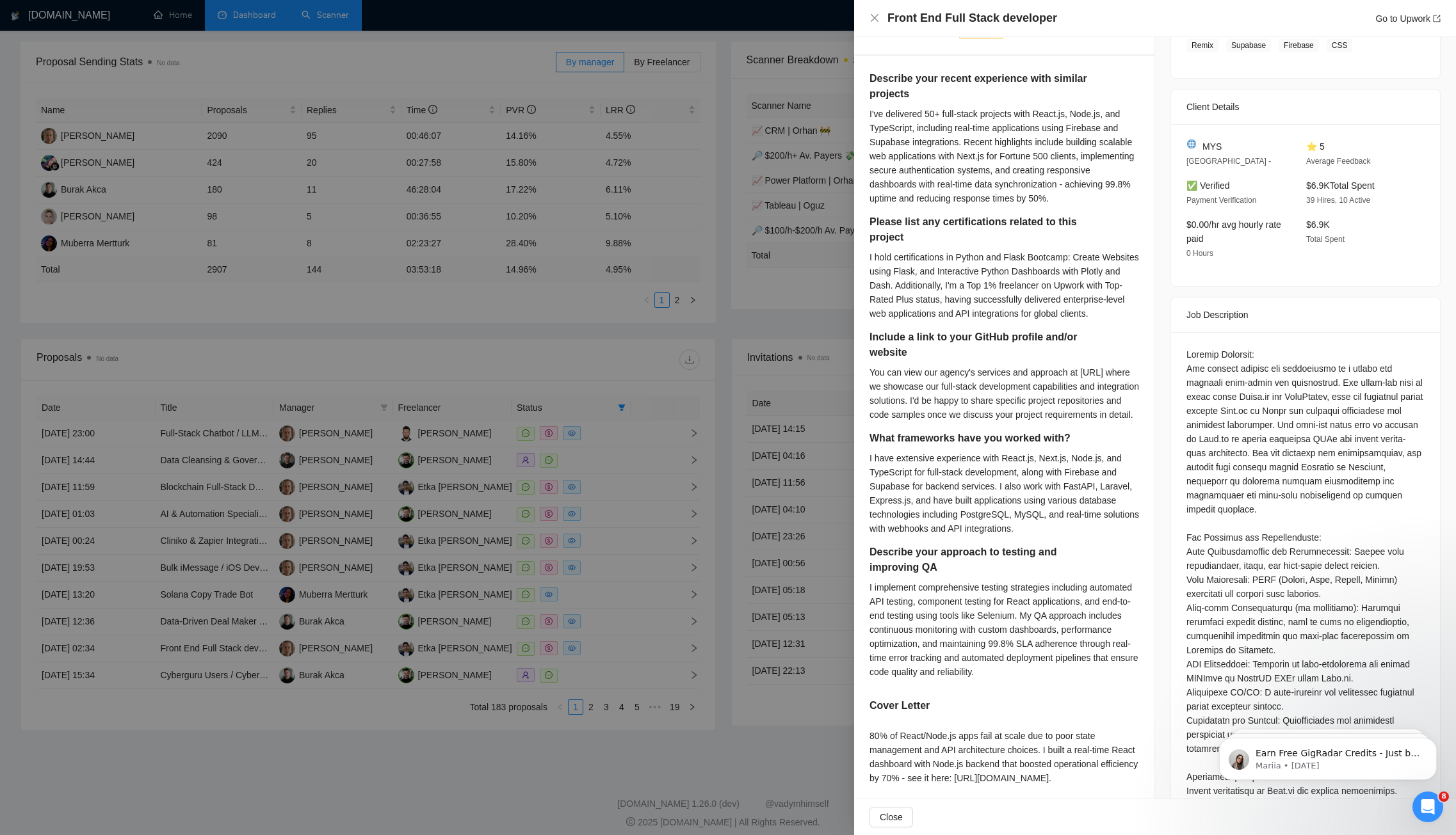
scroll to position [271, 0]
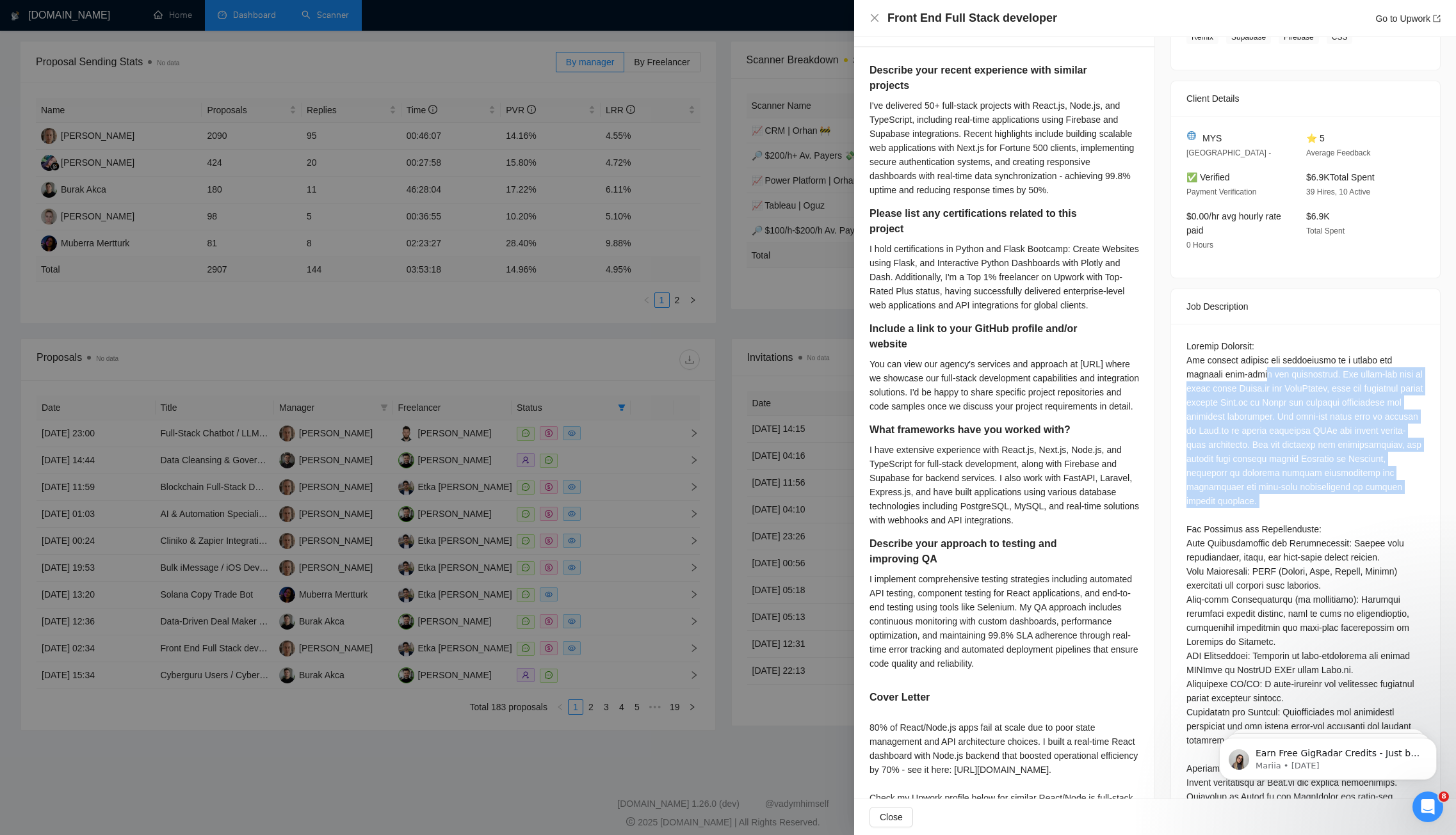
drag, startPoint x: 1253, startPoint y: 371, endPoint x: 1307, endPoint y: 514, distance: 152.9
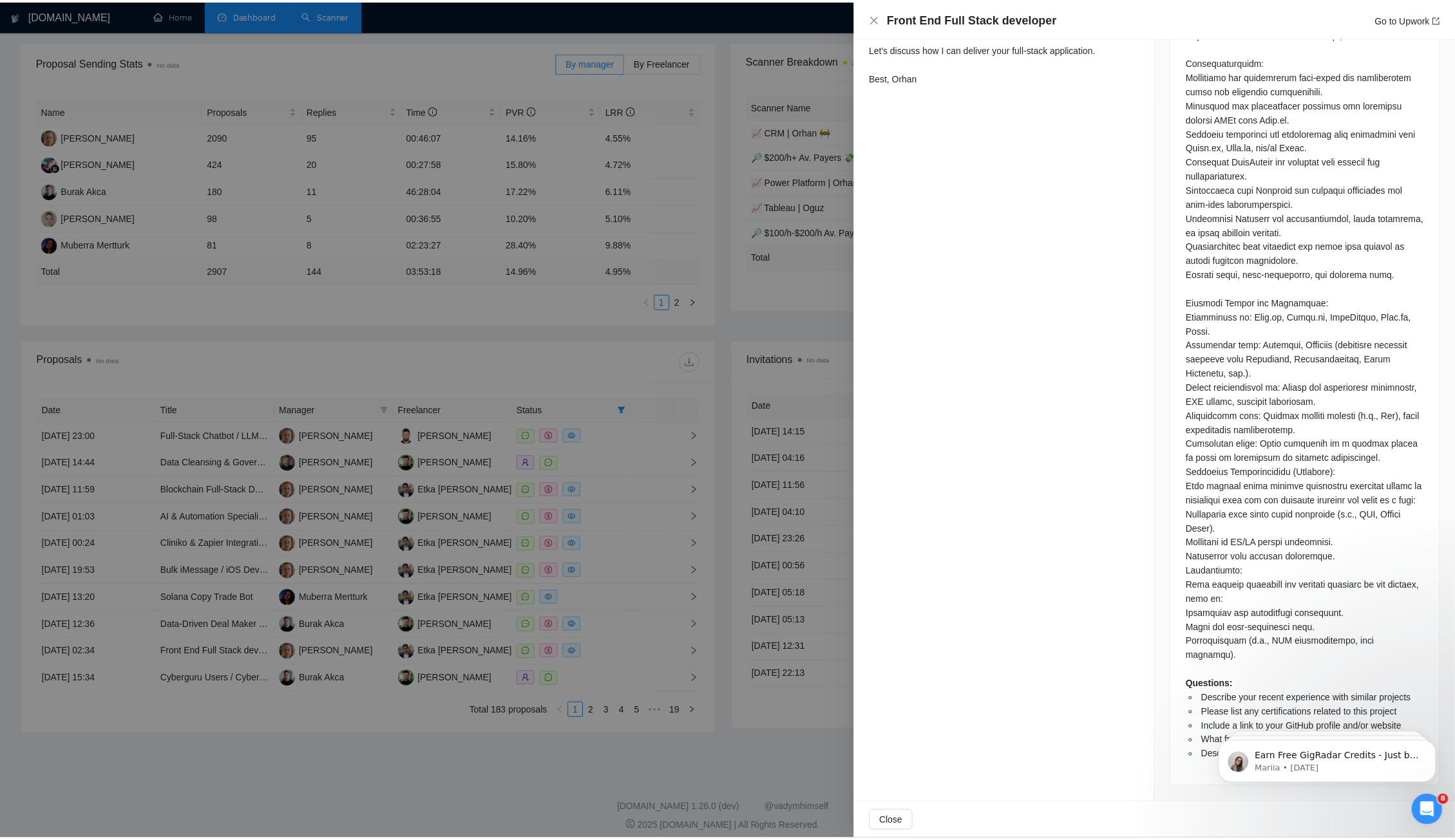
scroll to position [0, 0]
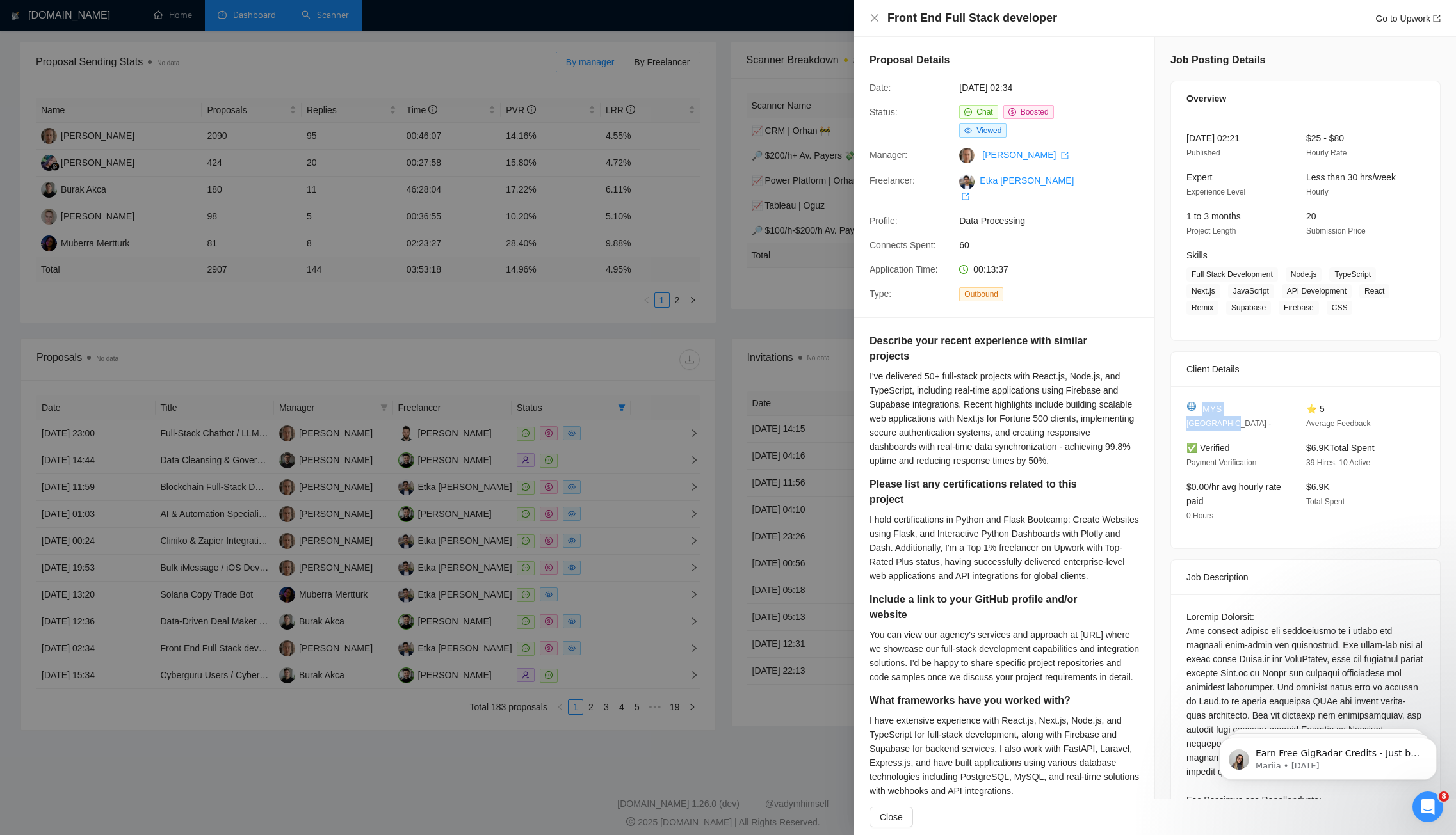
drag, startPoint x: 1225, startPoint y: 418, endPoint x: 1238, endPoint y: 428, distance: 16.4
click at [1233, 424] on div "MYS [GEOGRAPHIC_DATA] -" at bounding box center [1236, 417] width 110 height 29
click at [605, 126] on div at bounding box center [728, 418] width 1456 height 835
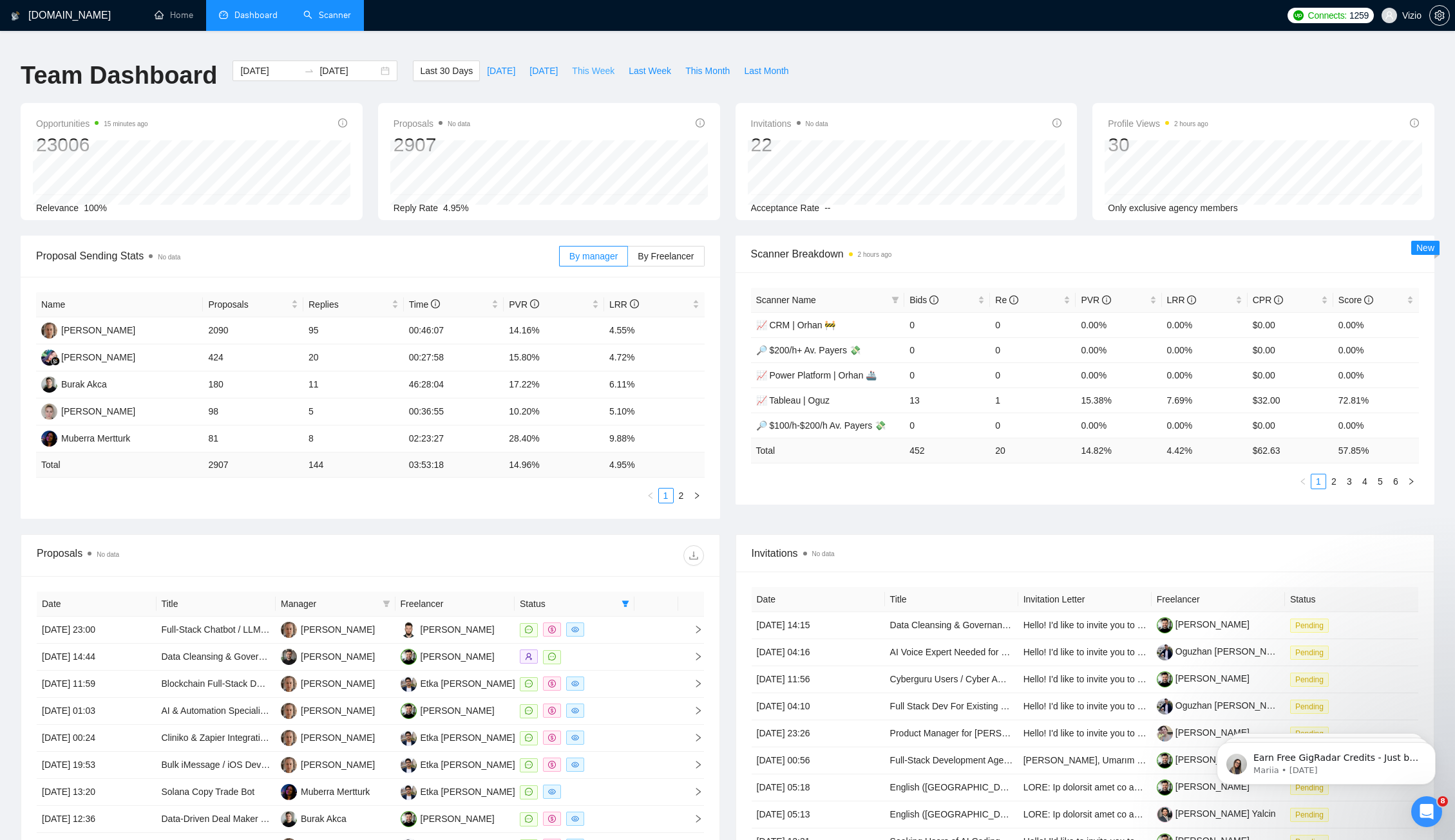
click at [592, 64] on span "This Week" at bounding box center [593, 71] width 42 height 14
type input "[DATE]"
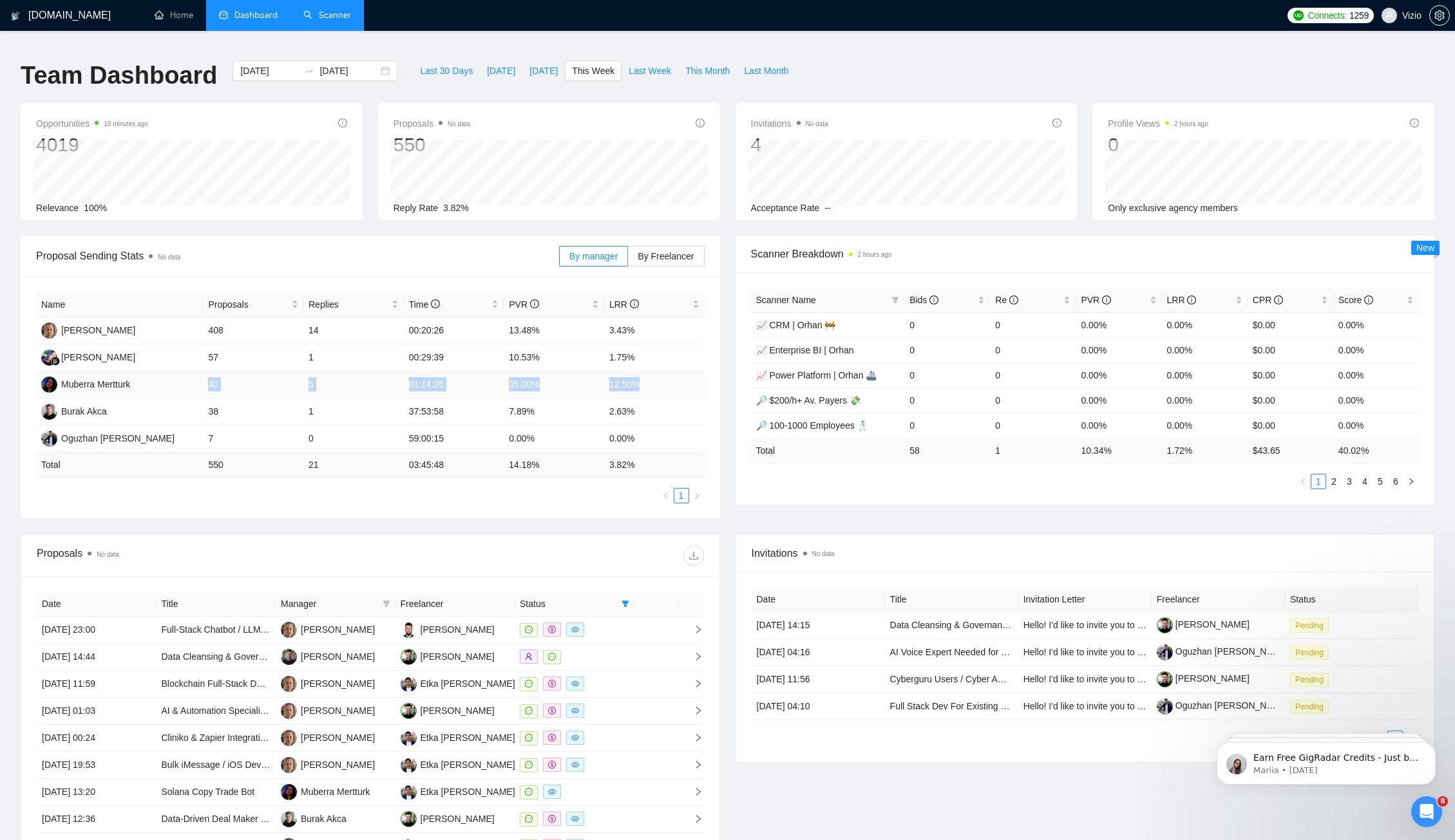
drag, startPoint x: 210, startPoint y: 375, endPoint x: 655, endPoint y: 374, distance: 445.0
click at [655, 374] on tr "Muberra Mertturk 40 5 01:14:26 35.00% 12.50%" at bounding box center [370, 384] width 668 height 27
click at [662, 64] on span "Last Week" at bounding box center [650, 71] width 42 height 14
type input "[DATE]"
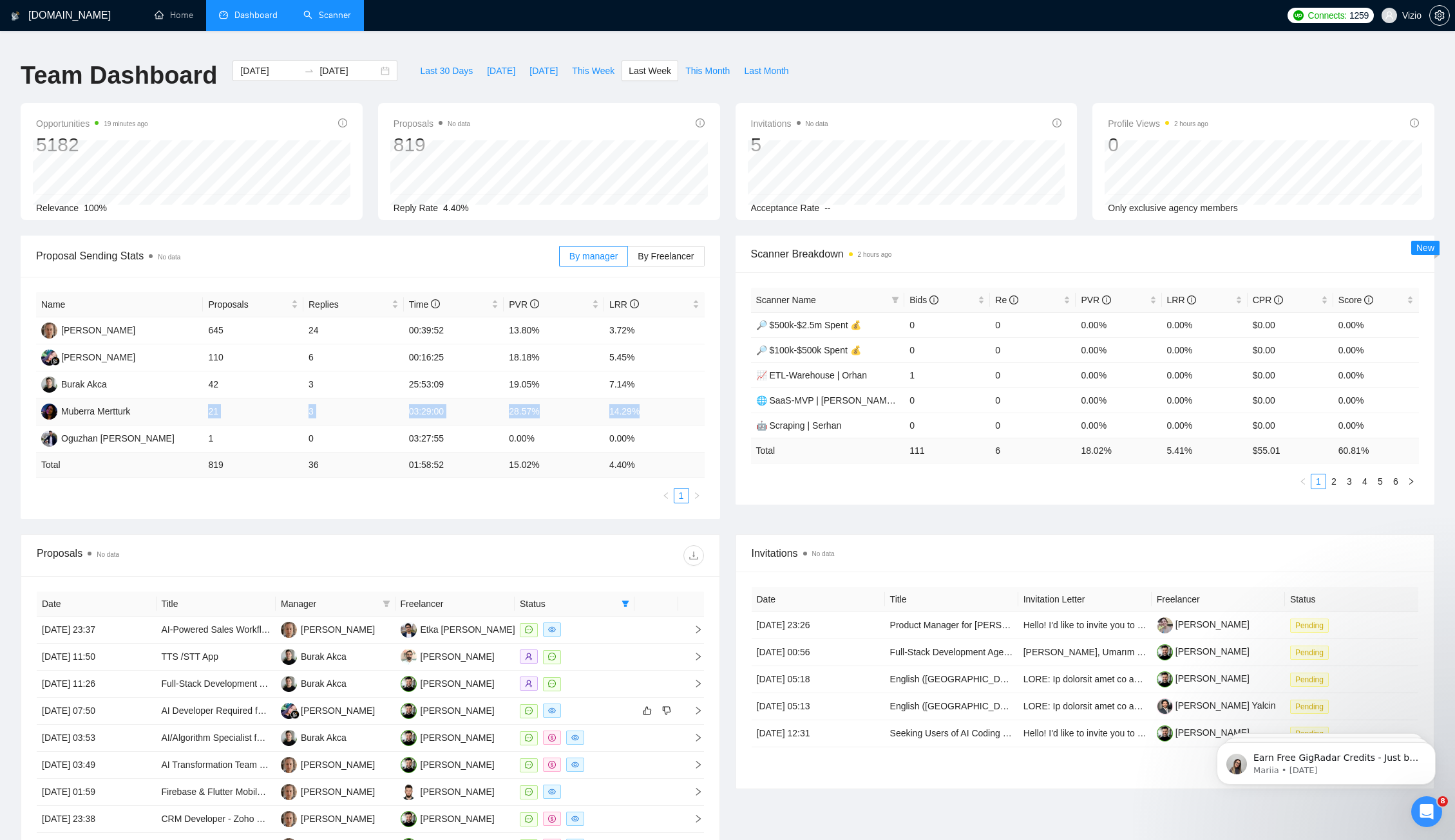
drag, startPoint x: 208, startPoint y: 400, endPoint x: 690, endPoint y: 401, distance: 482.0
click at [690, 401] on tr "Muberra Mertturk 21 3 03:29:00 28.57% 14.29%" at bounding box center [370, 411] width 668 height 27
click at [603, 64] on span "This Week" at bounding box center [593, 71] width 42 height 14
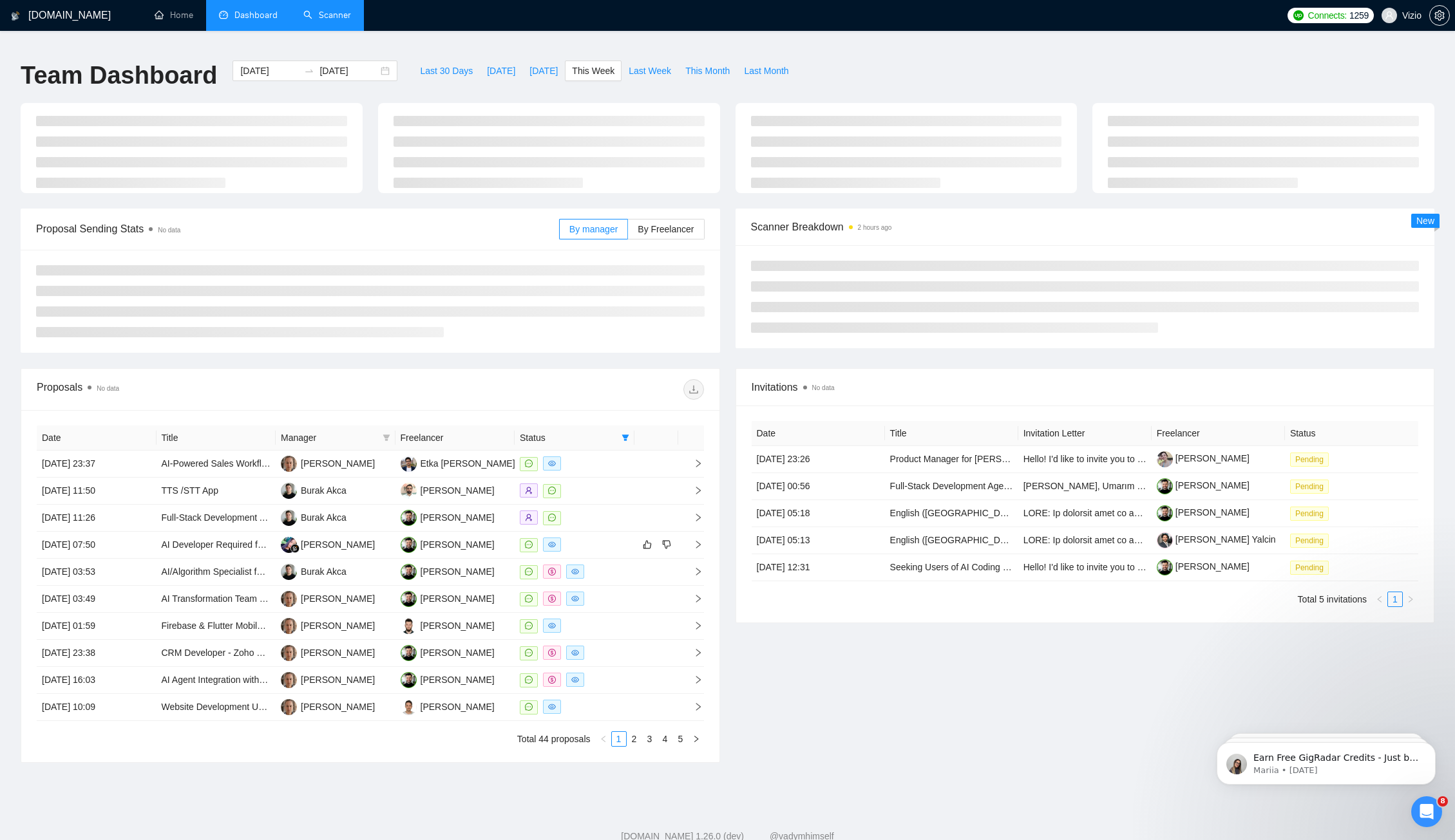
type input "[DATE]"
